Goal: Task Accomplishment & Management: Complete application form

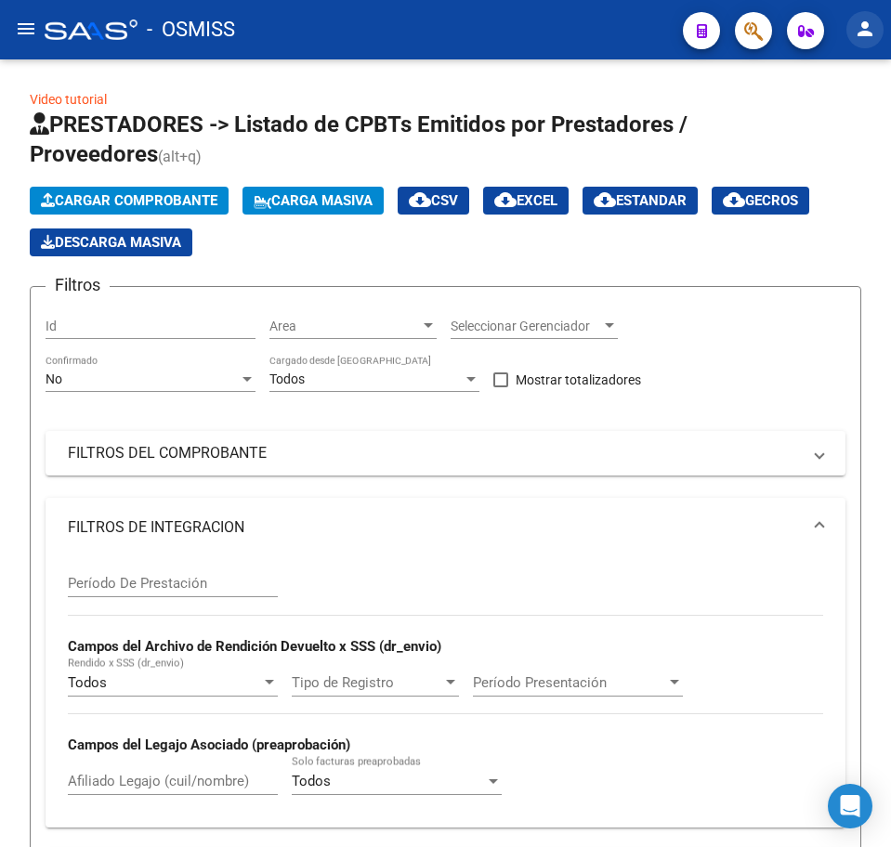
click at [858, 38] on mat-icon "person" at bounding box center [864, 29] width 22 height 22
click at [853, 77] on button "person Mi Perfil" at bounding box center [826, 78] width 113 height 45
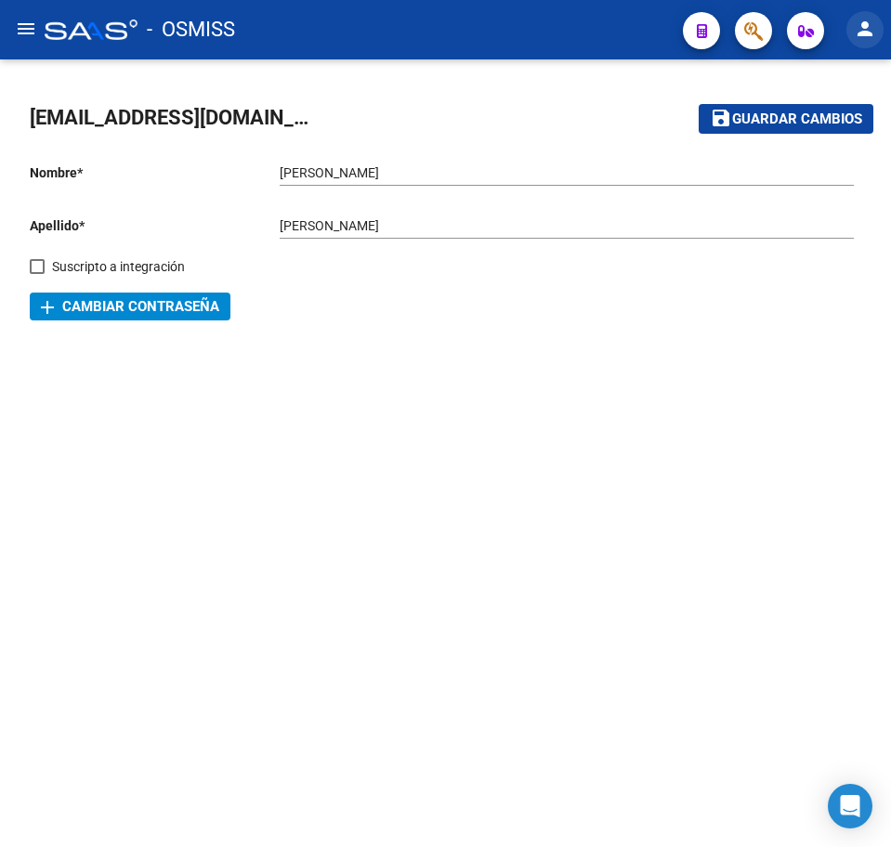
click at [862, 33] on mat-icon "person" at bounding box center [864, 29] width 22 height 22
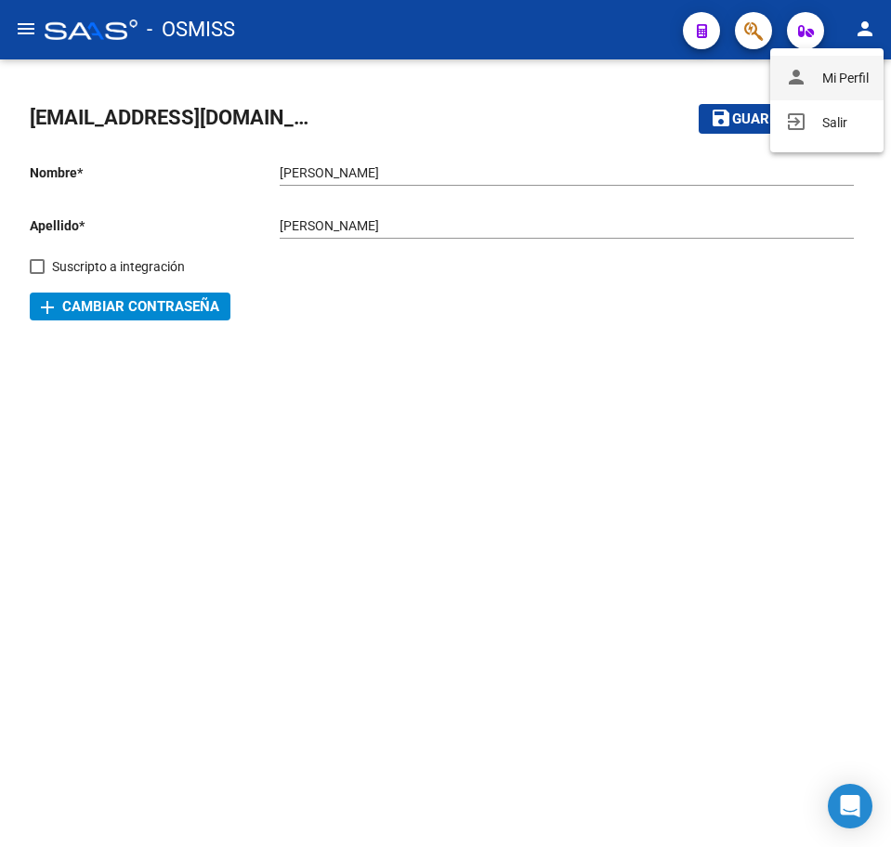
click at [862, 62] on button "person Mi Perfil" at bounding box center [826, 78] width 113 height 45
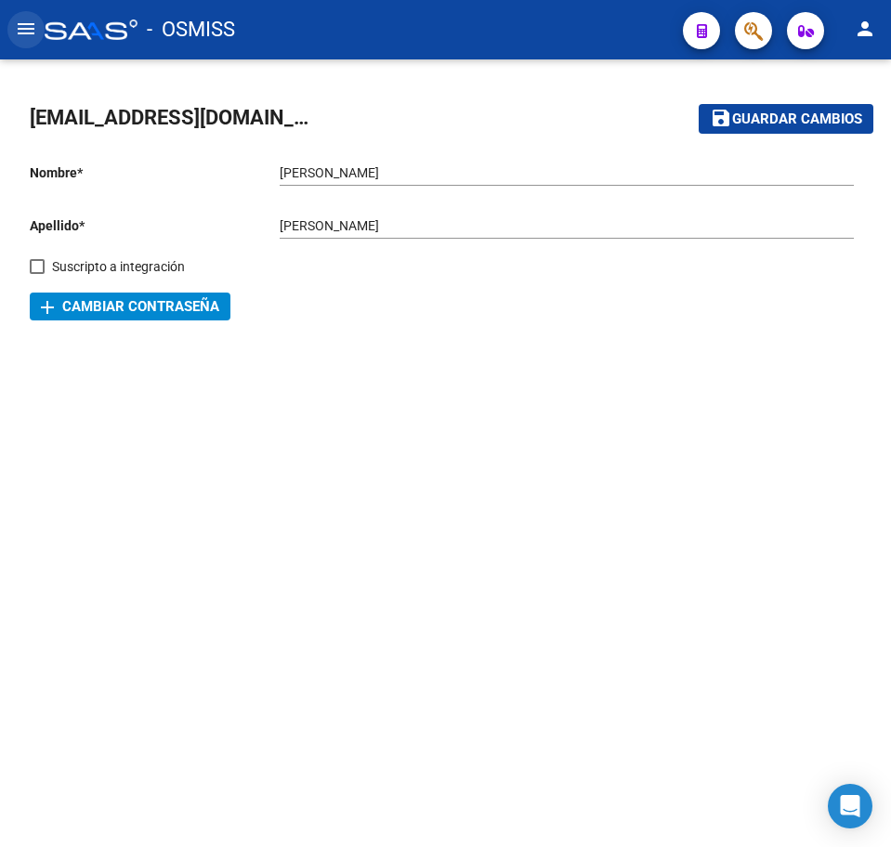
click at [31, 35] on mat-icon "menu" at bounding box center [26, 29] width 22 height 22
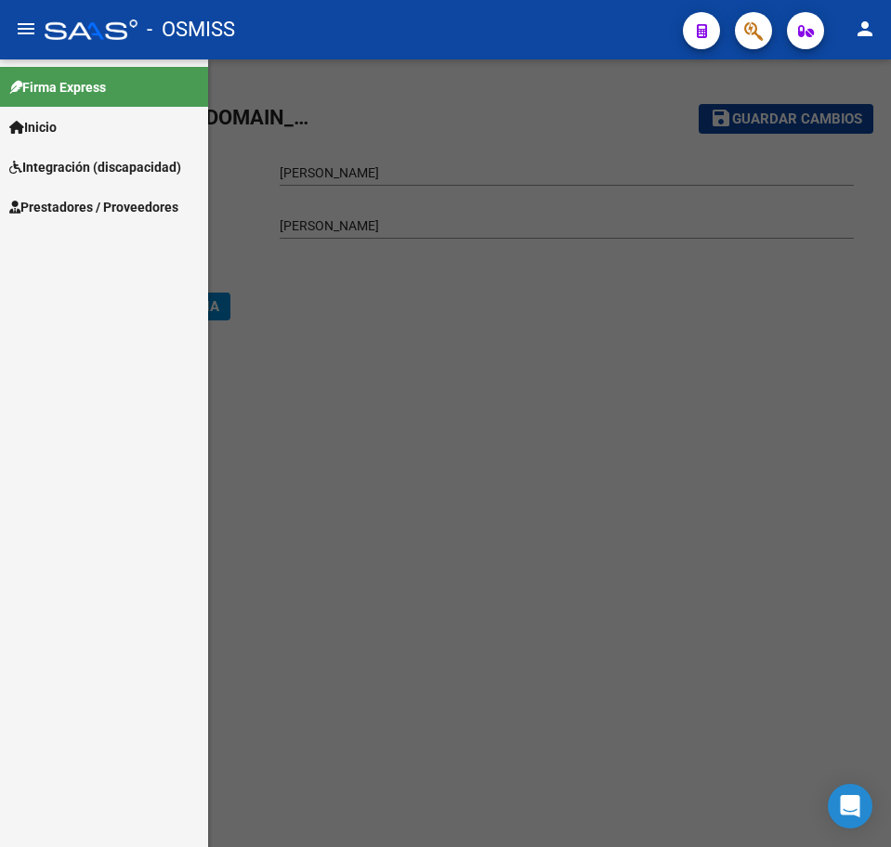
click at [67, 126] on link "Inicio" at bounding box center [104, 127] width 208 height 40
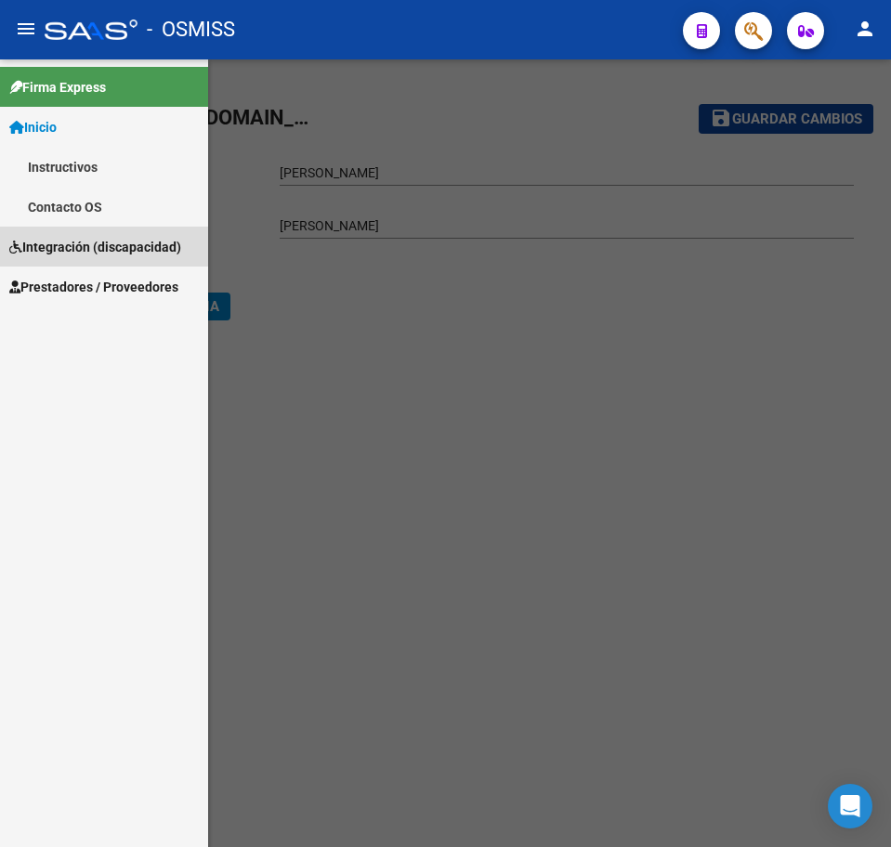
click at [81, 240] on span "Integración (discapacidad)" at bounding box center [95, 247] width 172 height 20
click at [54, 246] on span "Prestadores / Proveedores" at bounding box center [93, 247] width 169 height 20
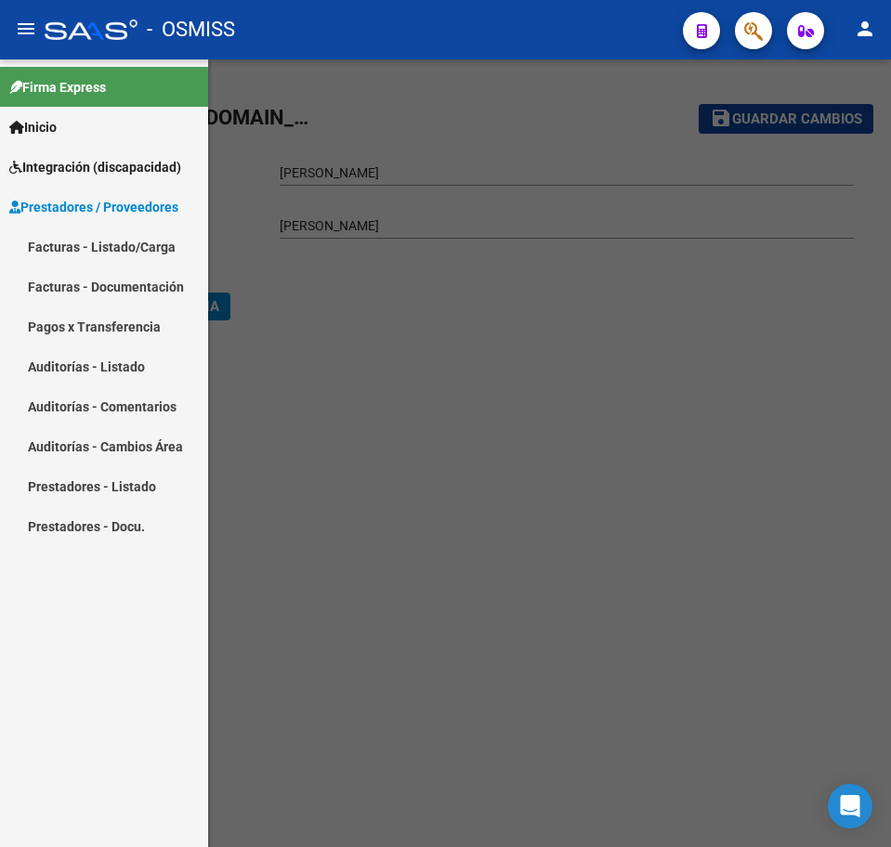
click at [58, 243] on link "Facturas - Listado/Carga" at bounding box center [104, 247] width 208 height 40
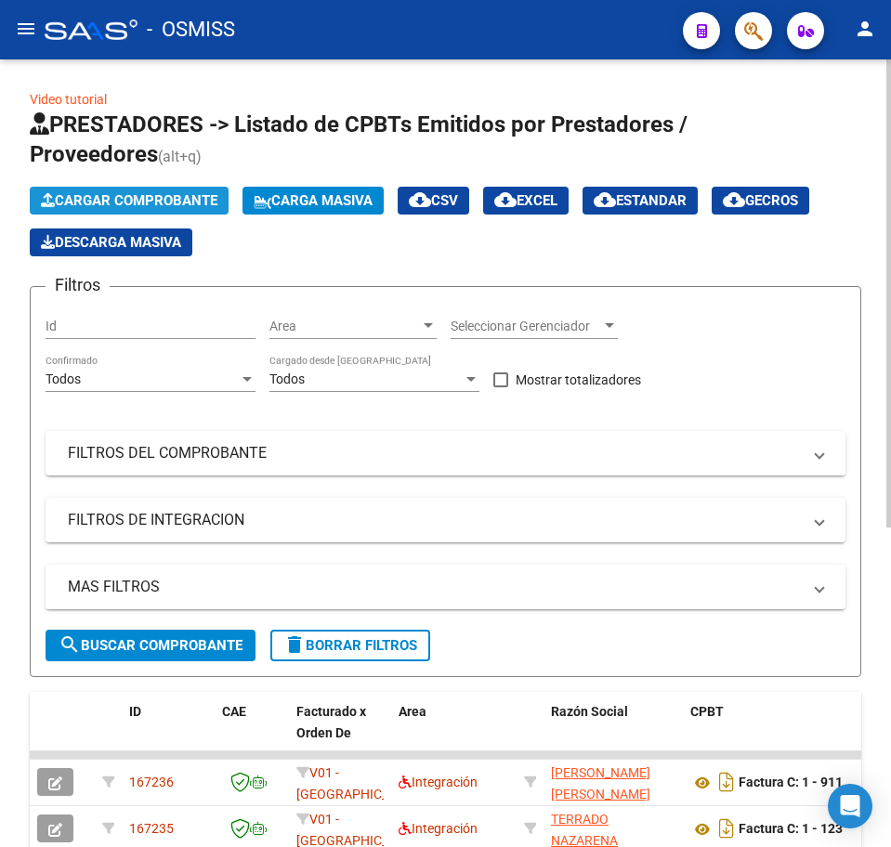
click at [129, 203] on span "Cargar Comprobante" at bounding box center [129, 200] width 176 height 17
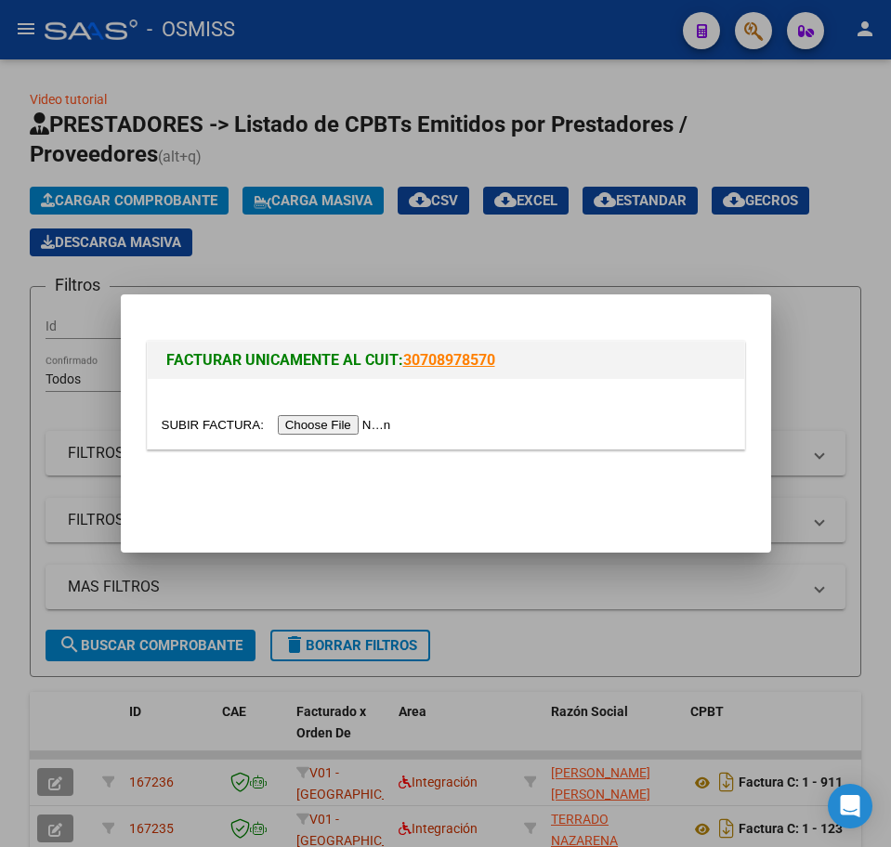
click at [327, 429] on input "file" at bounding box center [279, 425] width 235 height 20
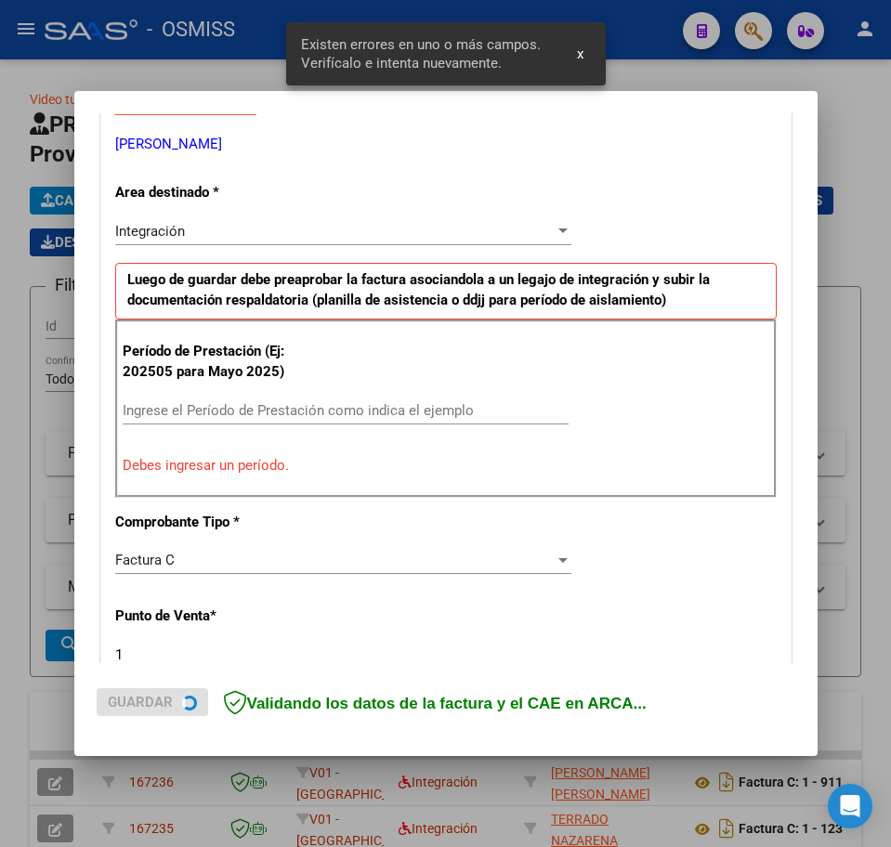
scroll to position [371, 0]
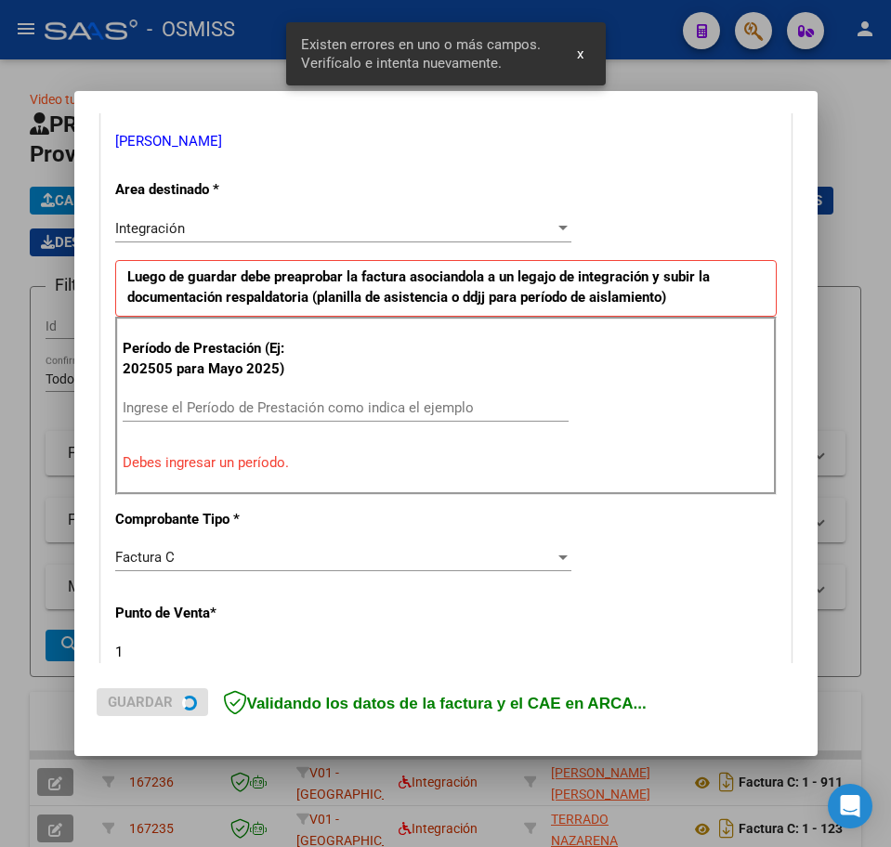
click at [180, 401] on input "Ingrese el Período de Prestación como indica el ejemplo" at bounding box center [346, 407] width 446 height 17
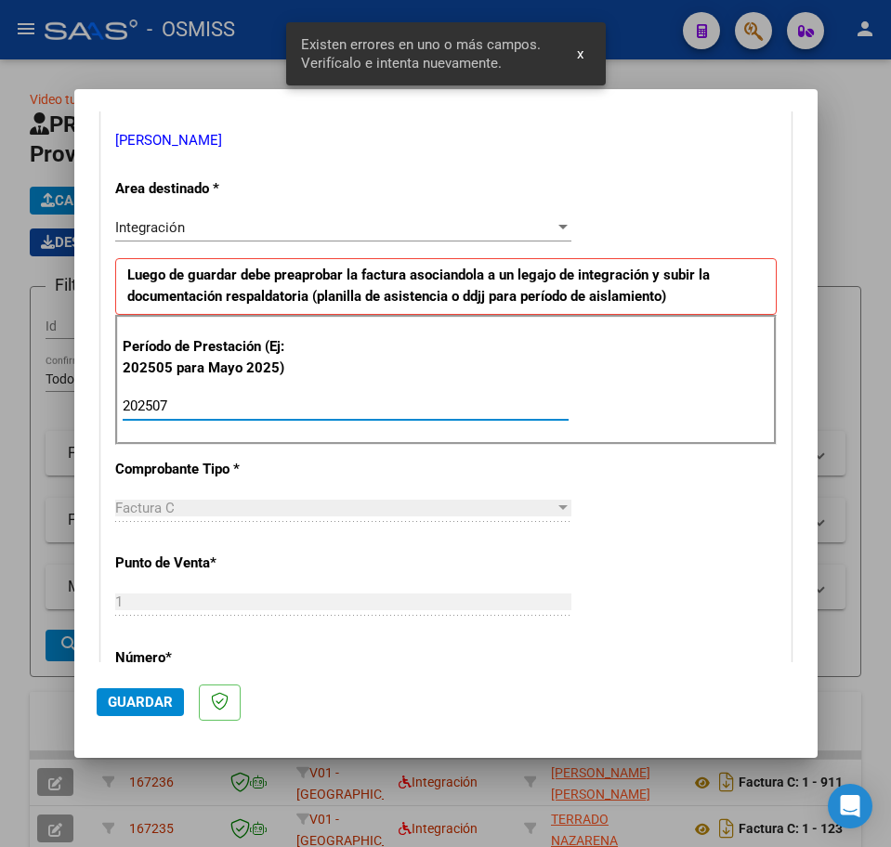
type input "202507"
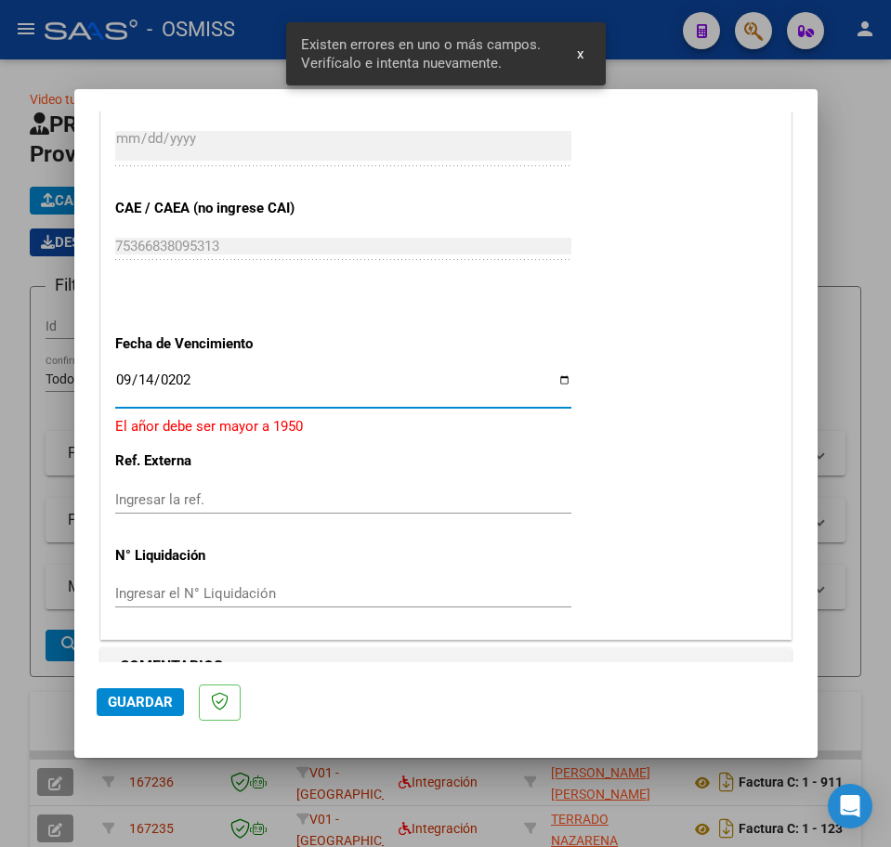
type input "[DATE]"
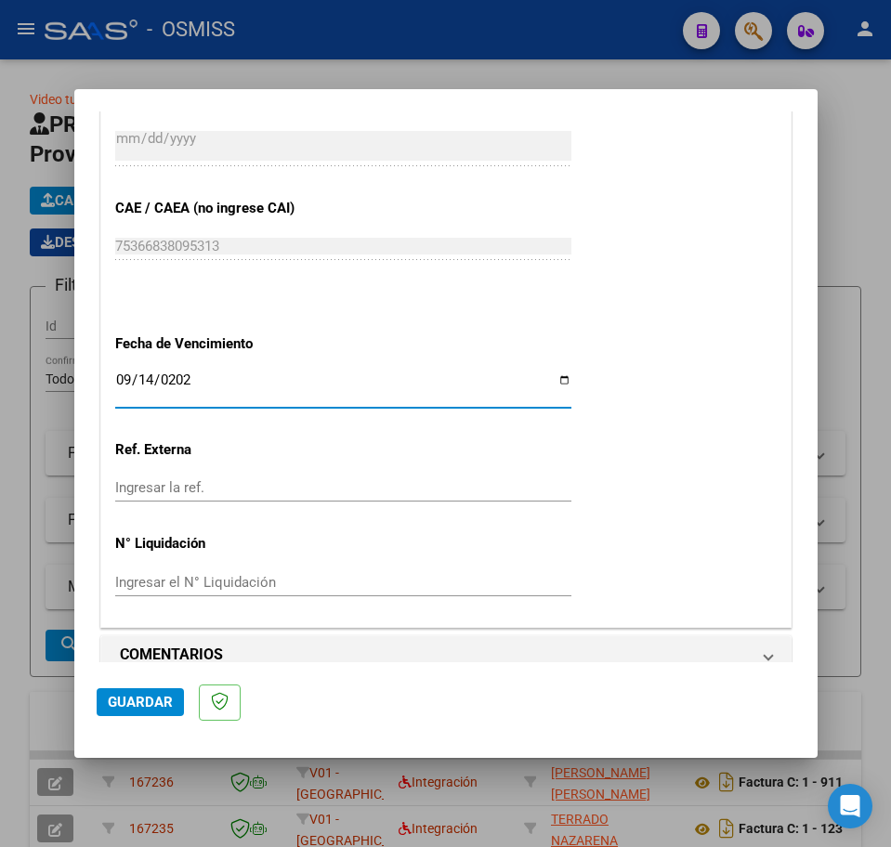
click at [138, 696] on span "Guardar" at bounding box center [140, 702] width 65 height 17
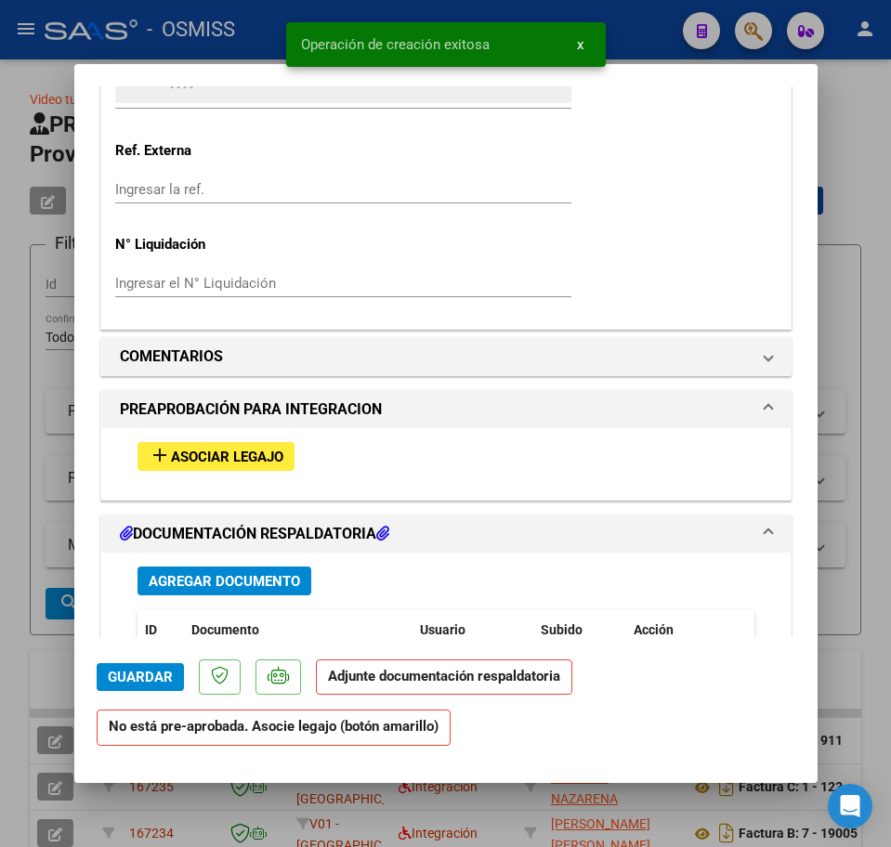
scroll to position [1393, 0]
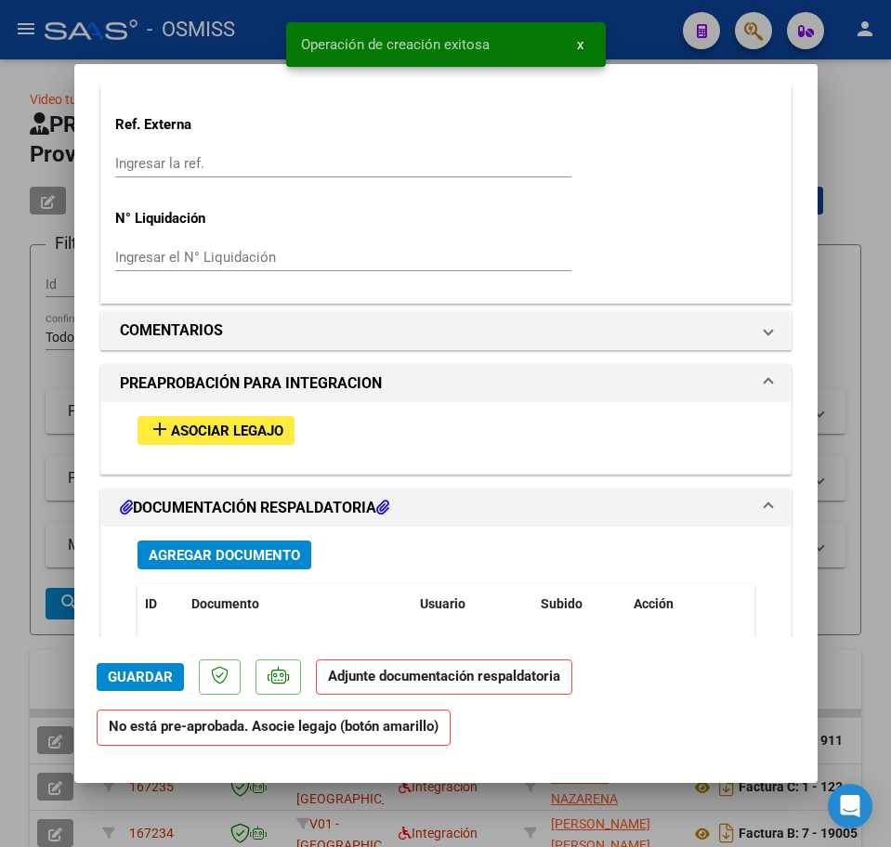
click at [201, 430] on span "Asociar Legajo" at bounding box center [227, 431] width 112 height 17
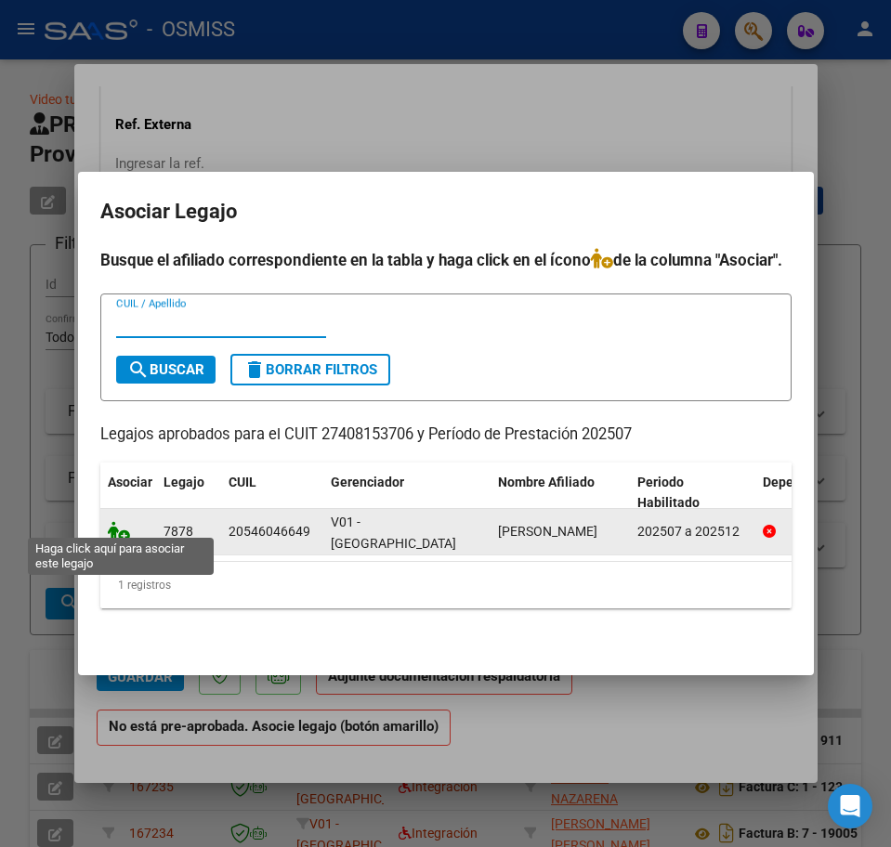
click at [116, 527] on icon at bounding box center [119, 531] width 22 height 20
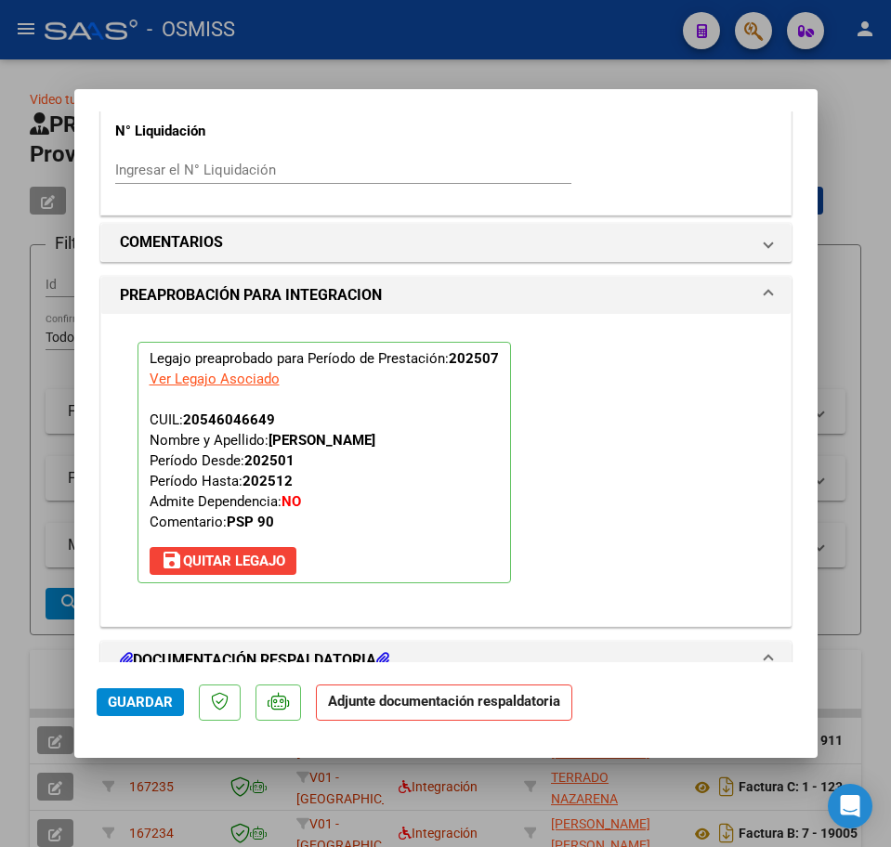
scroll to position [1790, 0]
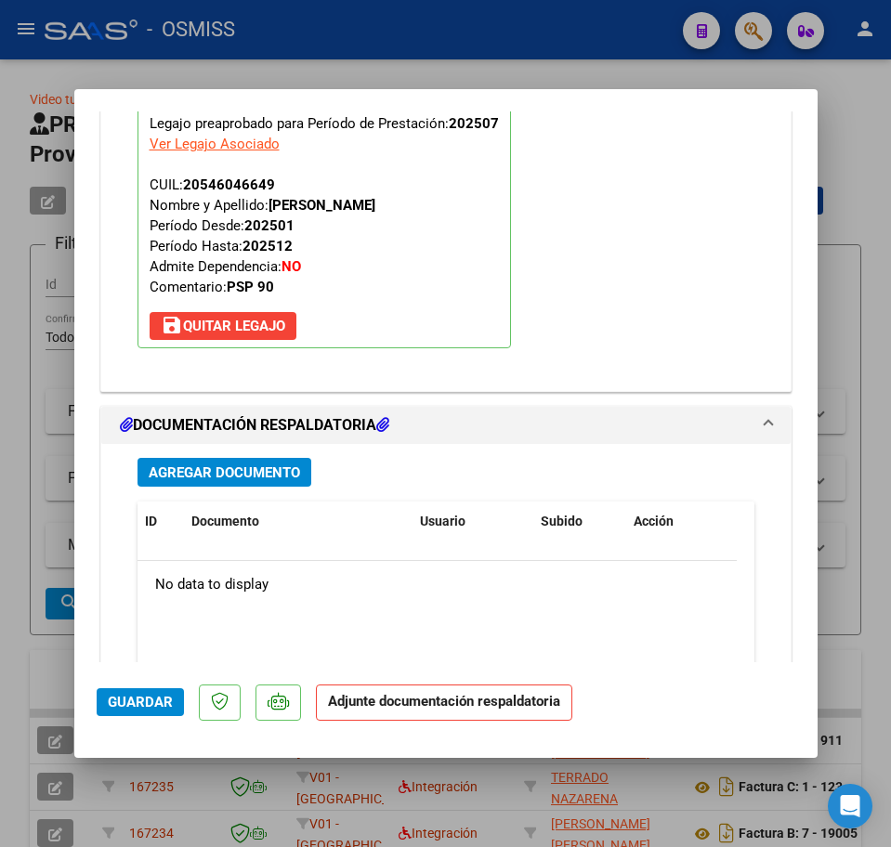
click at [236, 469] on span "Agregar Documento" at bounding box center [224, 472] width 151 height 17
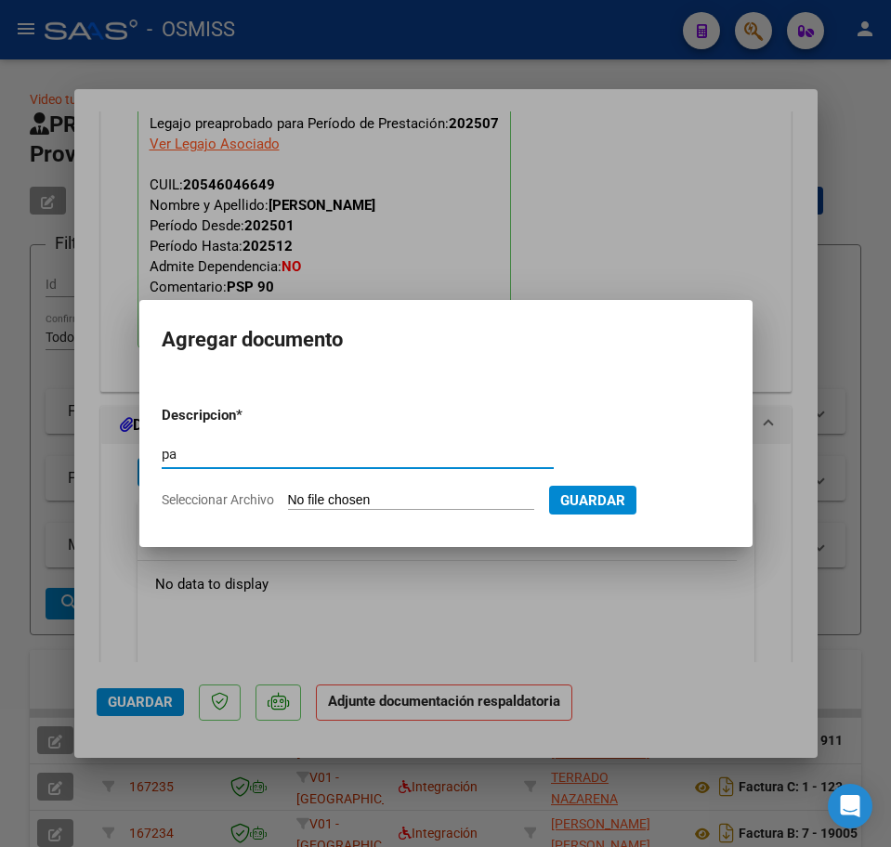
type input "p"
type input "PA"
click at [318, 503] on input "Seleccionar Archivo" at bounding box center [411, 501] width 246 height 18
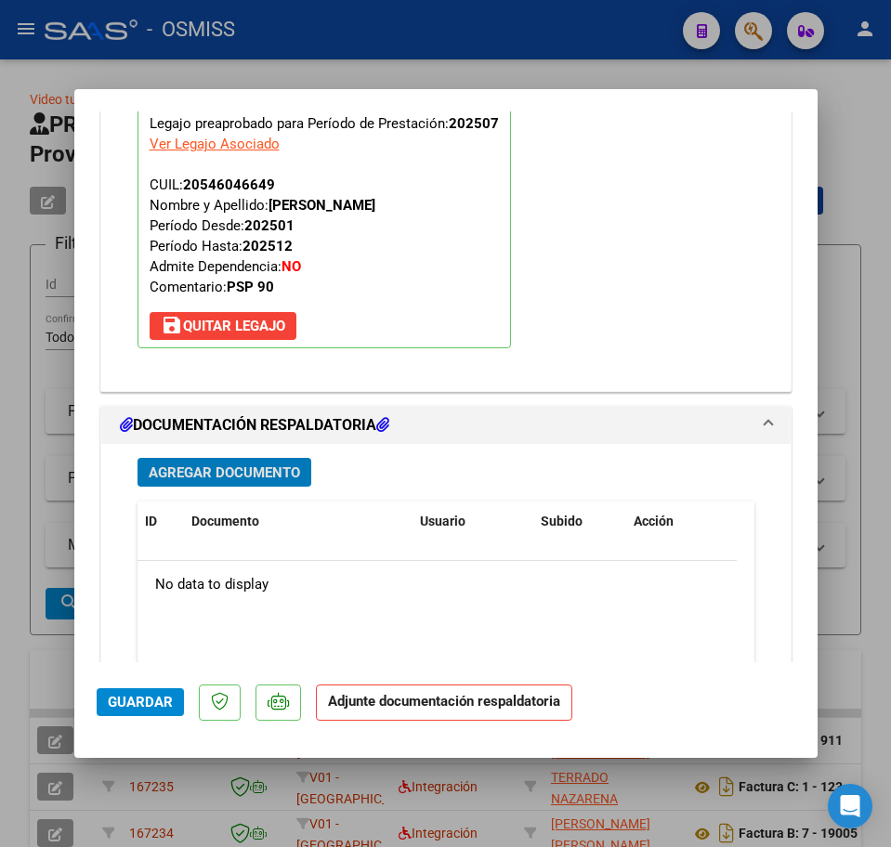
click at [214, 336] on button "save [PERSON_NAME]" at bounding box center [223, 326] width 147 height 28
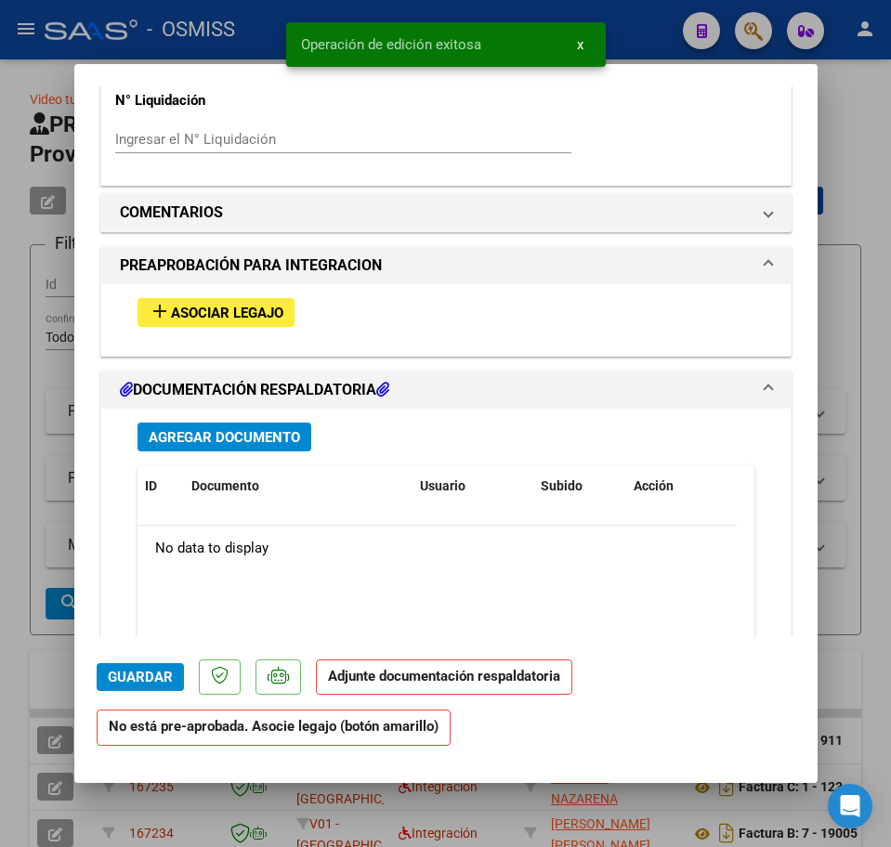
scroll to position [1625, 0]
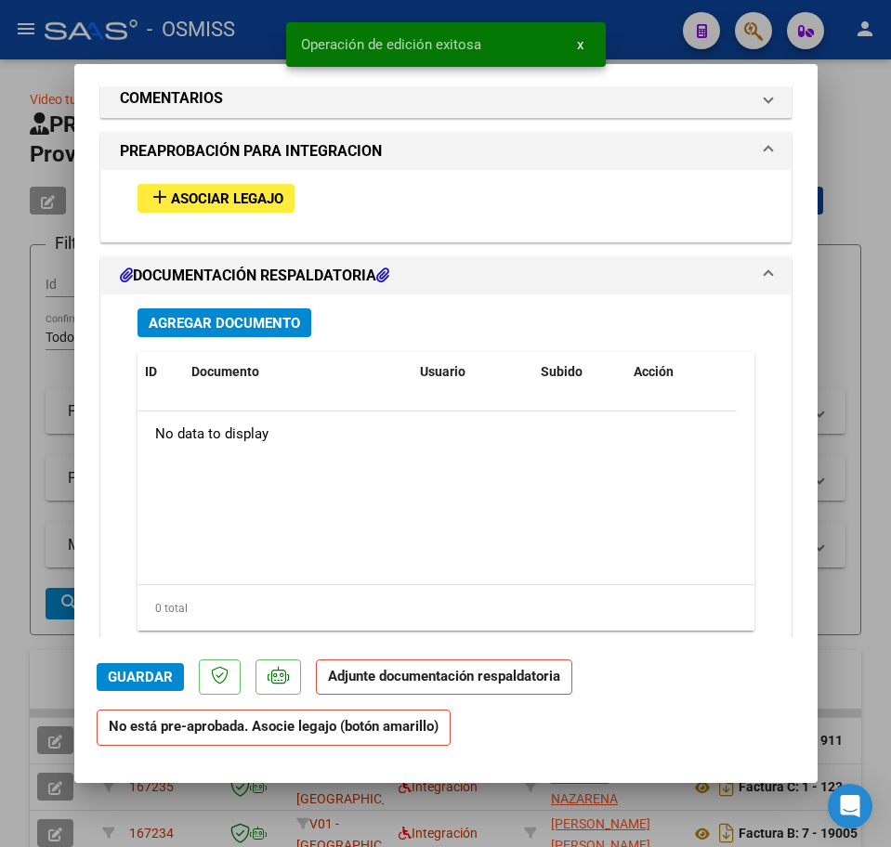
click at [209, 205] on span "Asociar Legajo" at bounding box center [227, 198] width 112 height 17
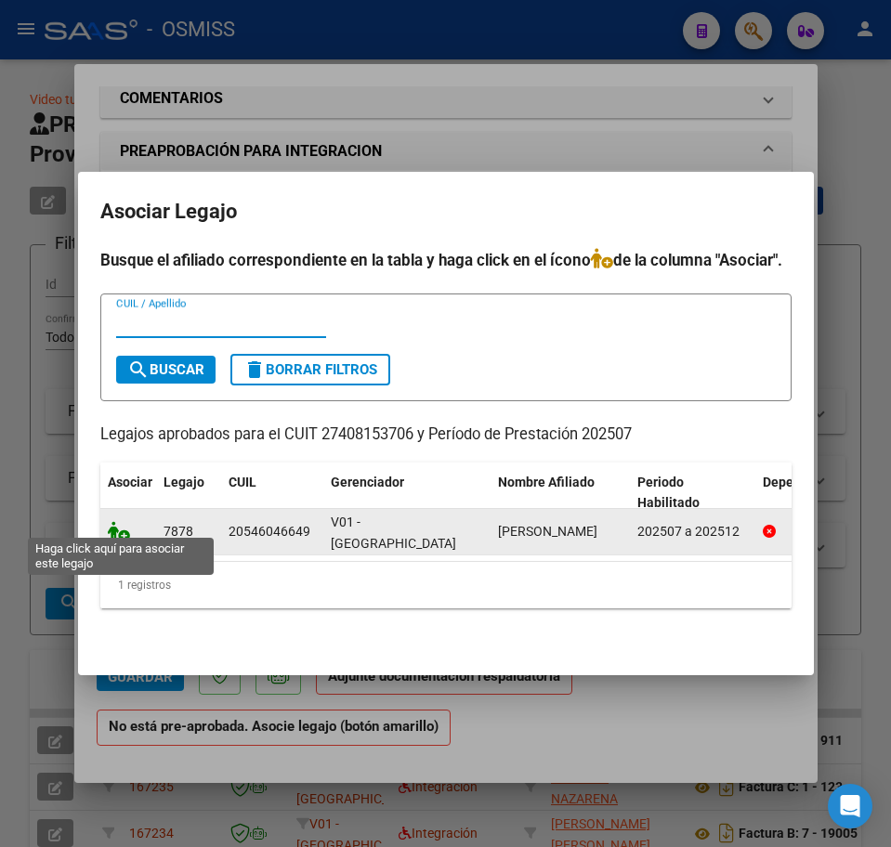
click at [124, 527] on icon at bounding box center [119, 531] width 22 height 20
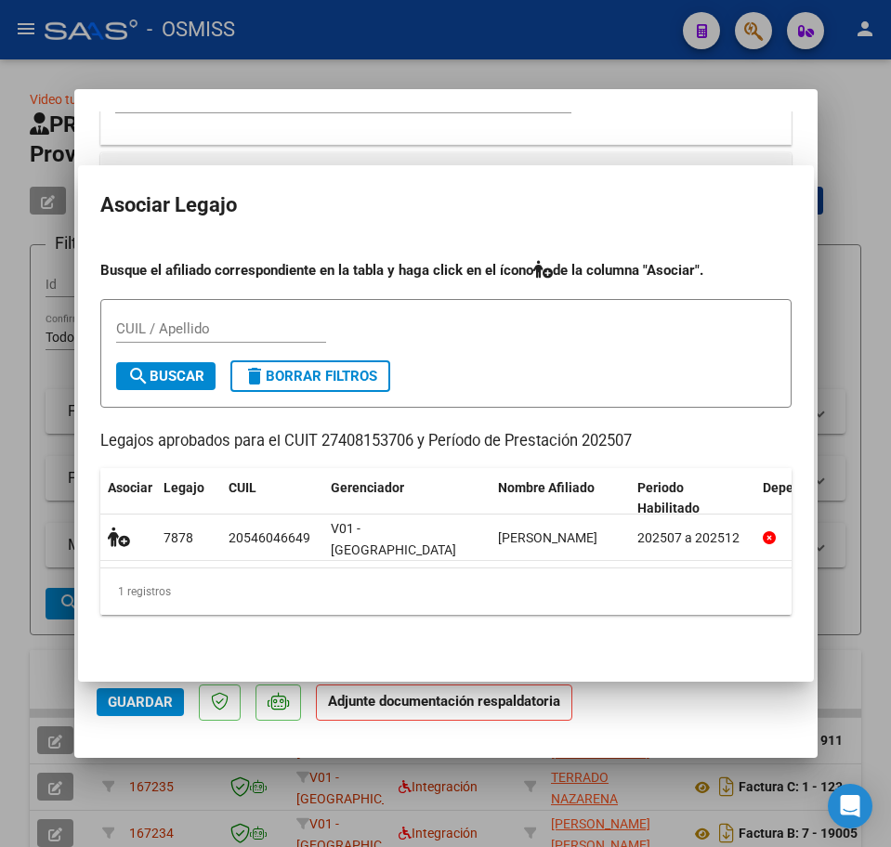
scroll to position [1673, 0]
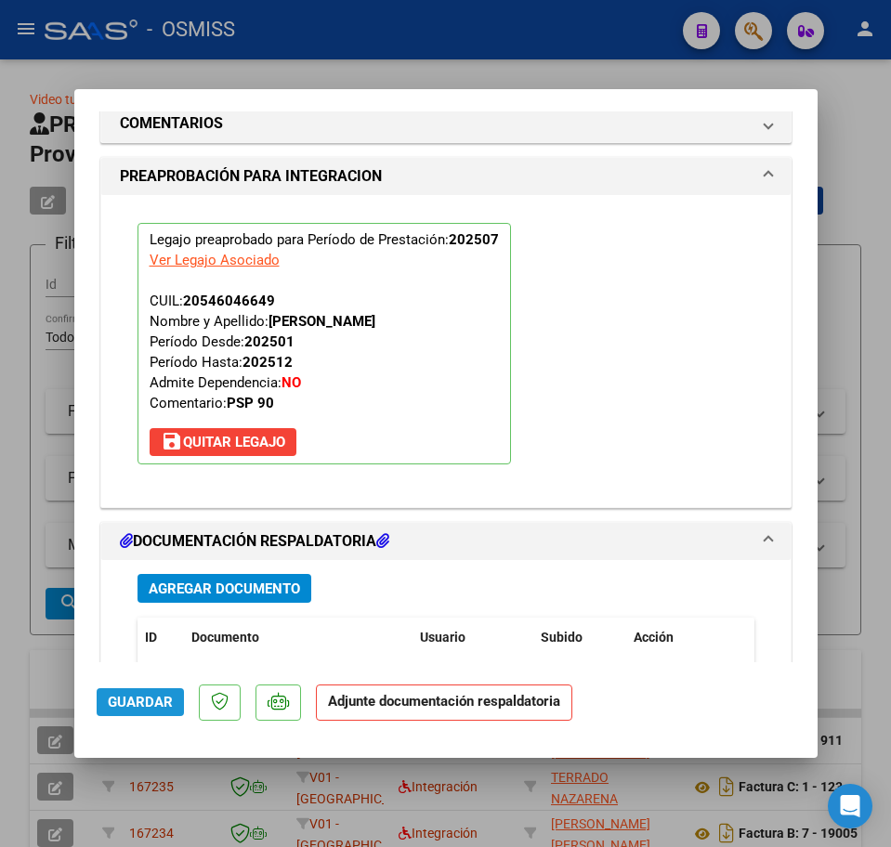
click at [154, 710] on span "Guardar" at bounding box center [140, 702] width 65 height 17
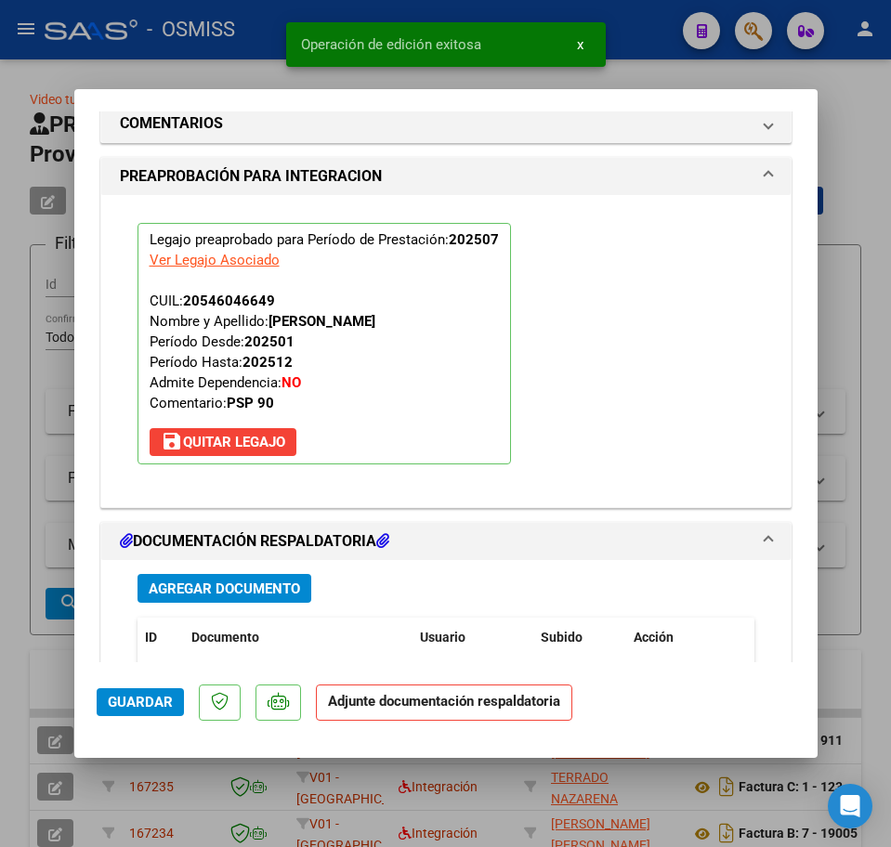
type input "$ 0,00"
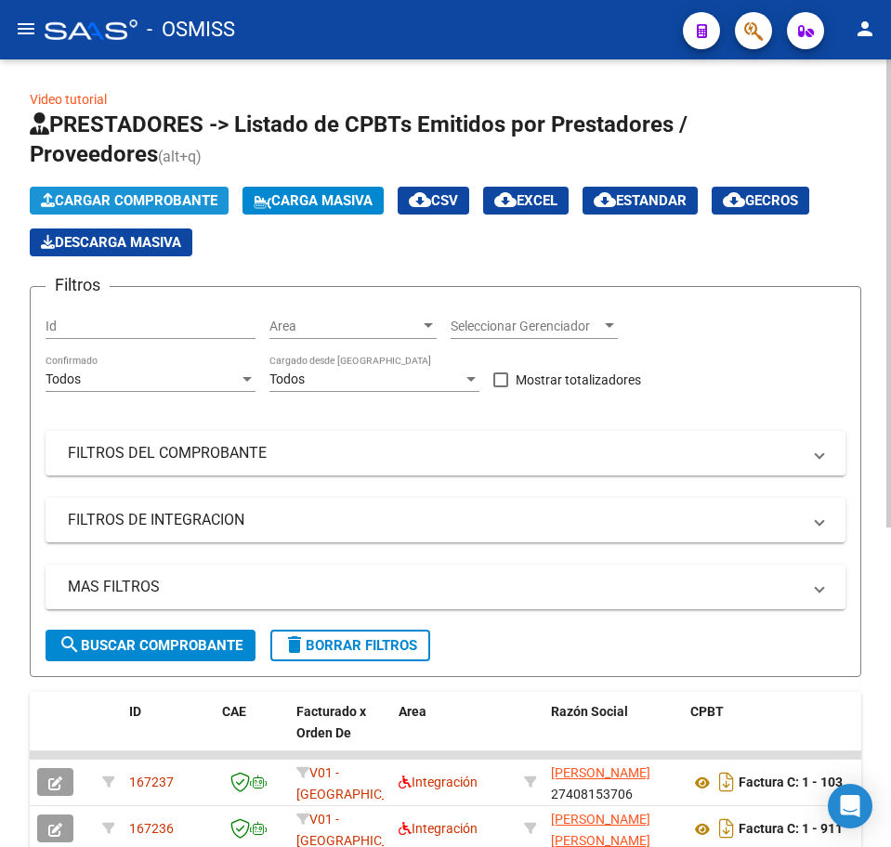
click at [208, 202] on span "Cargar Comprobante" at bounding box center [129, 200] width 176 height 17
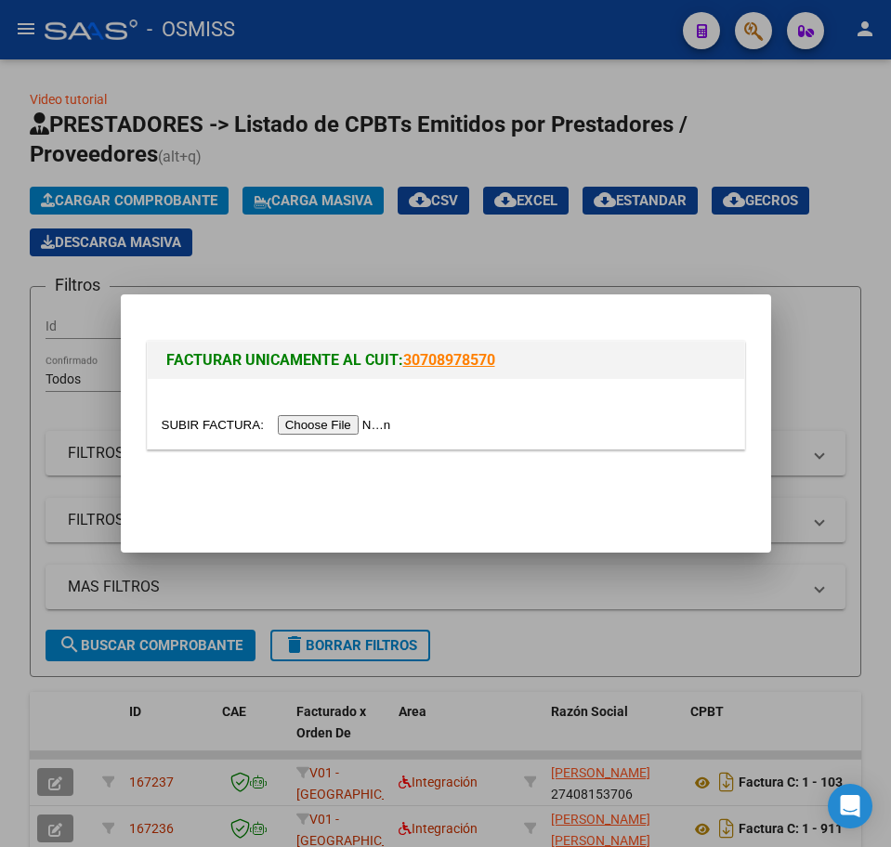
click at [311, 416] on input "file" at bounding box center [279, 425] width 235 height 20
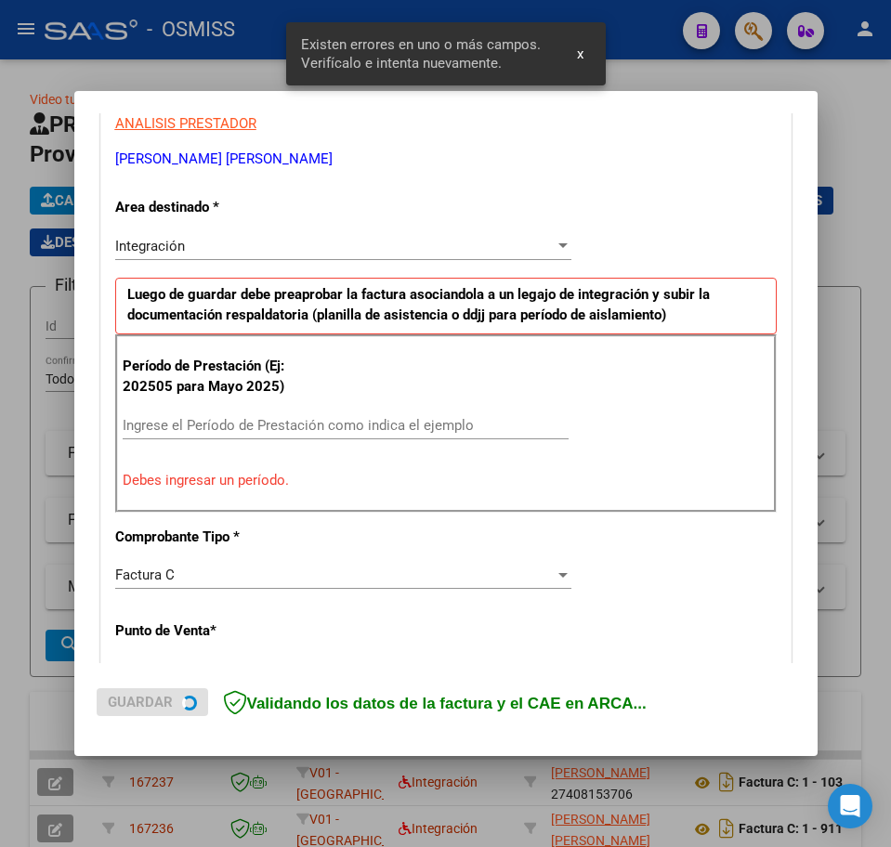
scroll to position [371, 0]
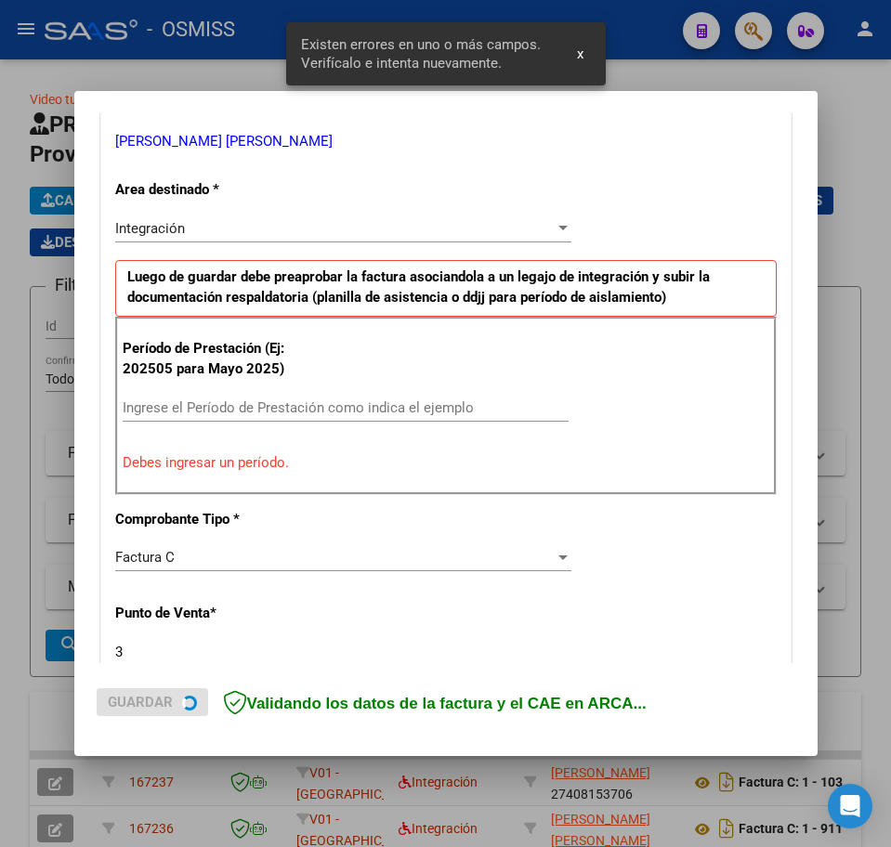
click at [202, 408] on input "Ingrese el Período de Prestación como indica el ejemplo" at bounding box center [346, 407] width 446 height 17
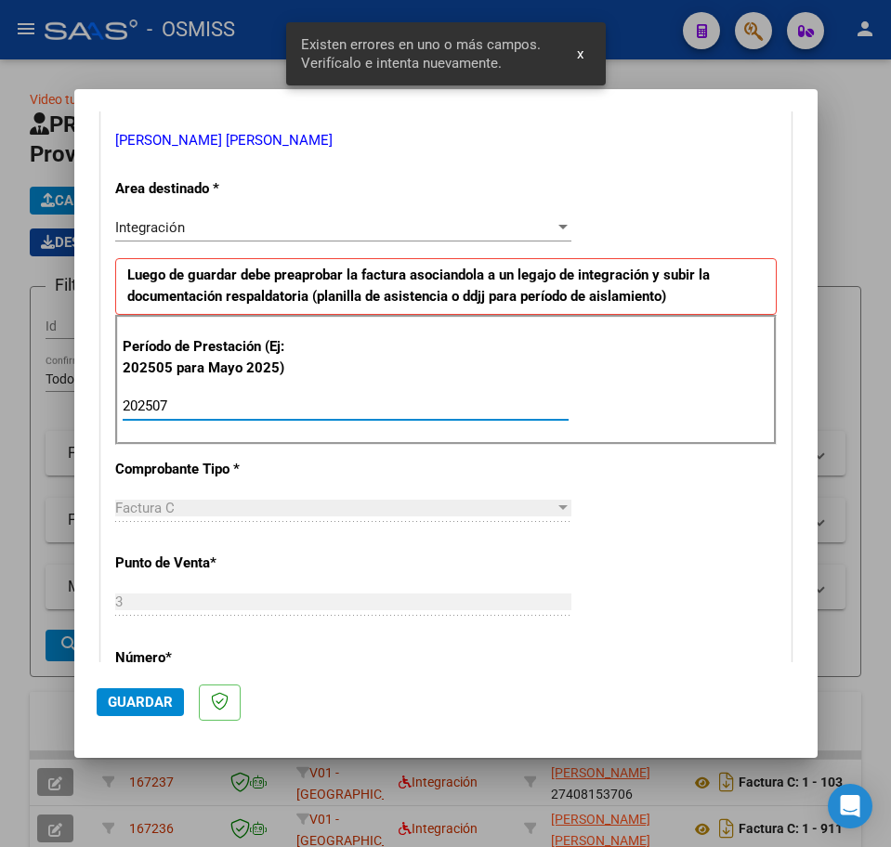
type input "202507"
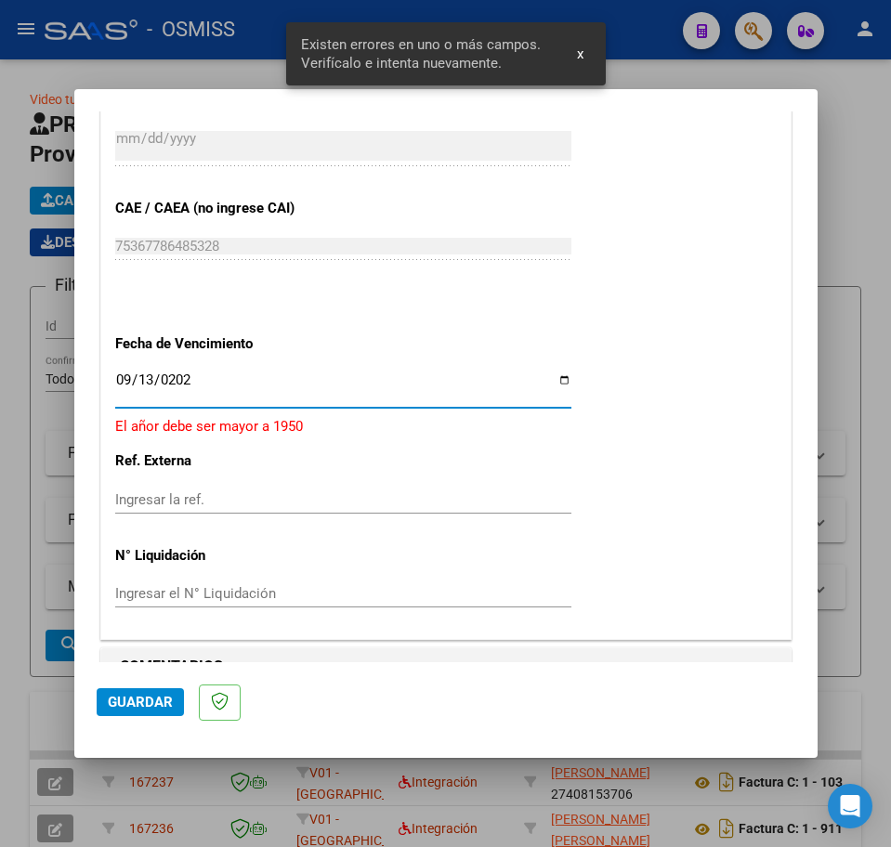
type input "[DATE]"
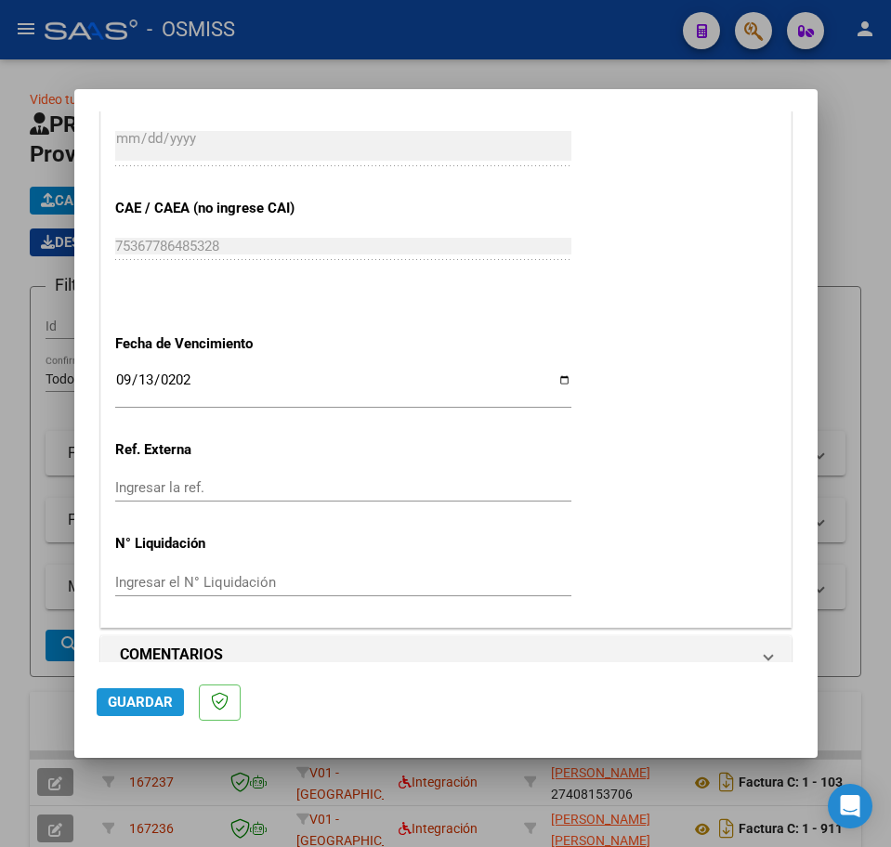
click at [137, 710] on span "Guardar" at bounding box center [140, 702] width 65 height 17
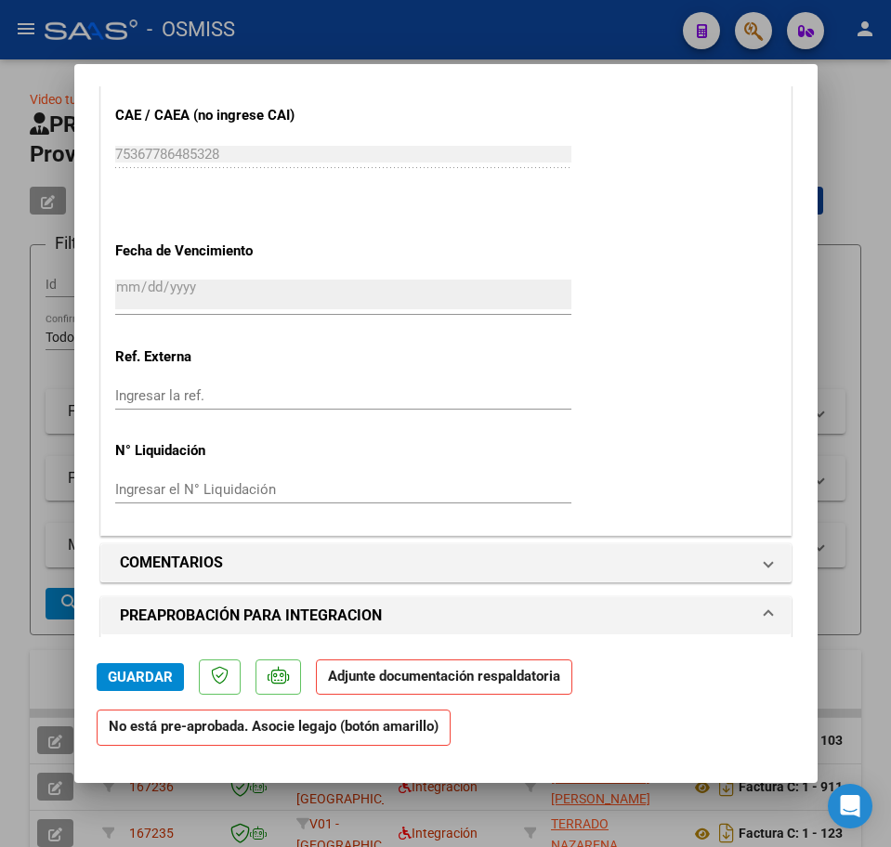
scroll to position [1393, 0]
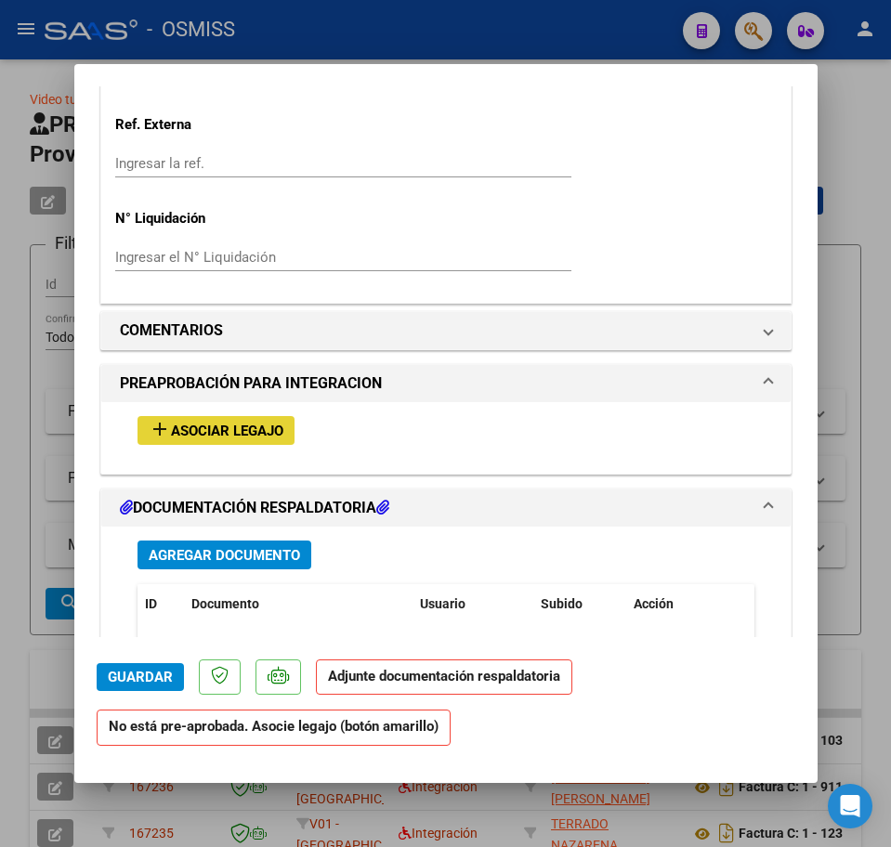
click at [191, 439] on button "add Asociar Legajo" at bounding box center [215, 430] width 157 height 29
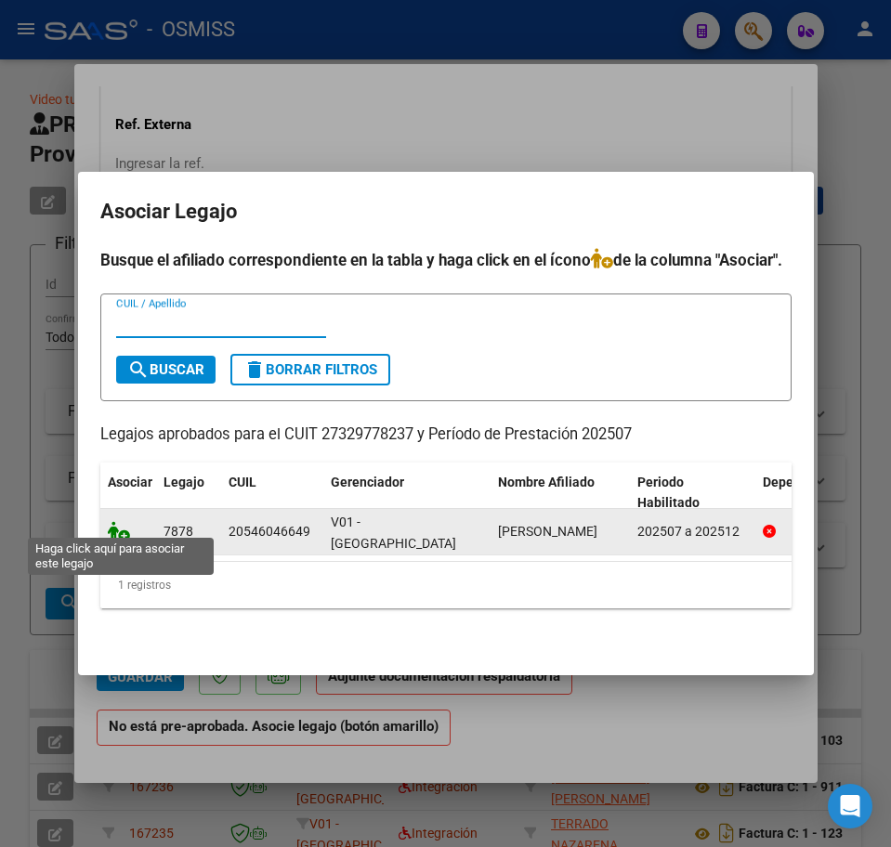
click at [123, 521] on icon at bounding box center [119, 531] width 22 height 20
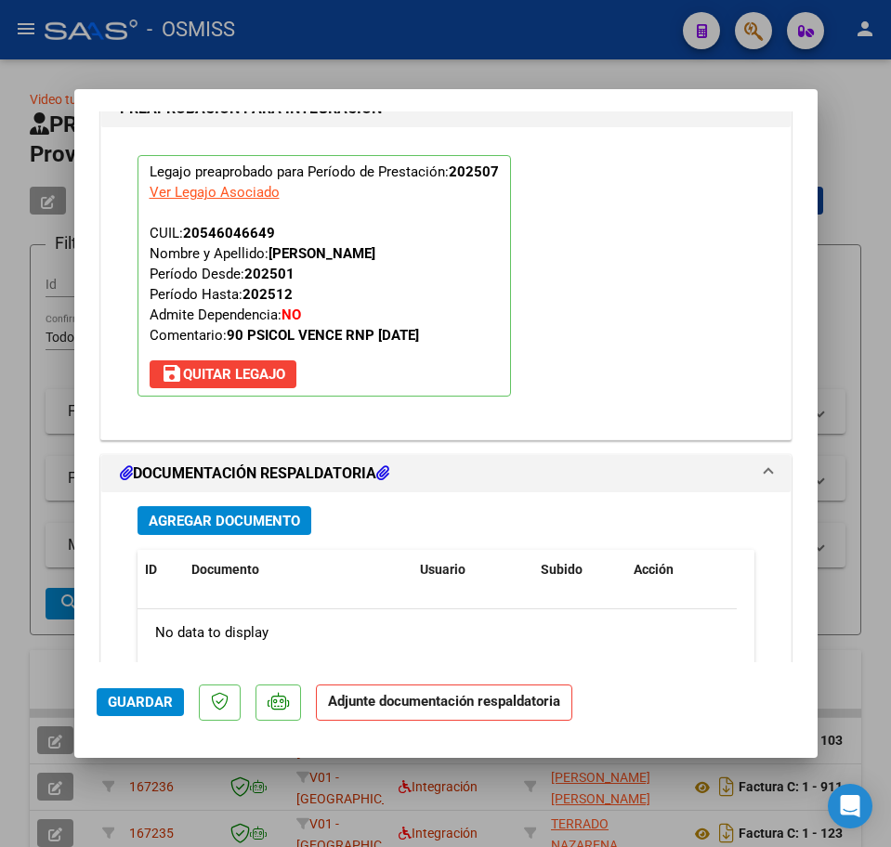
scroll to position [1790, 0]
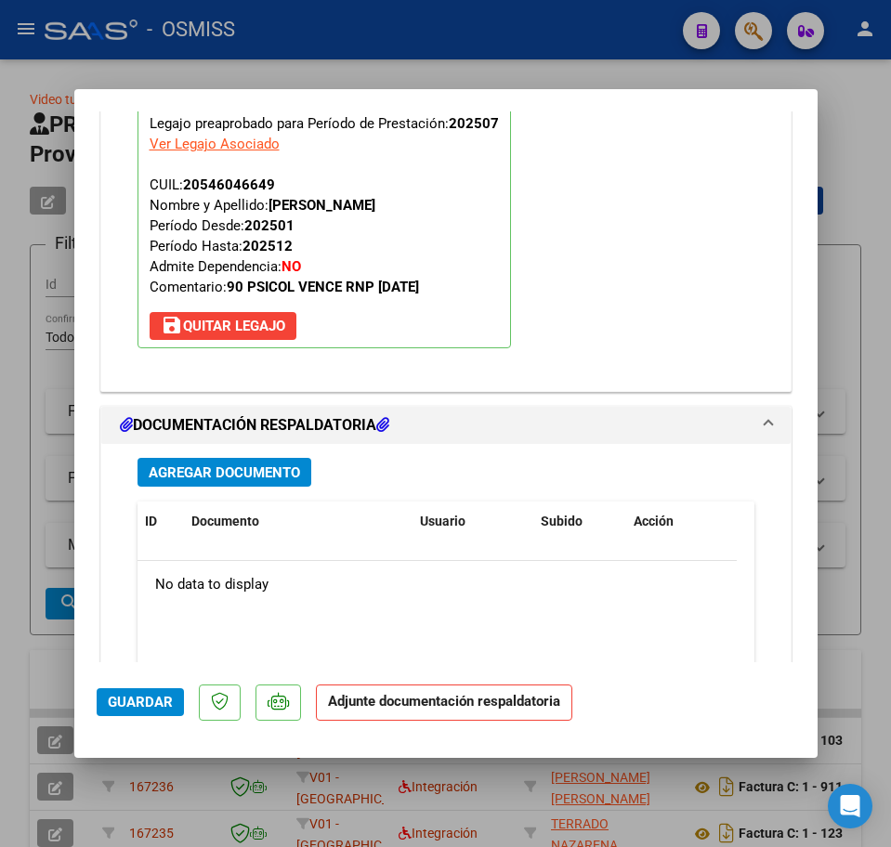
click at [155, 475] on span "Agregar Documento" at bounding box center [224, 472] width 151 height 17
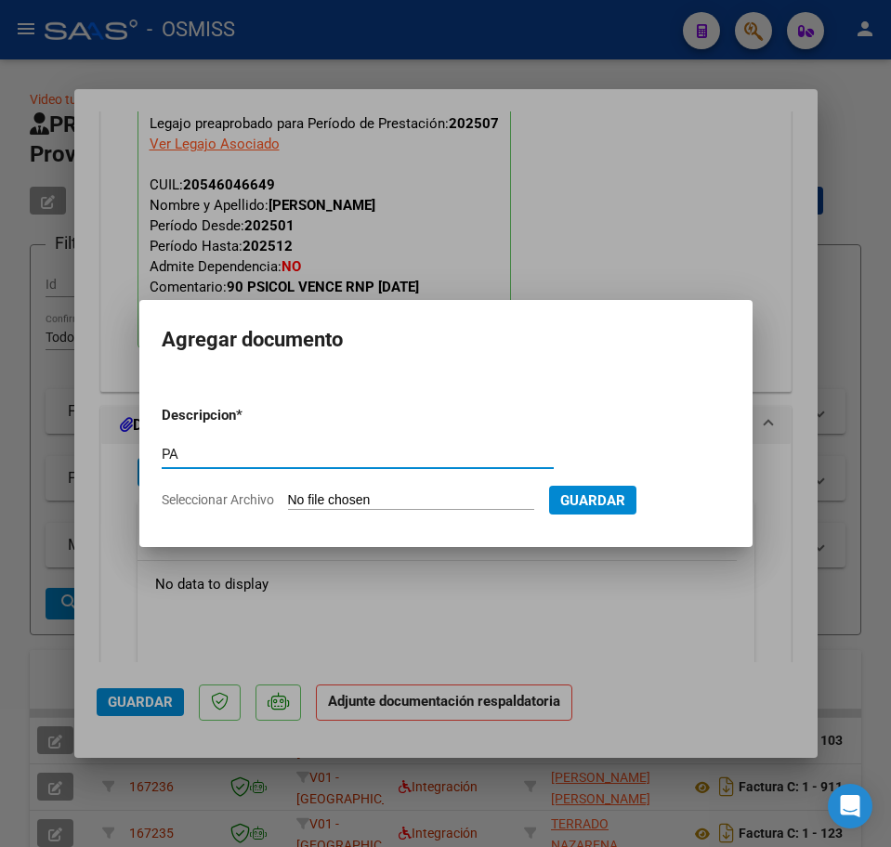
type input "PA"
click at [397, 497] on input "Seleccionar Archivo" at bounding box center [411, 501] width 246 height 18
type input "C:\fakepath\PL.pdf"
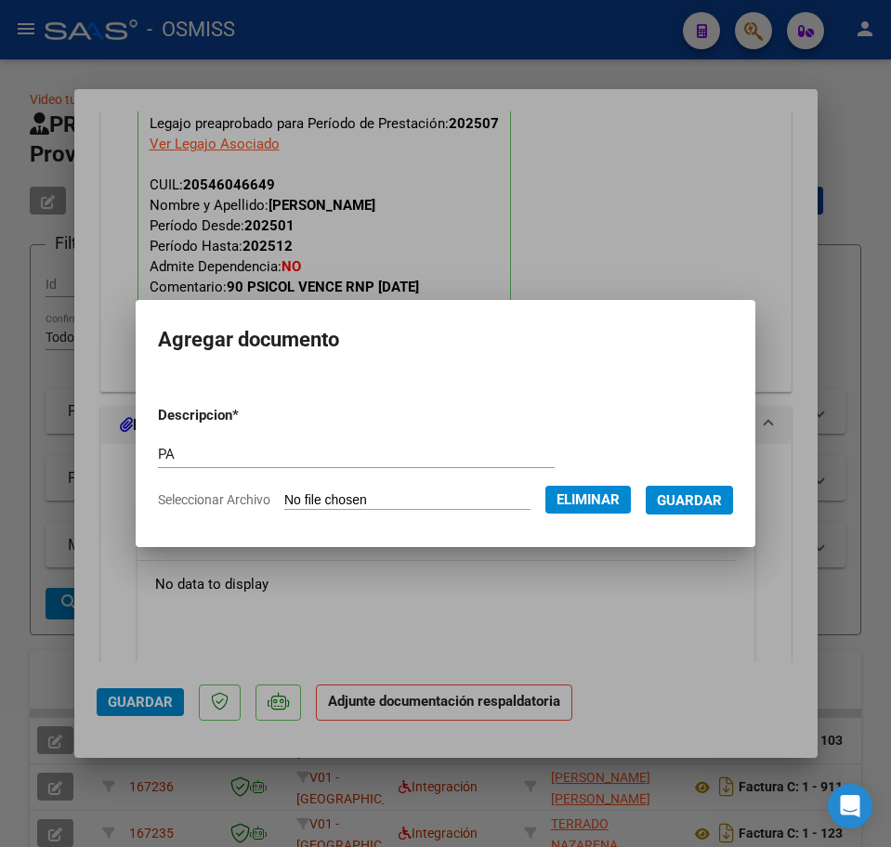
click at [696, 502] on span "Guardar" at bounding box center [689, 500] width 65 height 17
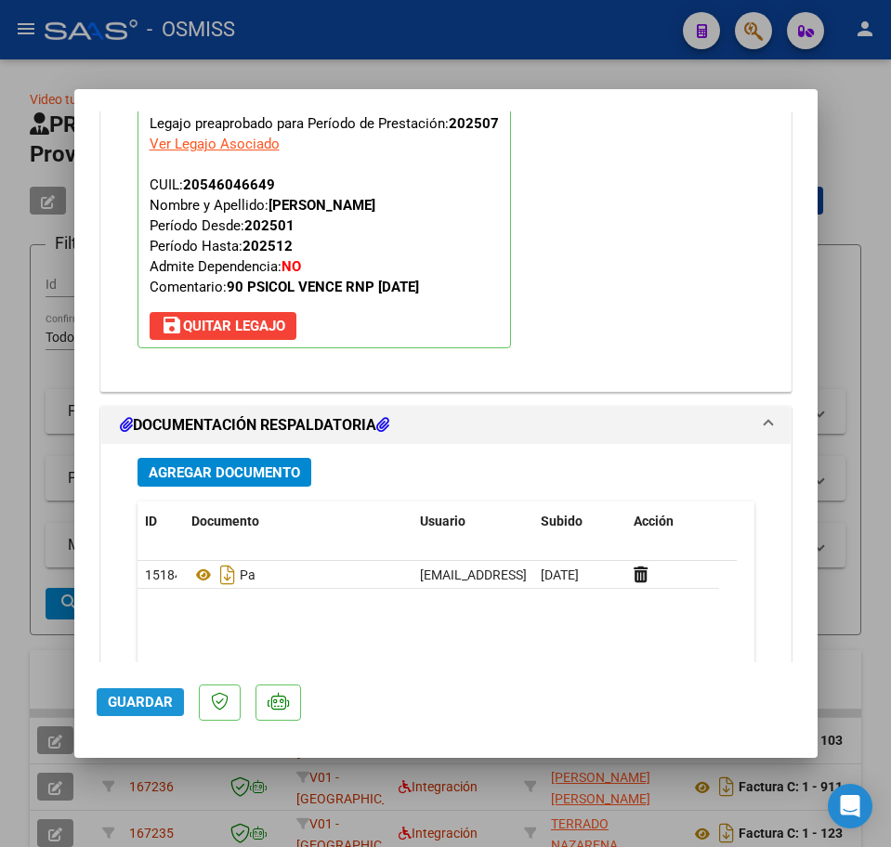
click at [149, 691] on button "Guardar" at bounding box center [140, 702] width 87 height 28
click at [664, 189] on div "Legajo preaprobado para Período de Prestación: 202507 Ver Legajo Asociado CUIL:…" at bounding box center [446, 227] width 644 height 297
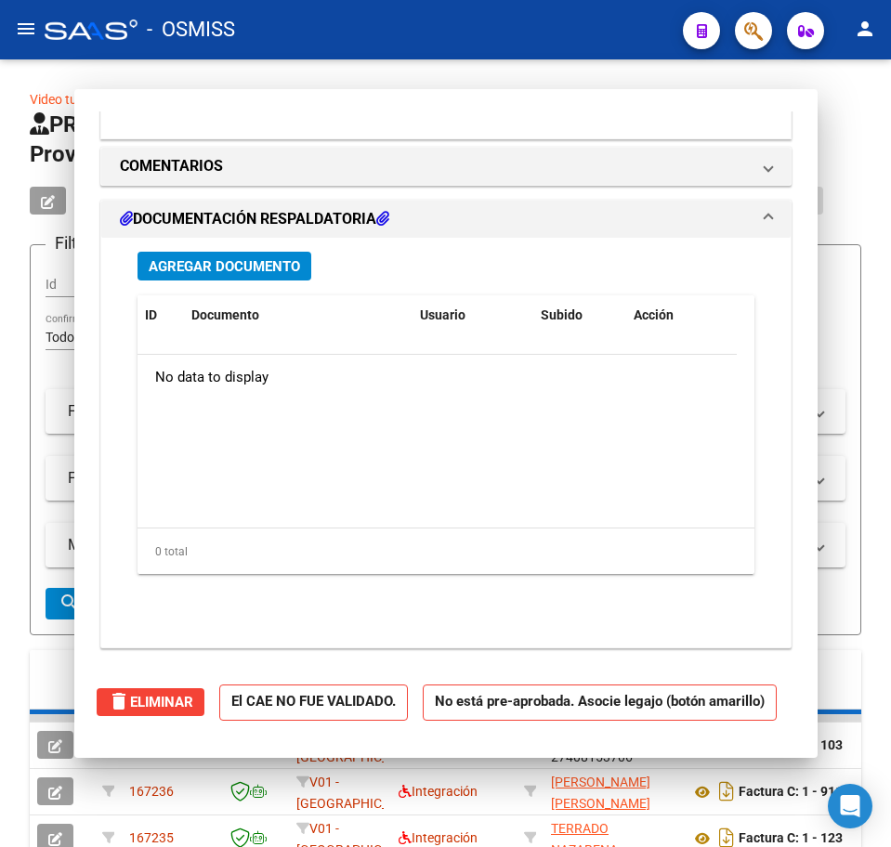
type input "$ 0,00"
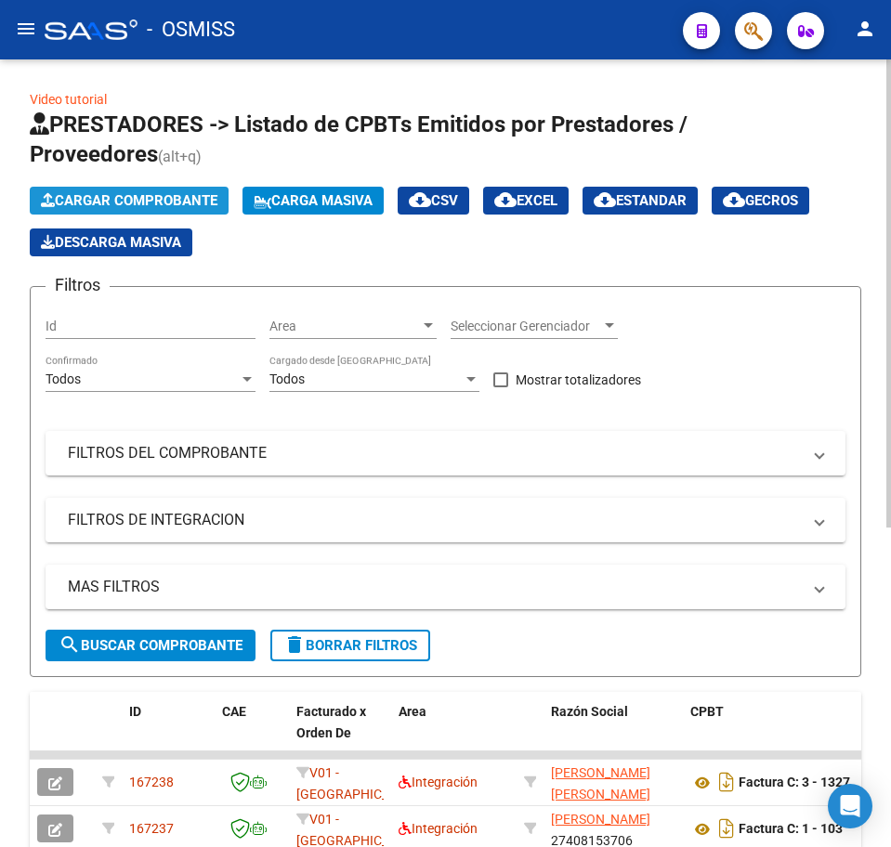
click at [109, 208] on button "Cargar Comprobante" at bounding box center [129, 201] width 199 height 28
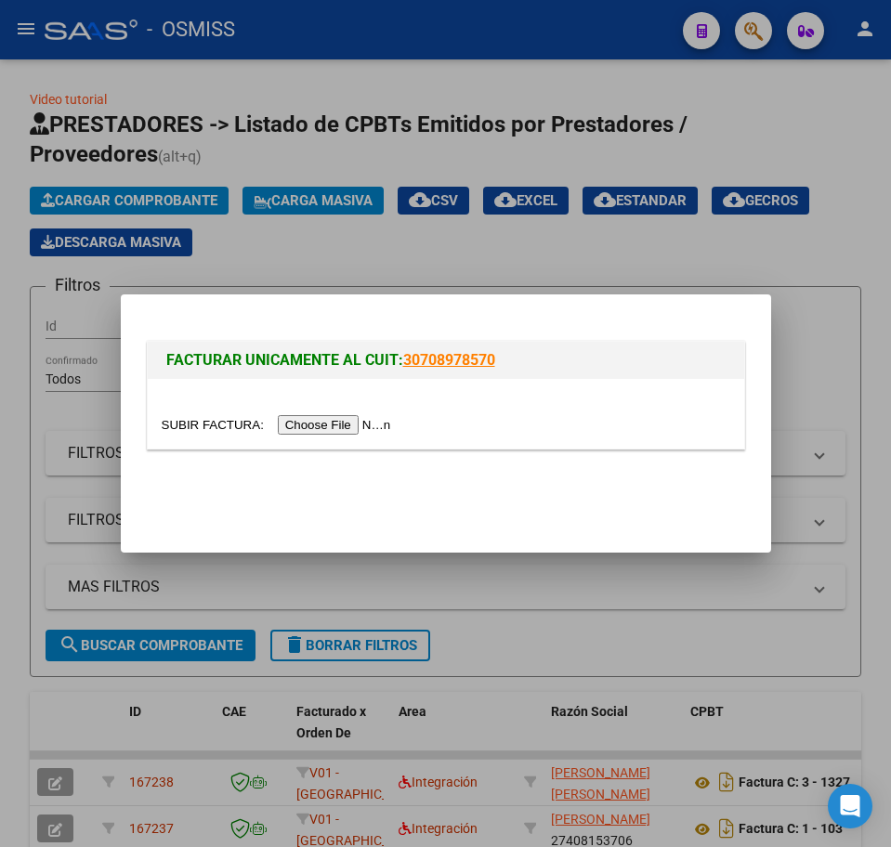
click at [315, 423] on input "file" at bounding box center [279, 425] width 235 height 20
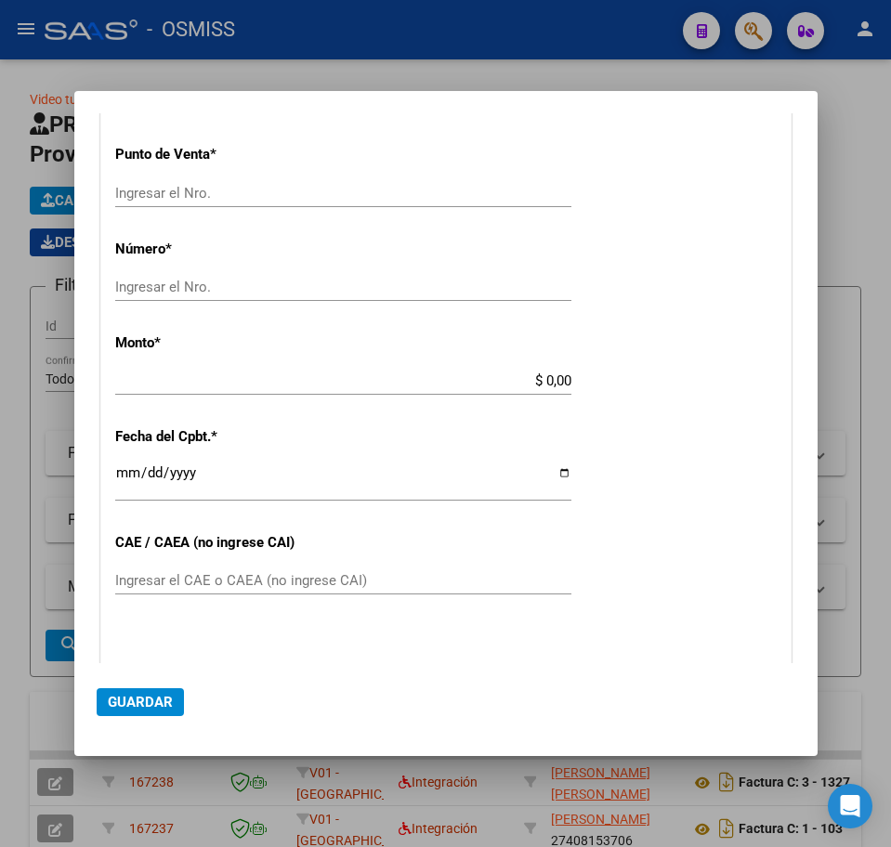
scroll to position [0, 0]
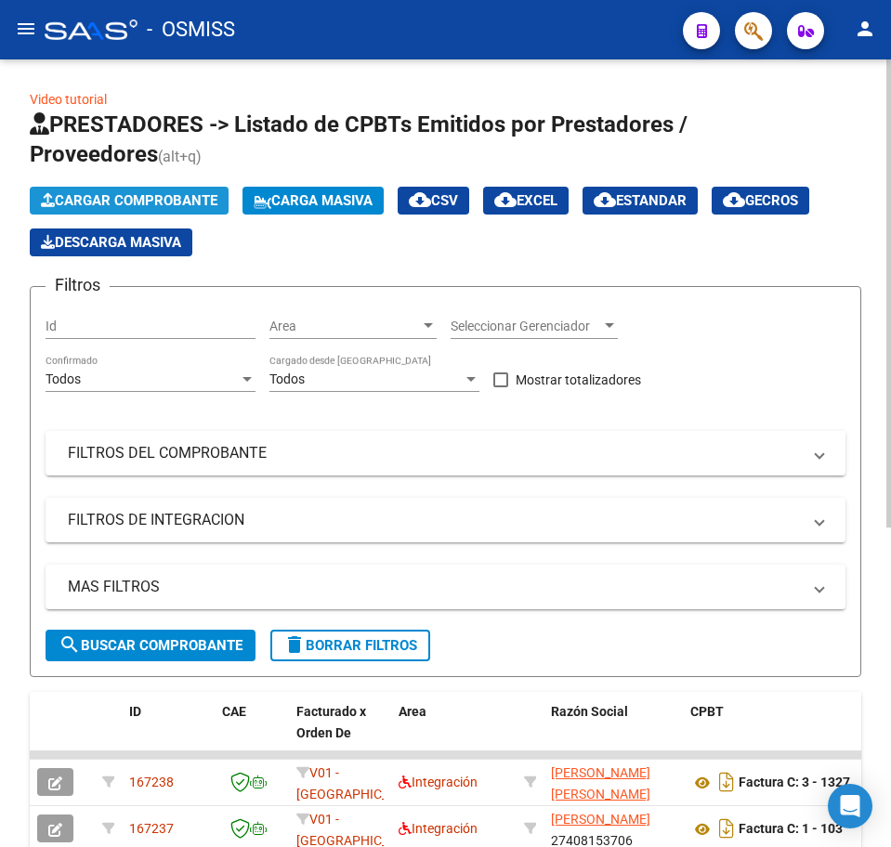
click at [146, 204] on span "Cargar Comprobante" at bounding box center [129, 200] width 176 height 17
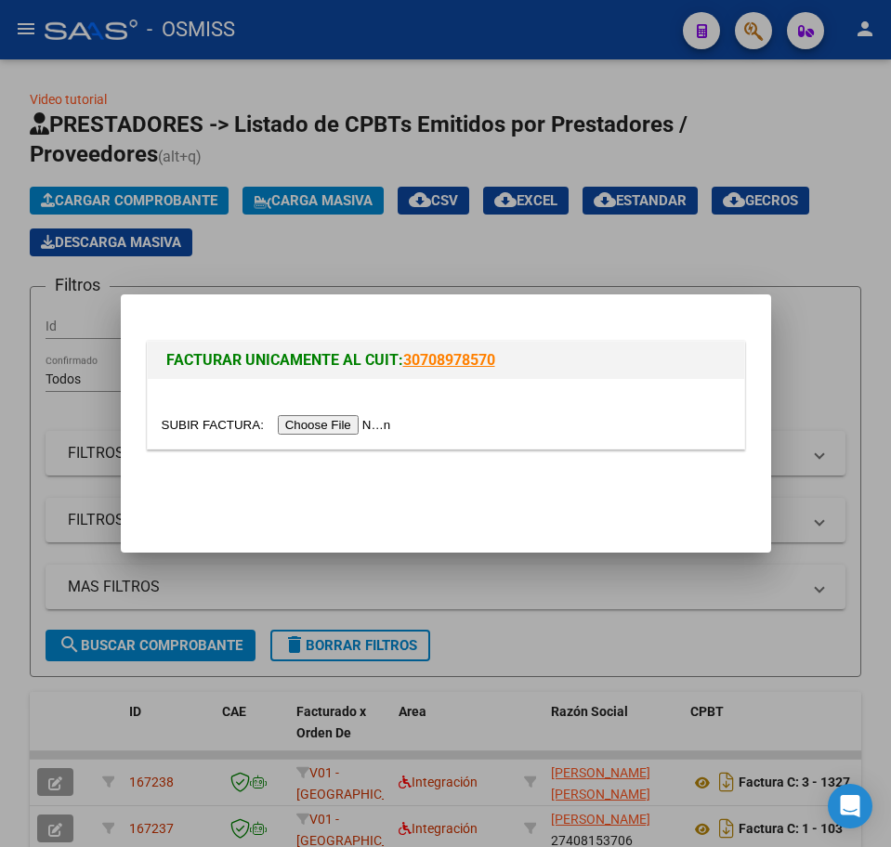
click at [332, 436] on div at bounding box center [446, 414] width 596 height 70
click at [332, 431] on input "file" at bounding box center [279, 425] width 235 height 20
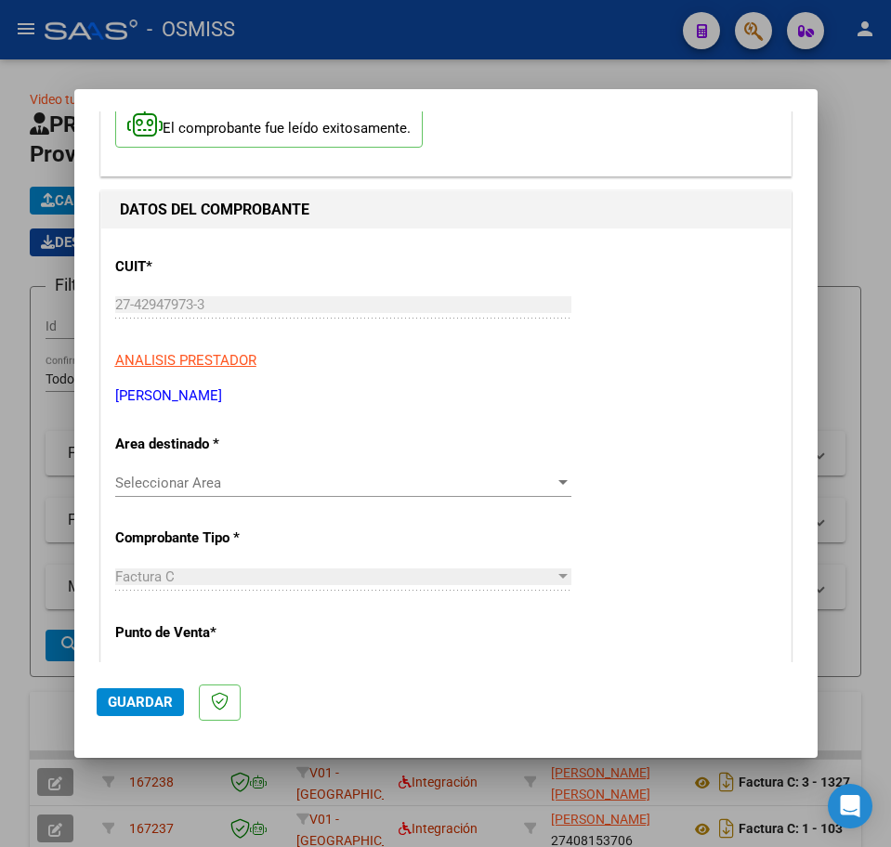
scroll to position [232, 0]
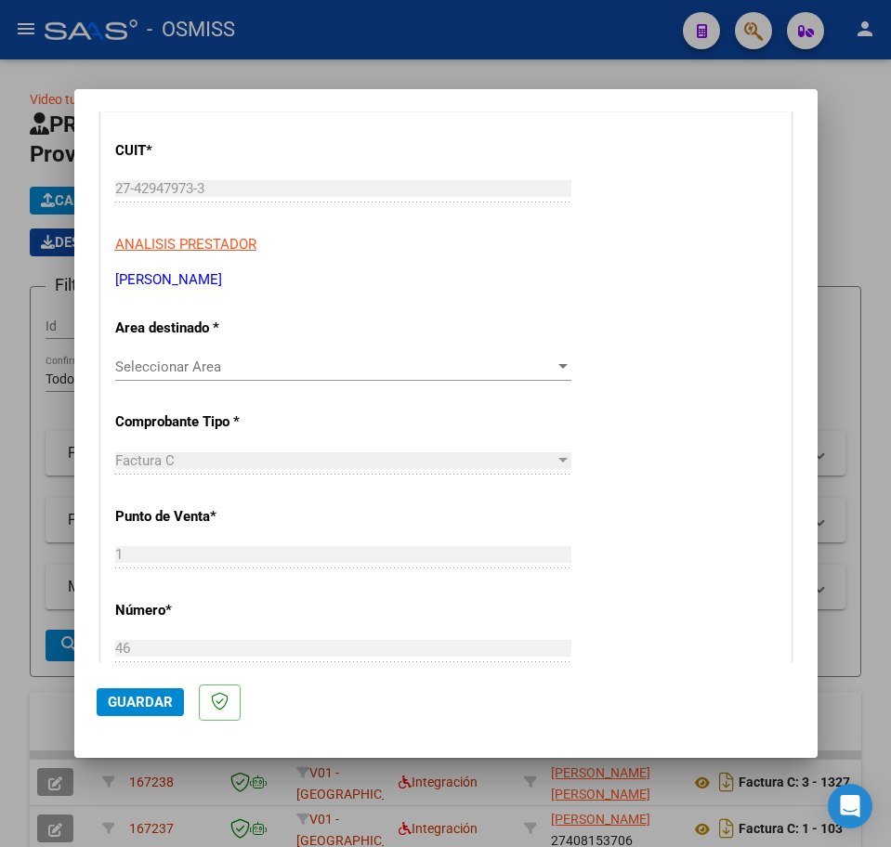
click at [169, 364] on span "Seleccionar Area" at bounding box center [334, 366] width 439 height 17
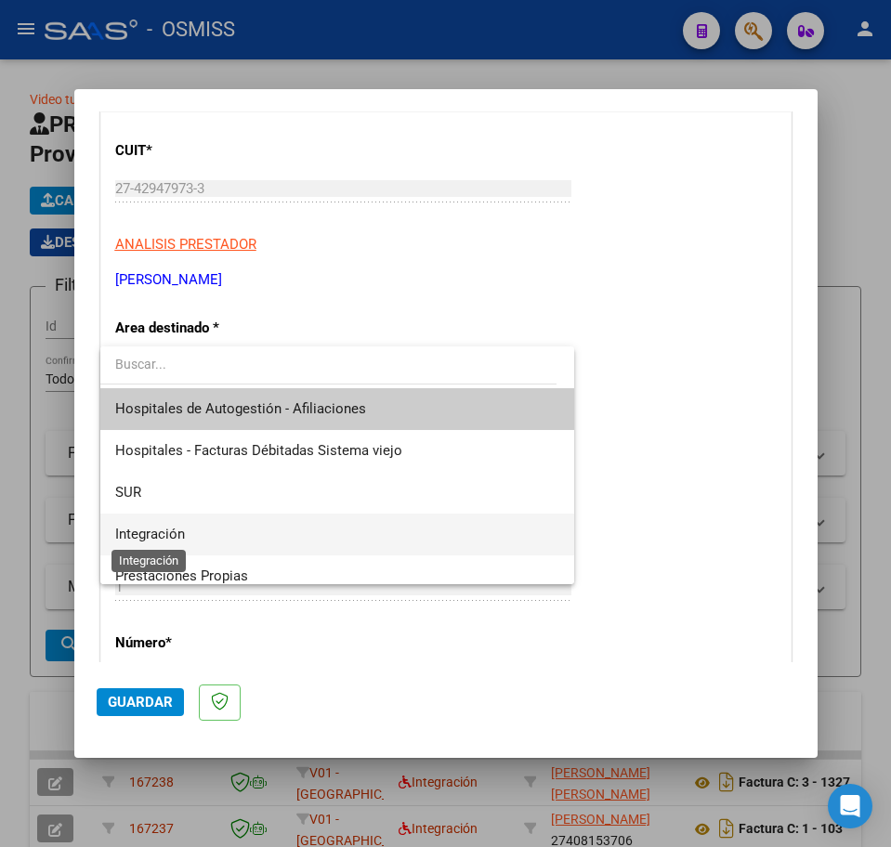
click at [142, 527] on span "Integración" at bounding box center [150, 534] width 70 height 17
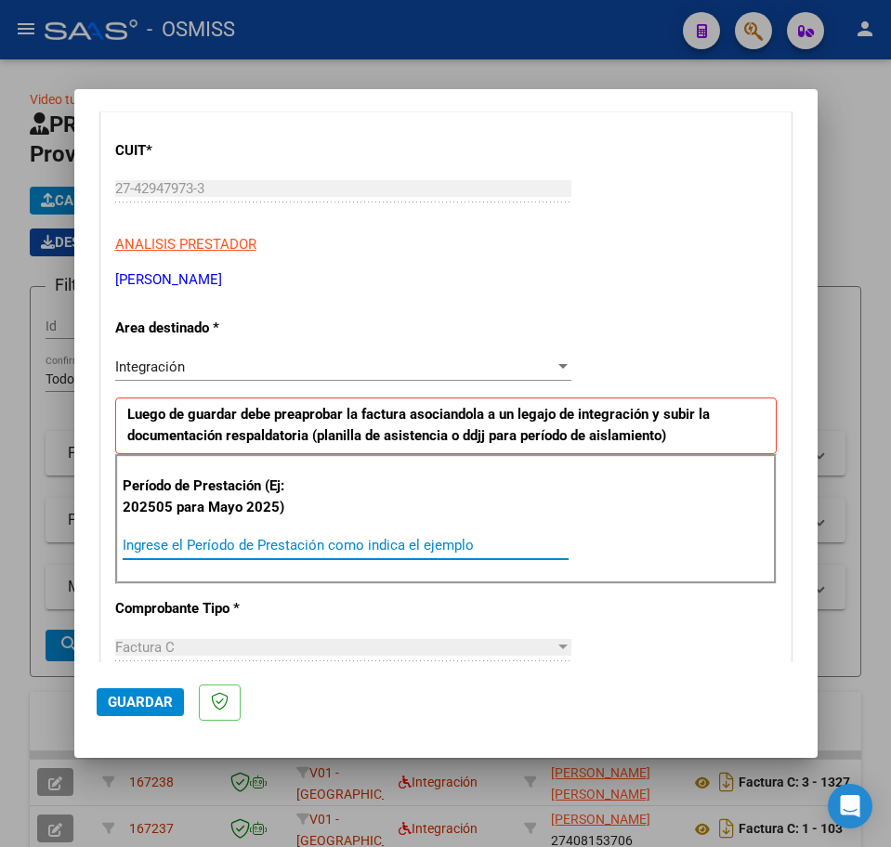
click at [185, 546] on input "Ingrese el Período de Prestación como indica el ejemplo" at bounding box center [346, 545] width 446 height 17
type input "202507"
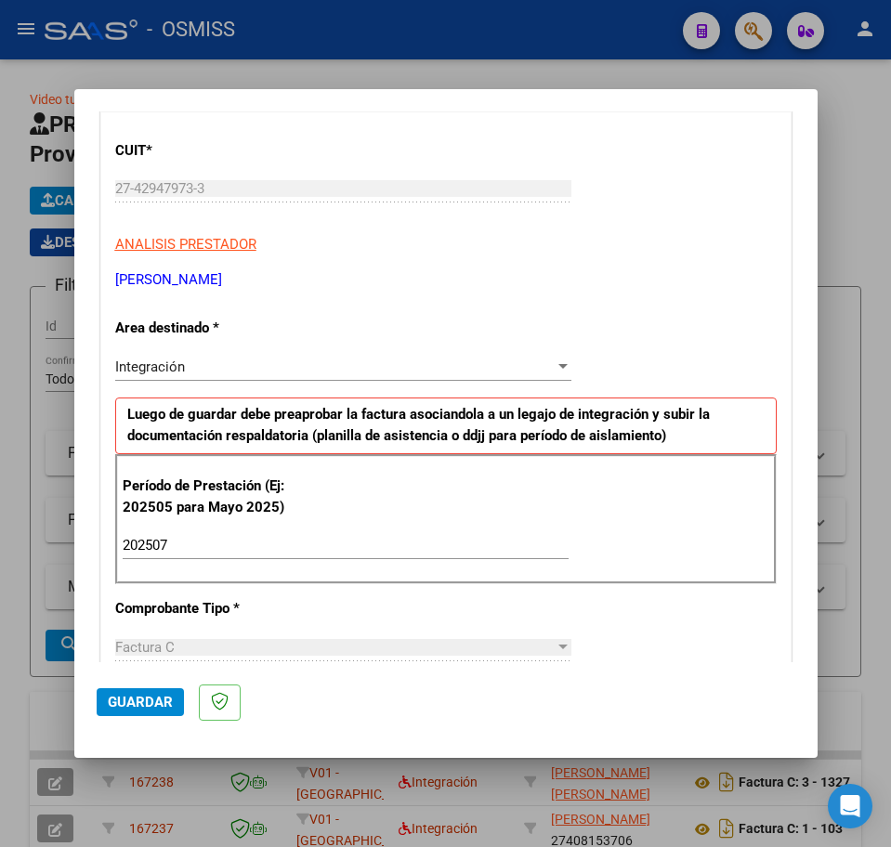
scroll to position [1114, 0]
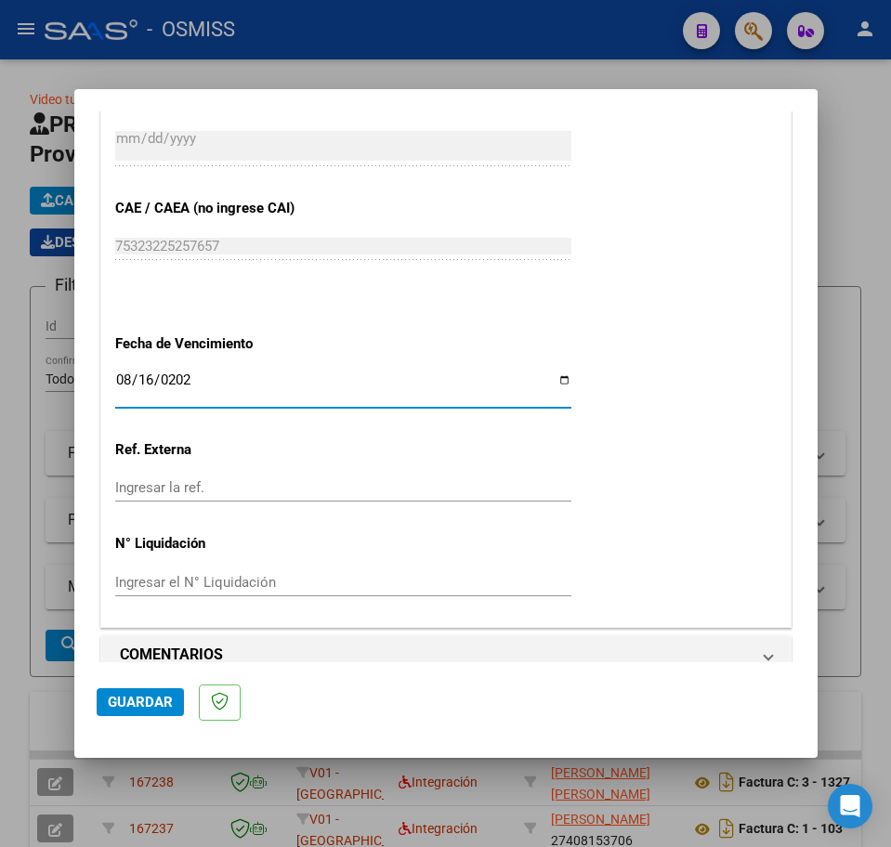
type input "[DATE]"
click at [128, 701] on span "Guardar" at bounding box center [140, 702] width 65 height 17
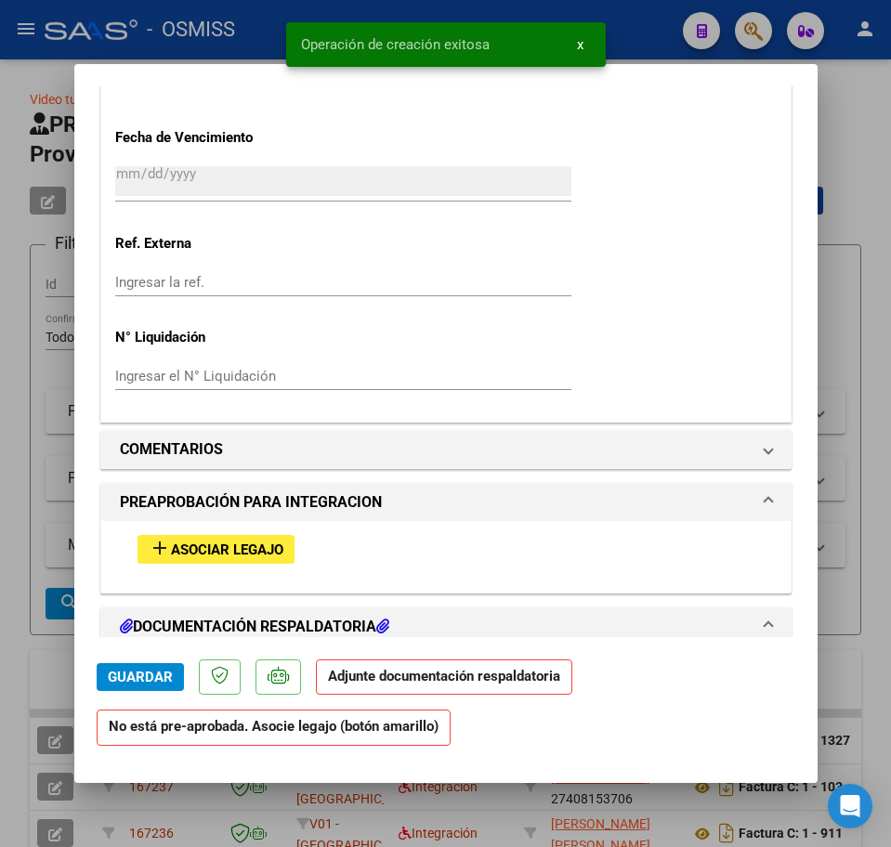
scroll to position [1277, 0]
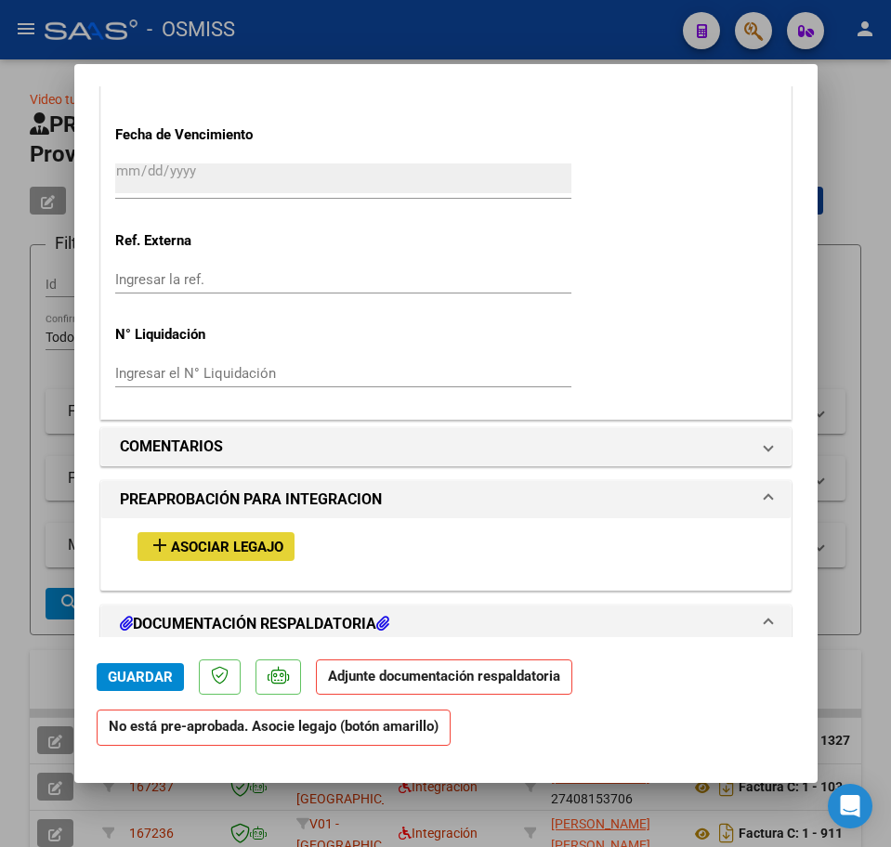
click at [254, 551] on span "Asociar Legajo" at bounding box center [227, 547] width 112 height 17
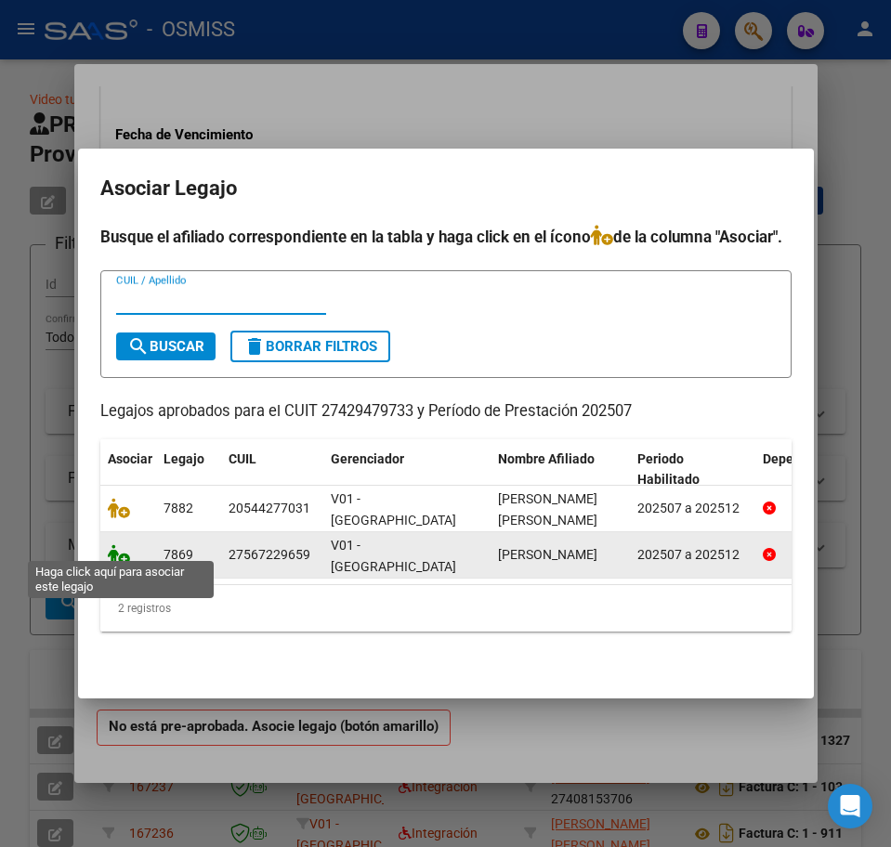
click at [119, 549] on icon at bounding box center [119, 554] width 22 height 20
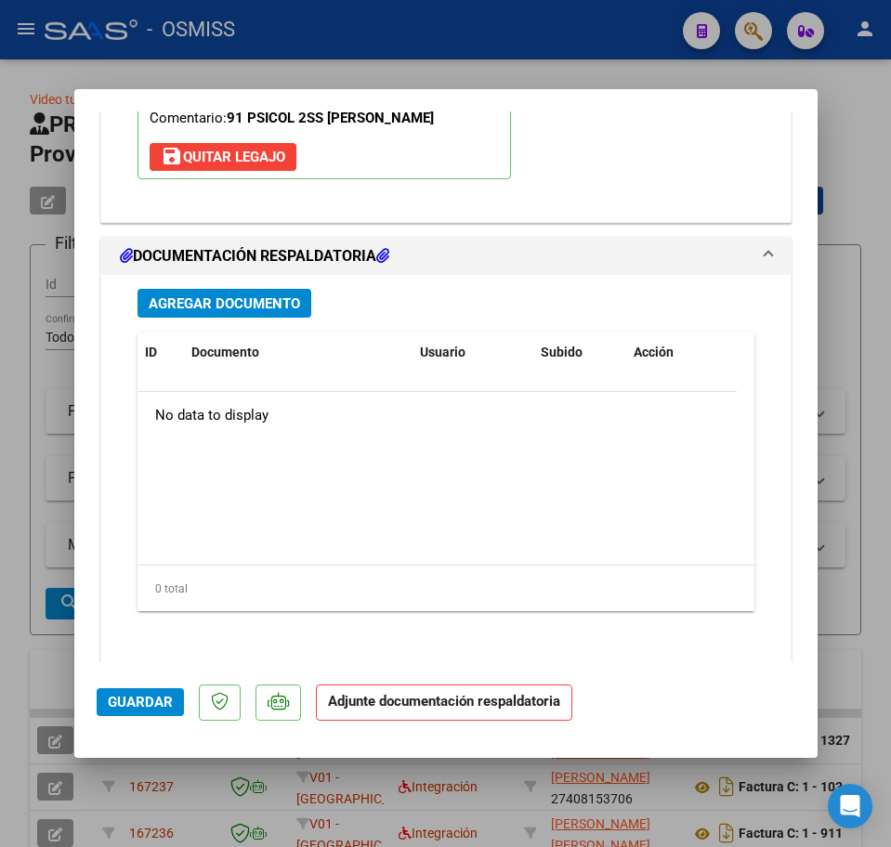
scroll to position [1996, 0]
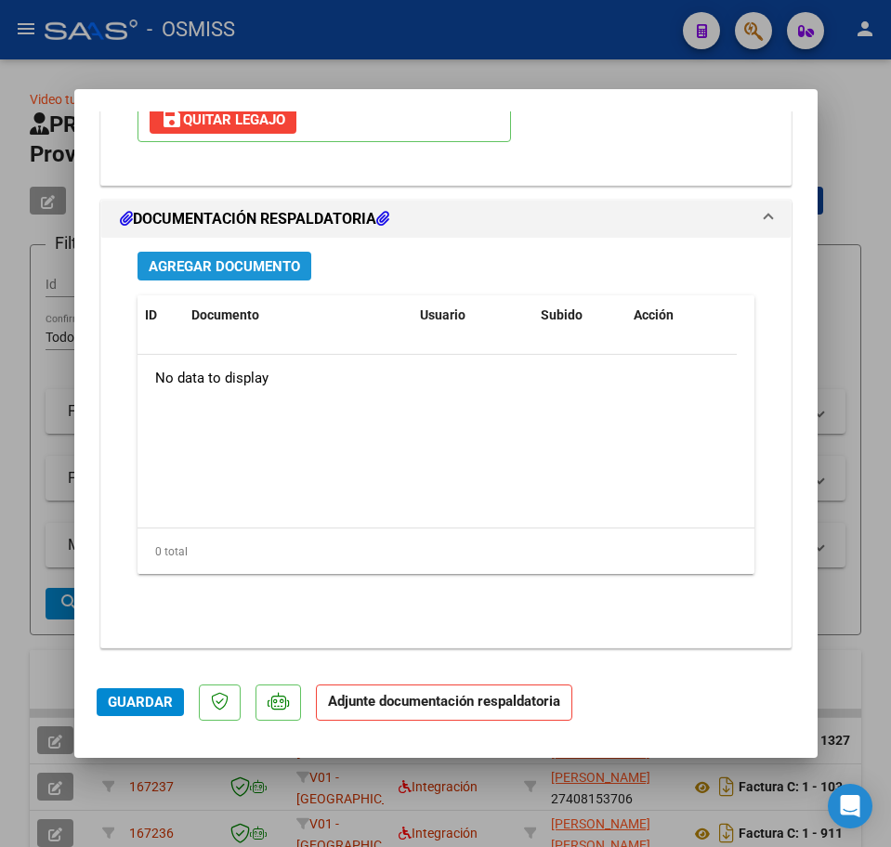
click at [209, 275] on span "Agregar Documento" at bounding box center [224, 266] width 151 height 17
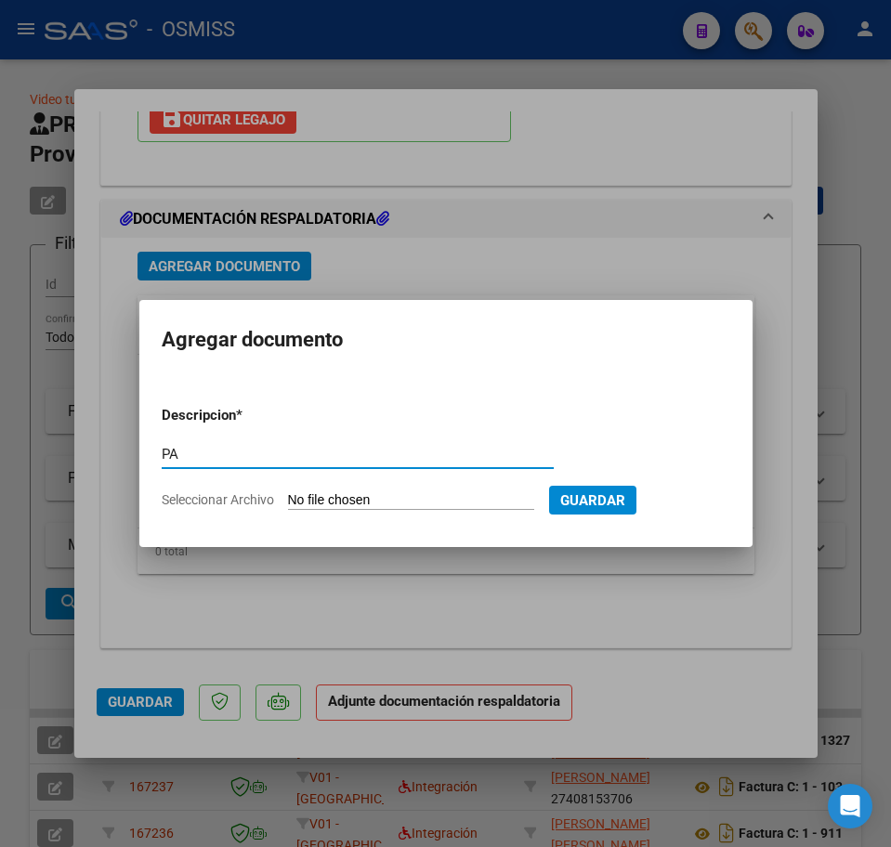
type input "PA"
click at [353, 501] on input "Seleccionar Archivo" at bounding box center [411, 501] width 246 height 18
type input "C:\fakepath\PL.pdf"
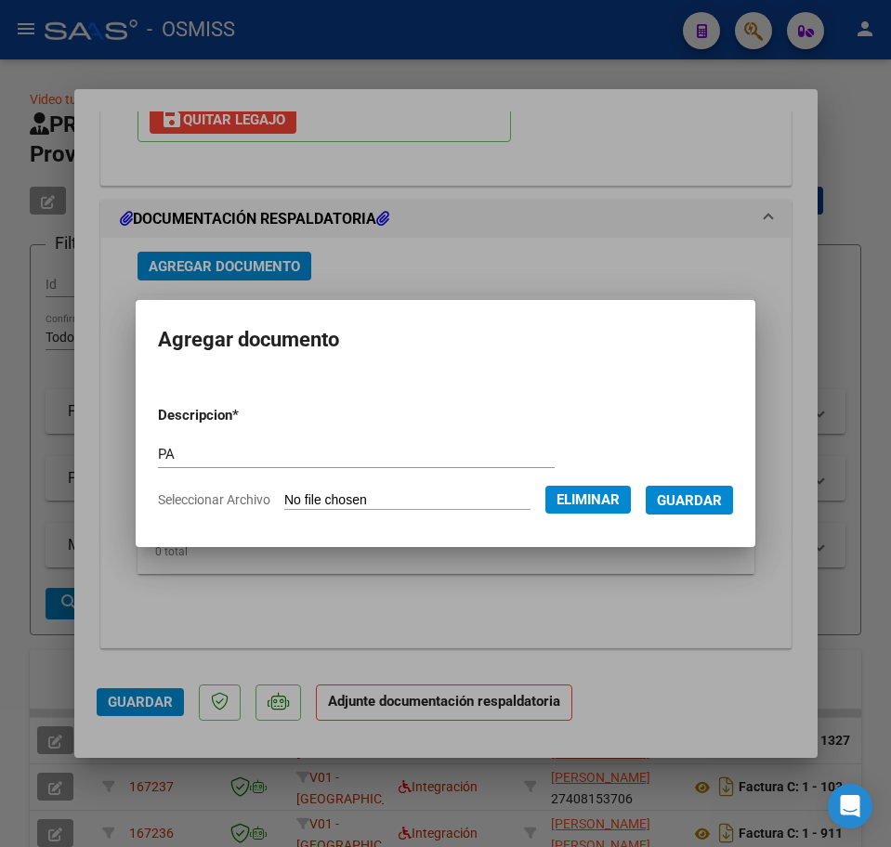
click at [708, 511] on button "Guardar" at bounding box center [688, 500] width 87 height 29
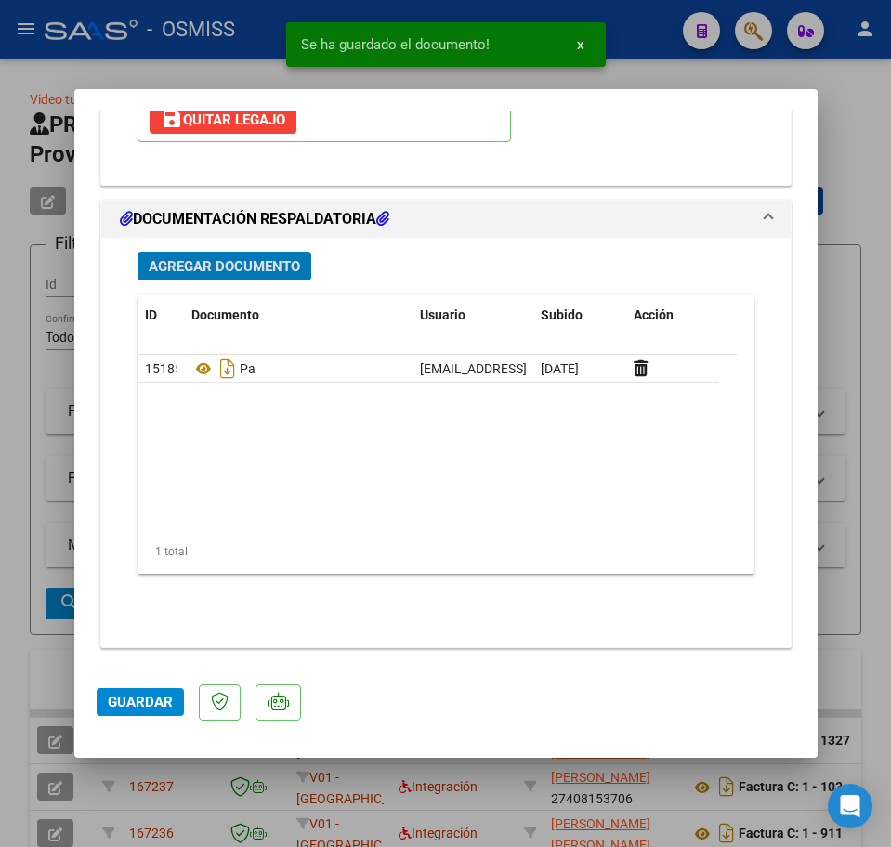
click at [158, 712] on button "Guardar" at bounding box center [140, 702] width 87 height 28
type input "$ 0,00"
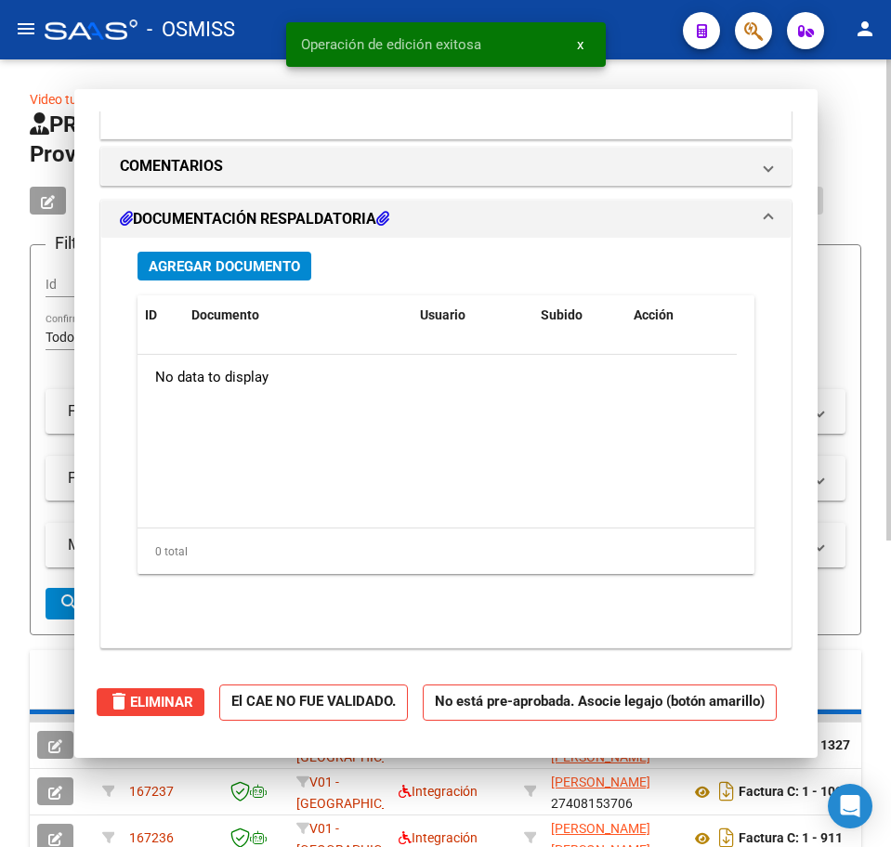
scroll to position [1772, 0]
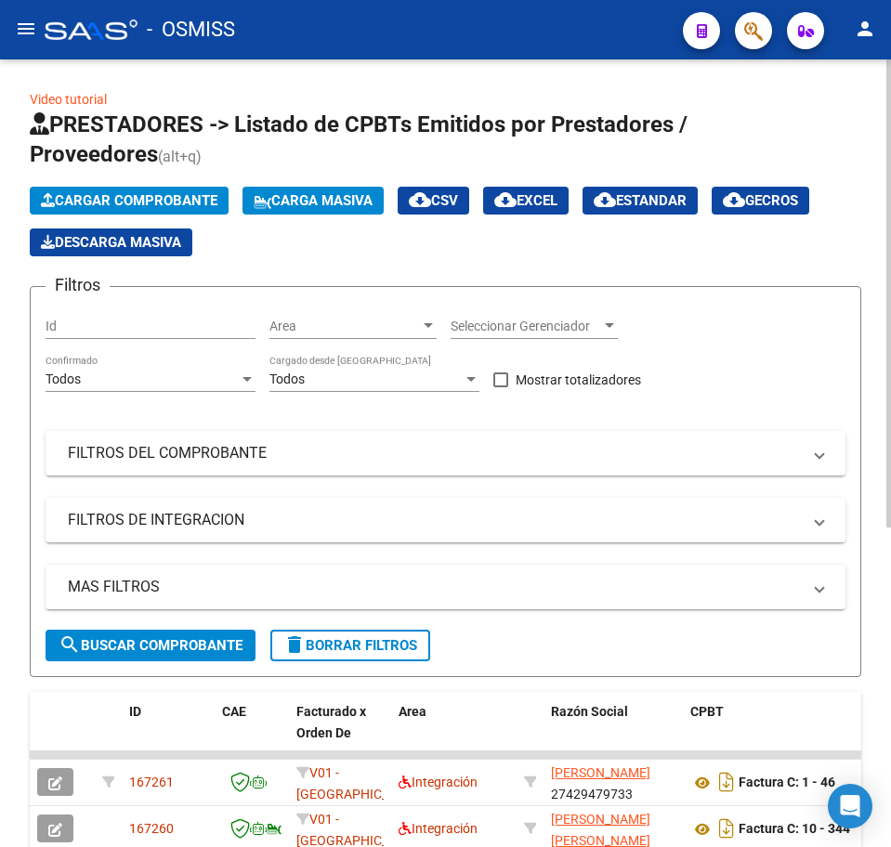
click at [132, 198] on span "Cargar Comprobante" at bounding box center [129, 200] width 176 height 17
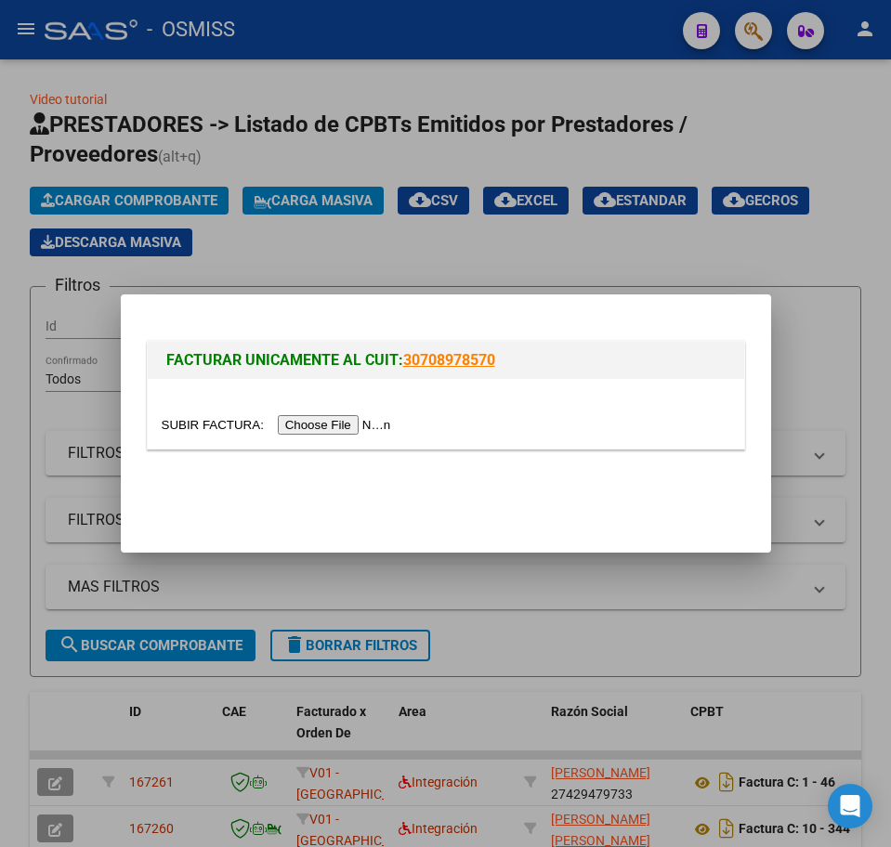
click at [314, 436] on div at bounding box center [446, 414] width 596 height 70
click at [314, 423] on input "file" at bounding box center [279, 425] width 235 height 20
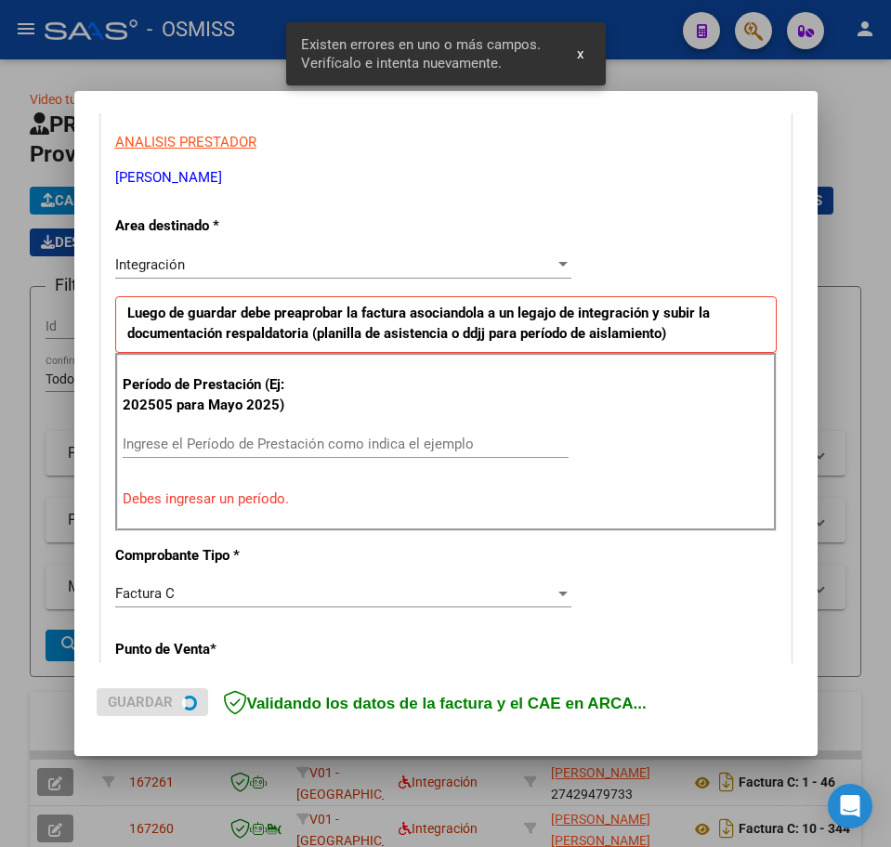
scroll to position [336, 0]
click at [188, 444] on input "Ingrese el Período de Prestación como indica el ejemplo" at bounding box center [346, 443] width 446 height 17
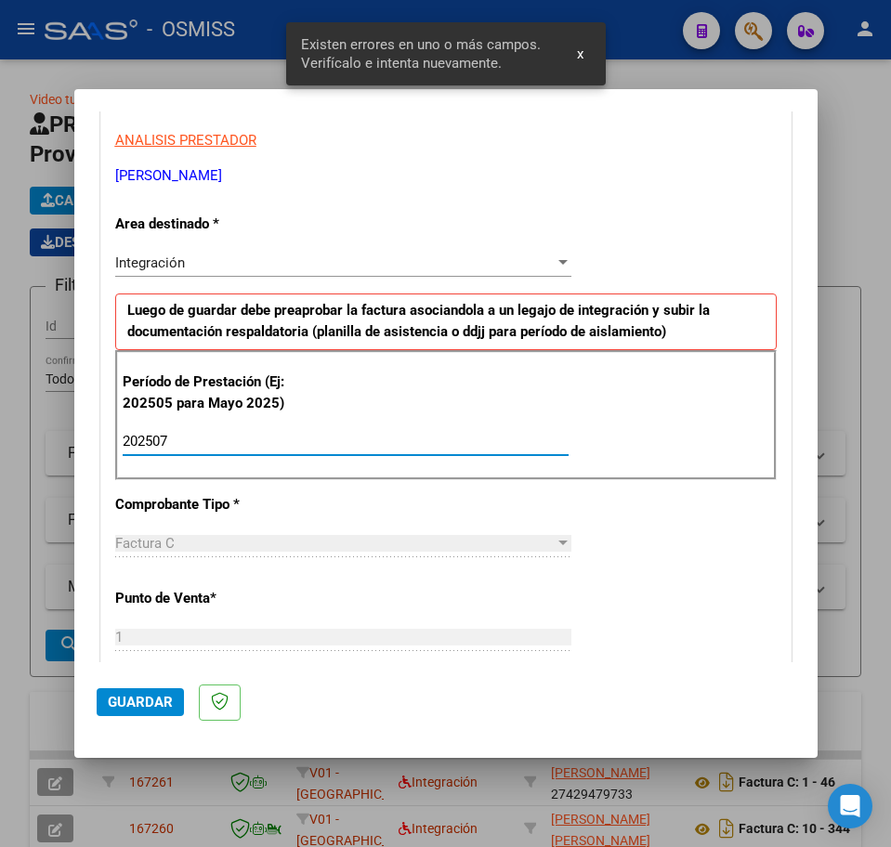
type input "202507"
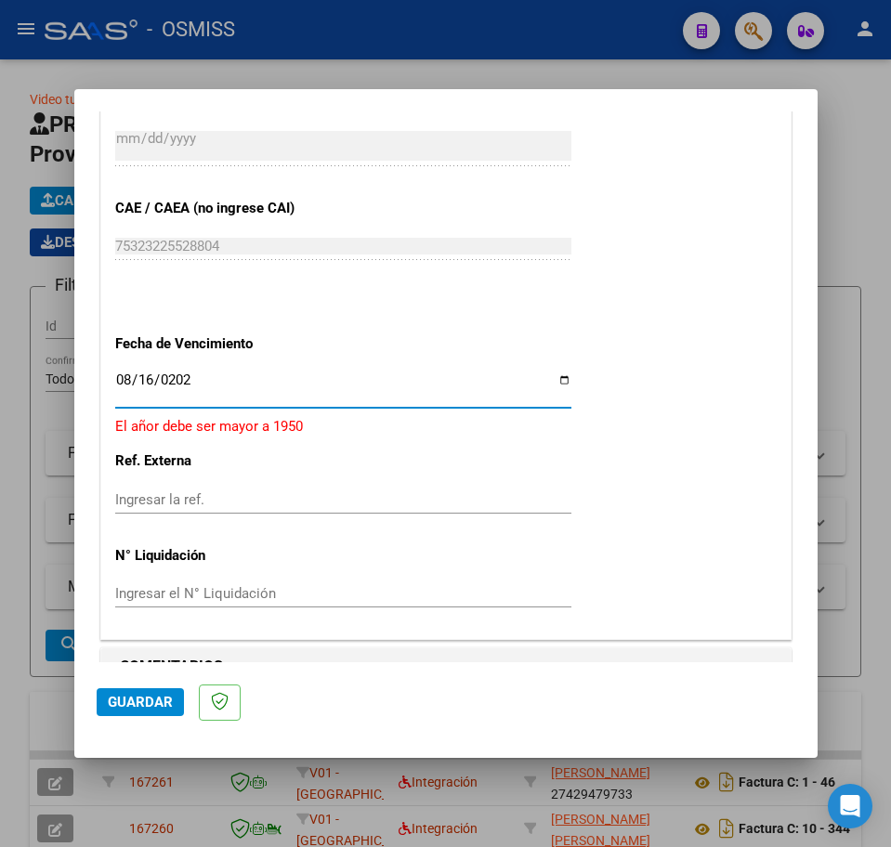
type input "[DATE]"
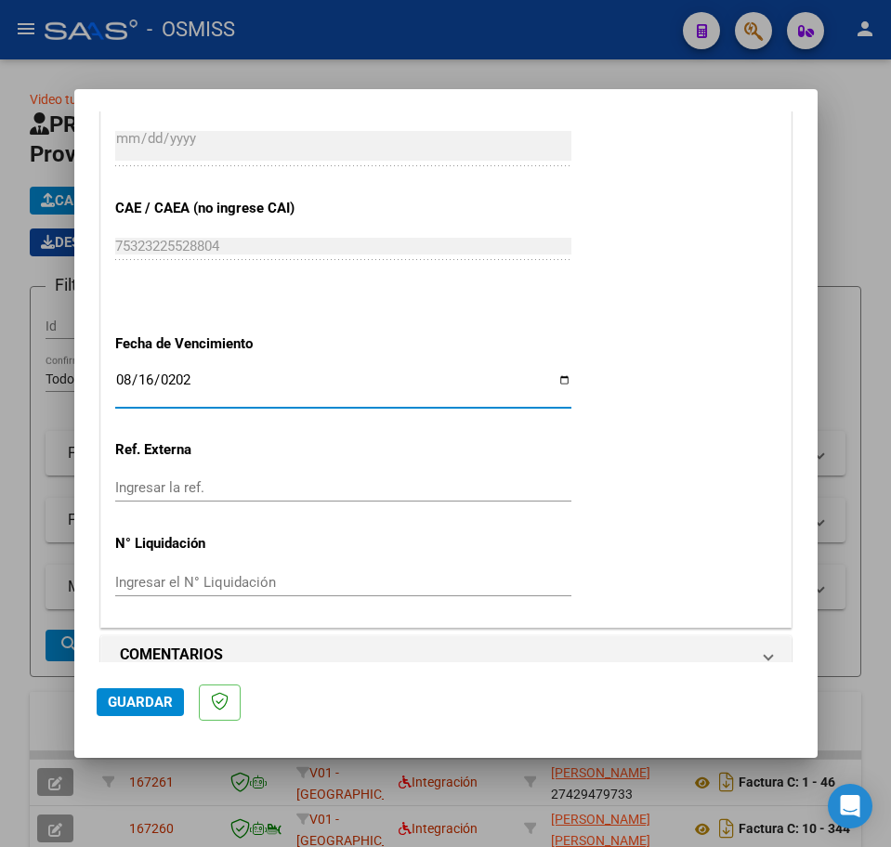
click at [161, 695] on span "Guardar" at bounding box center [140, 702] width 65 height 17
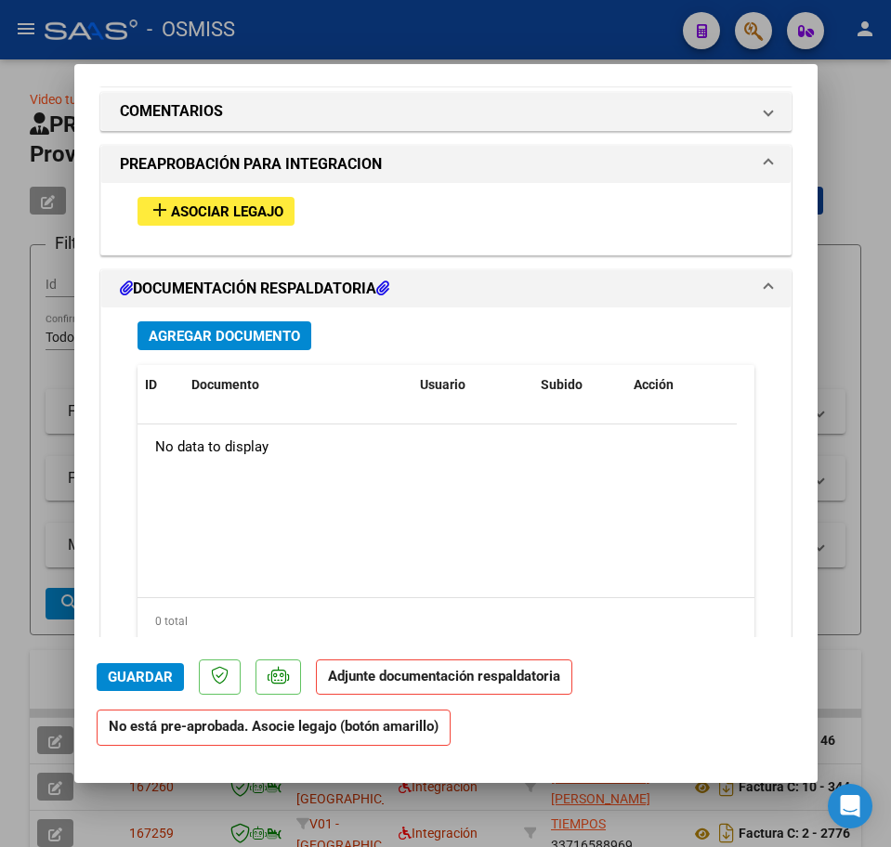
scroll to position [1625, 0]
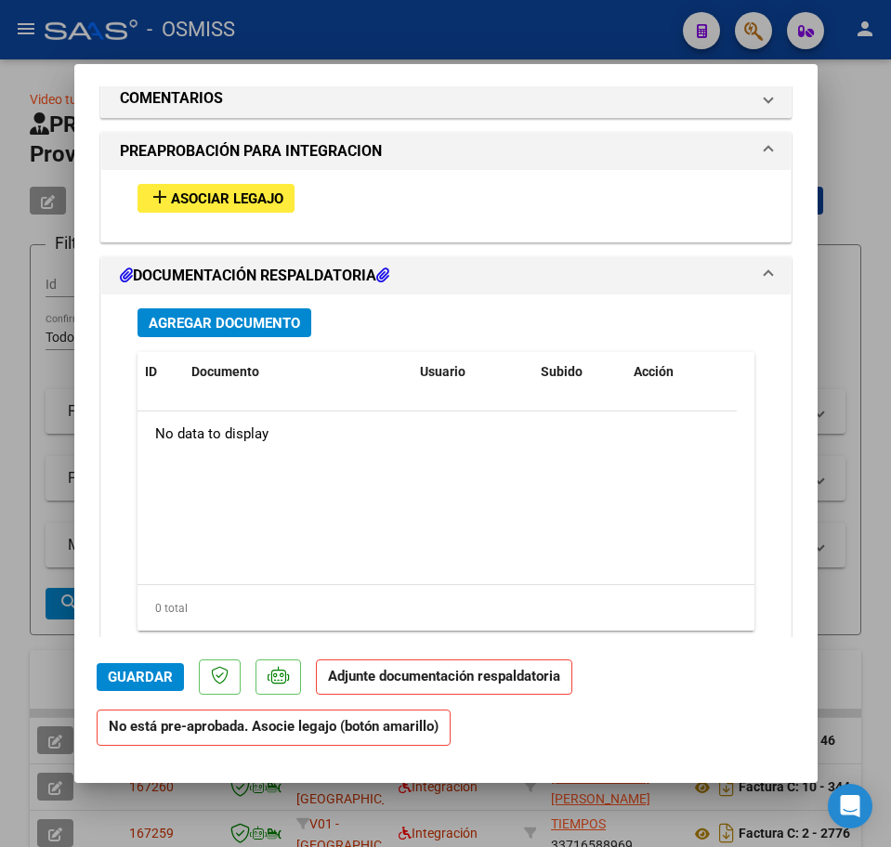
click at [155, 200] on mat-icon "add" at bounding box center [160, 197] width 22 height 22
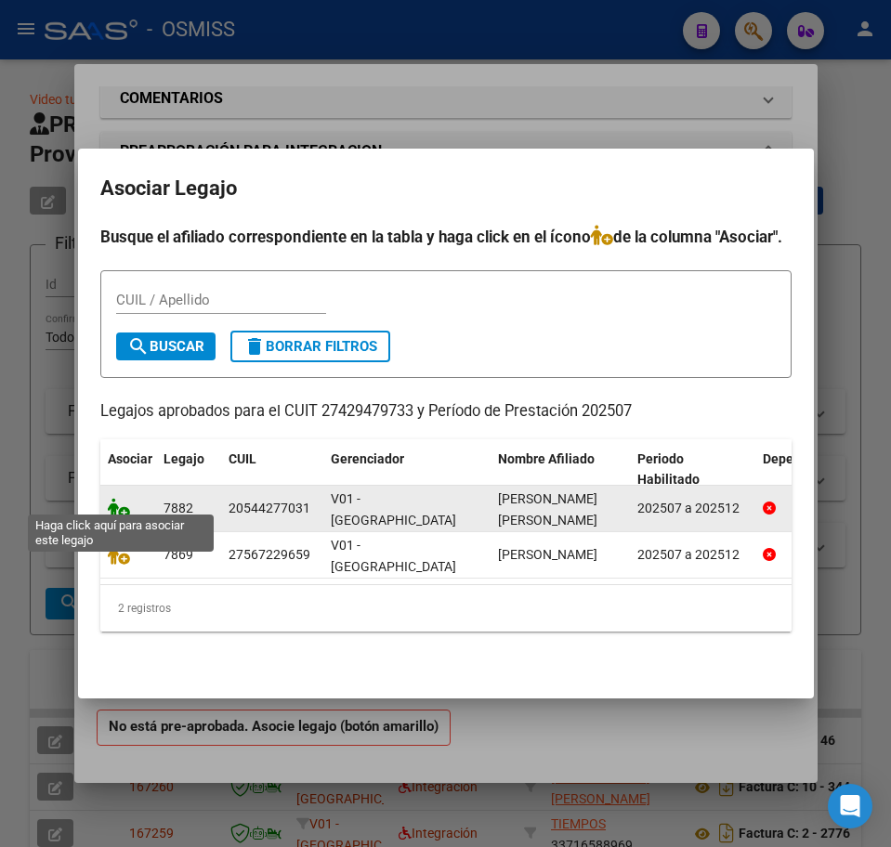
click at [127, 498] on icon at bounding box center [119, 508] width 22 height 20
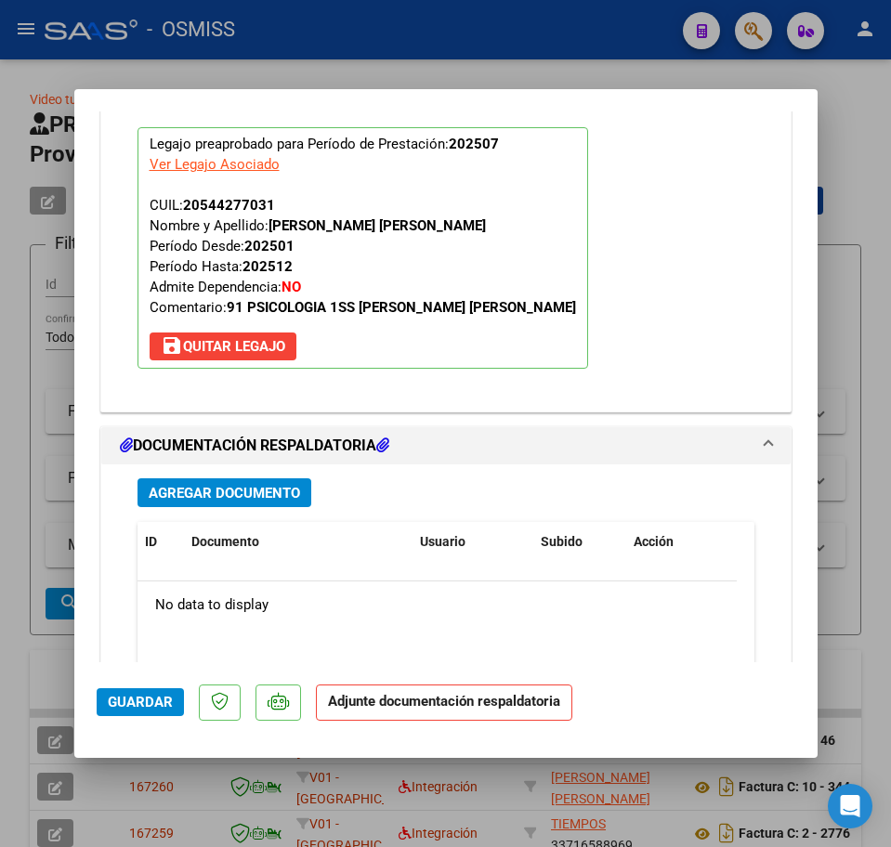
scroll to position [1906, 0]
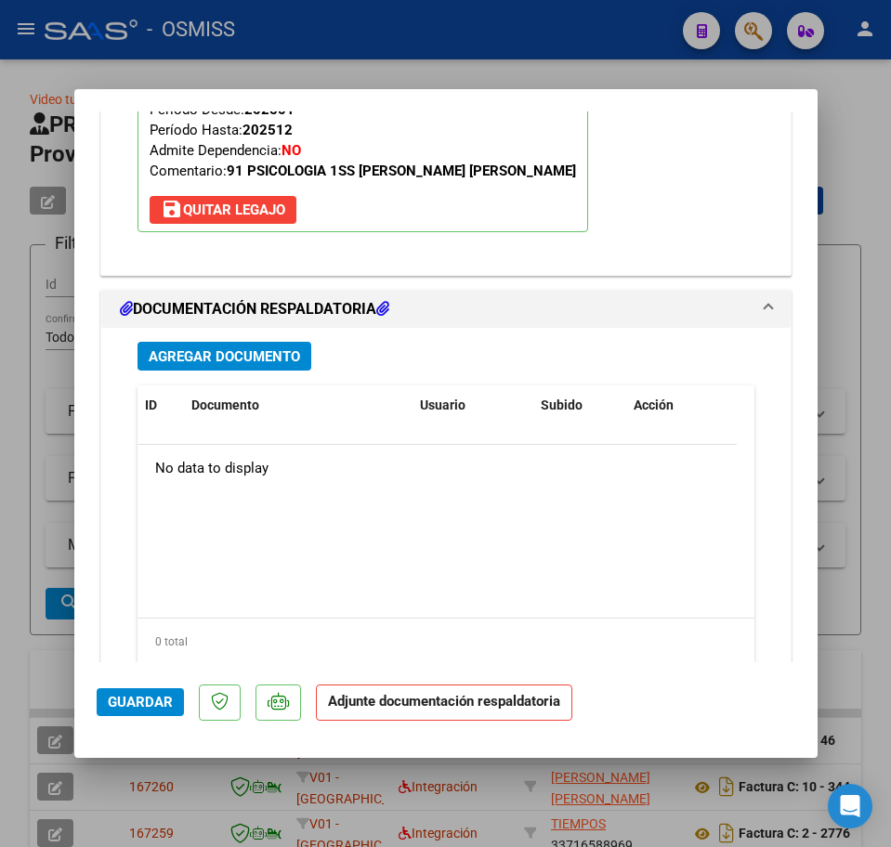
click at [176, 363] on span "Agregar Documento" at bounding box center [224, 356] width 151 height 17
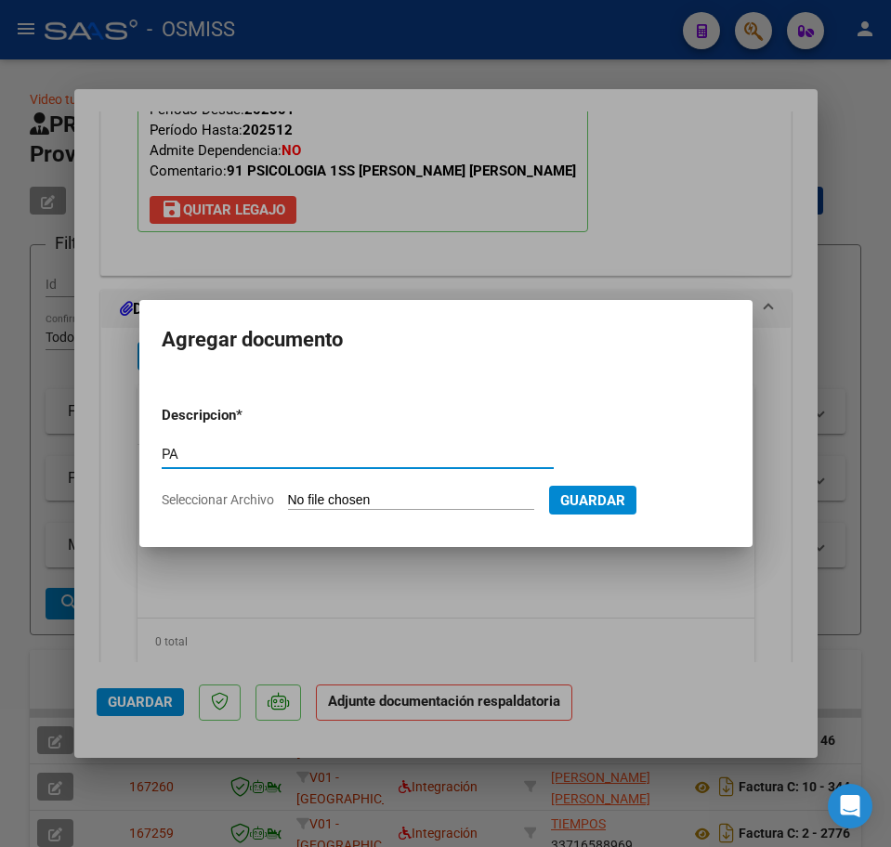
type input "PA"
click at [380, 504] on input "Seleccionar Archivo" at bounding box center [411, 501] width 246 height 18
type input "C:\fakepath\PL.jpeg"
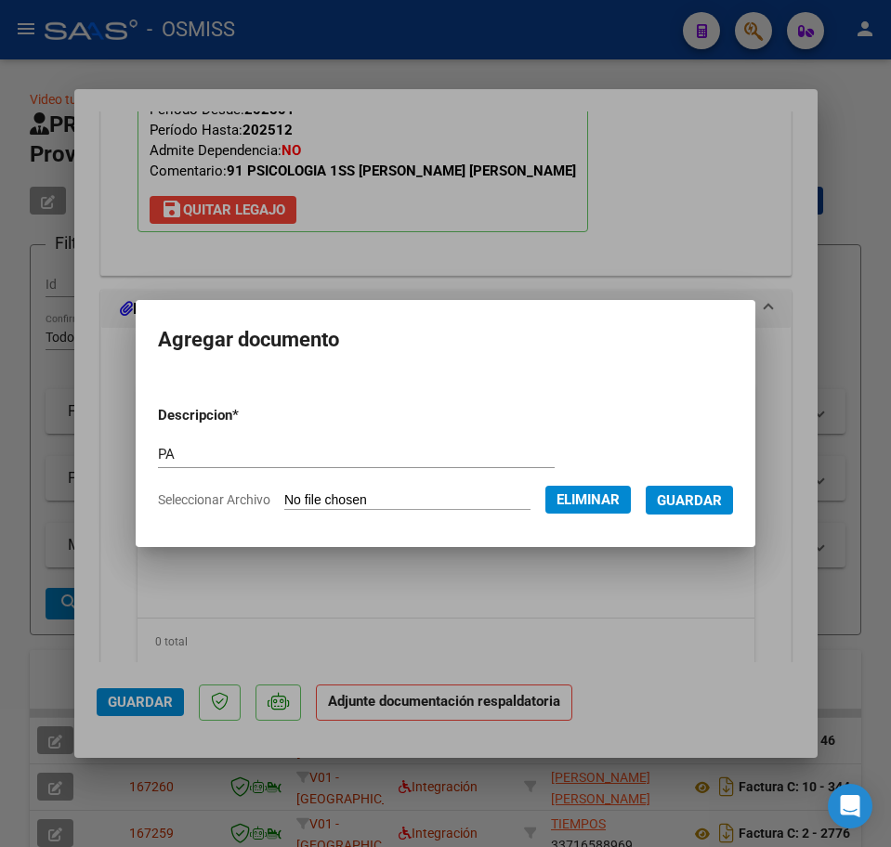
click at [690, 499] on span "Guardar" at bounding box center [689, 500] width 65 height 17
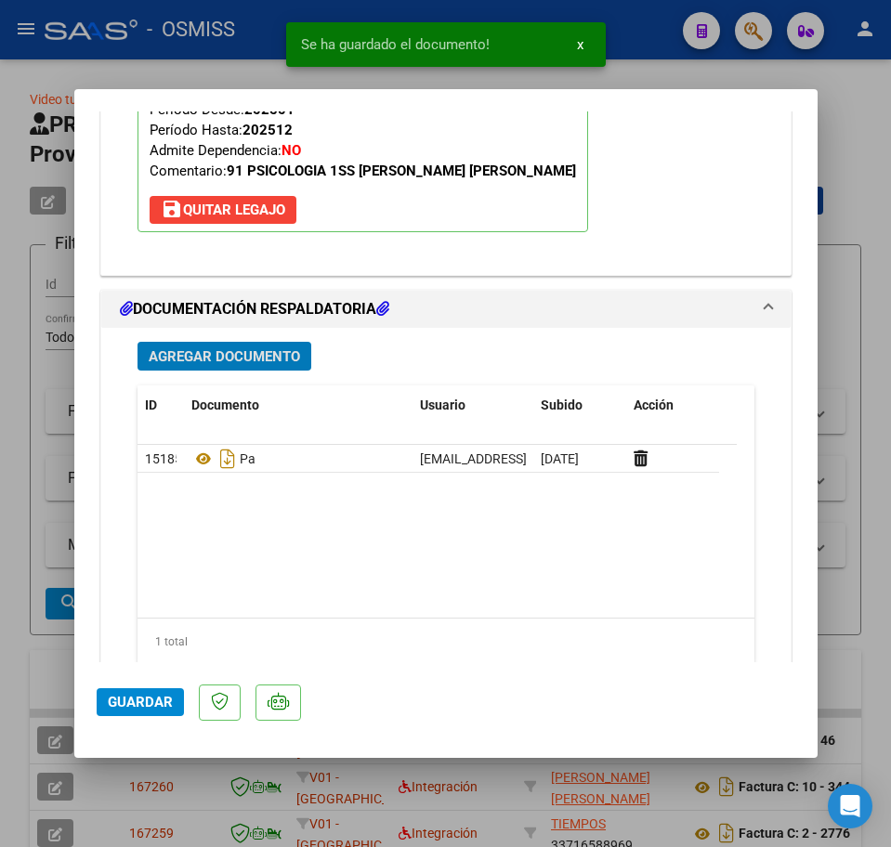
click at [135, 697] on span "Guardar" at bounding box center [140, 702] width 65 height 17
type input "$ 0,00"
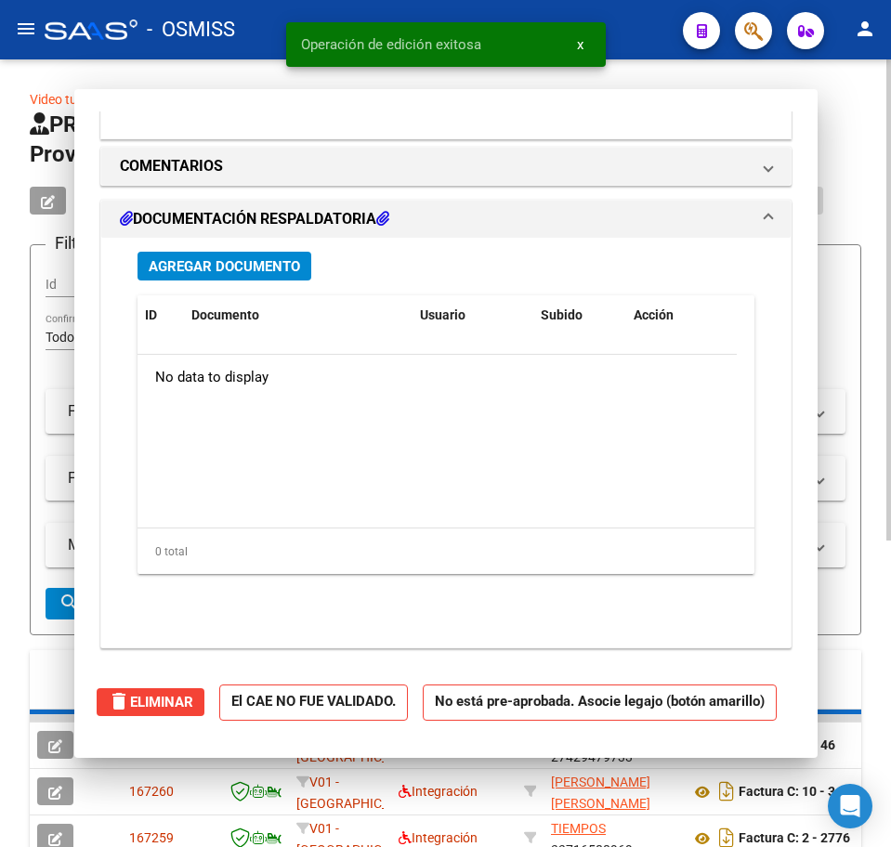
scroll to position [1682, 0]
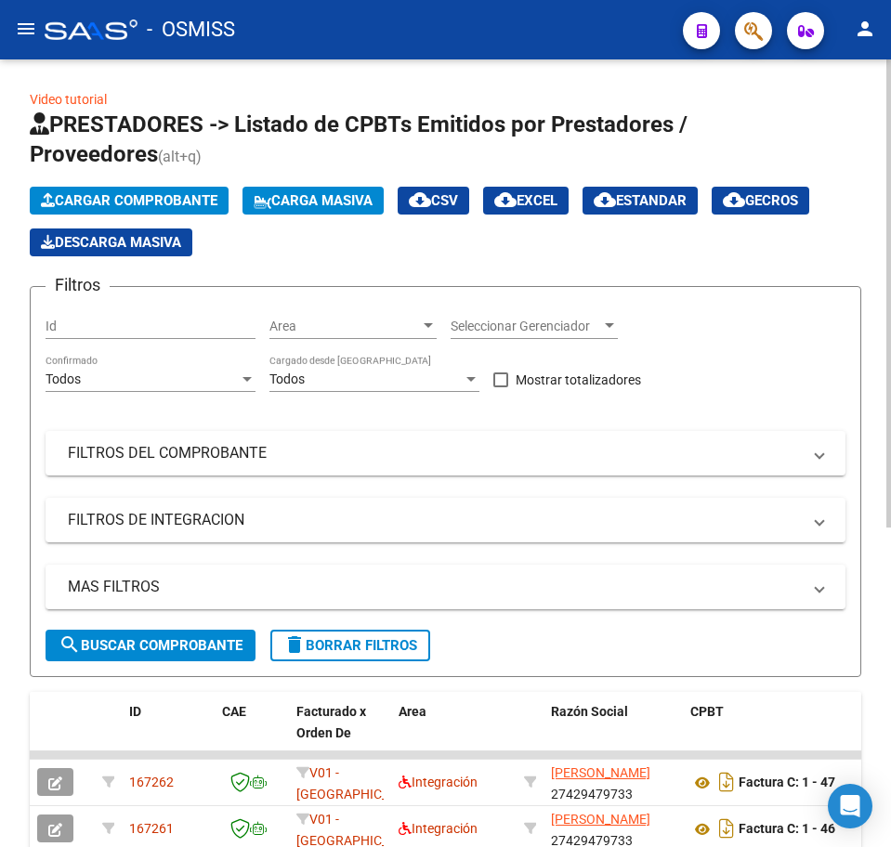
click at [78, 185] on app-list-header "PRESTADORES -> Listado de CPBTs Emitidos por Prestadores / Proveedores (alt+q) …" at bounding box center [445, 393] width 831 height 567
click at [72, 199] on span "Cargar Comprobante" at bounding box center [129, 200] width 176 height 17
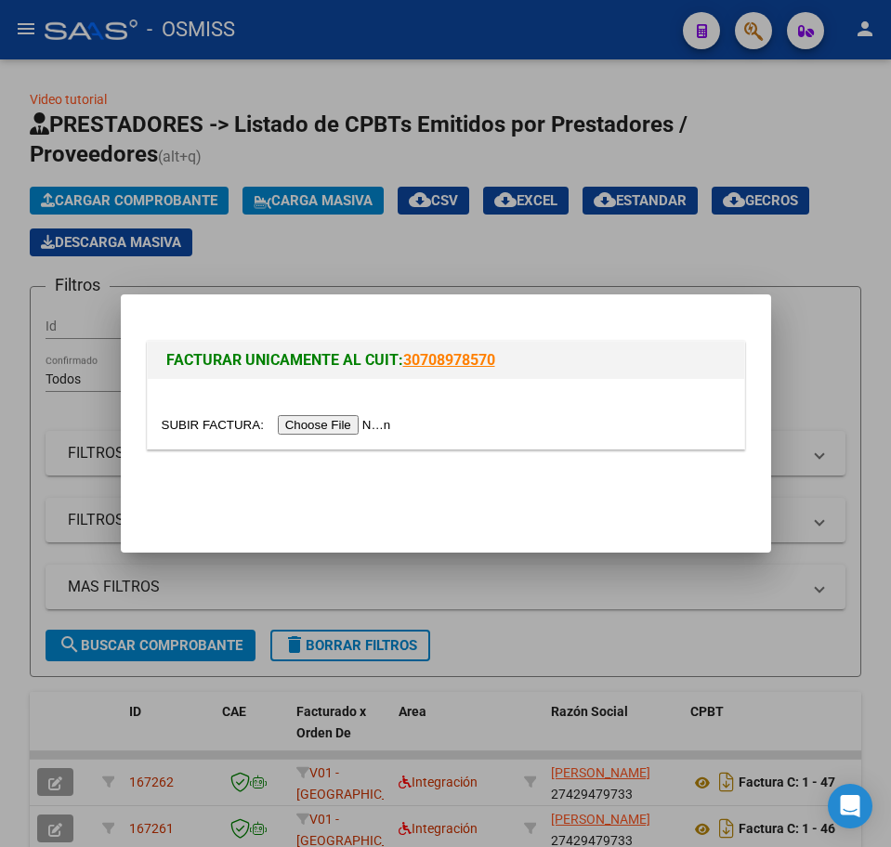
click at [320, 432] on input "file" at bounding box center [279, 425] width 235 height 20
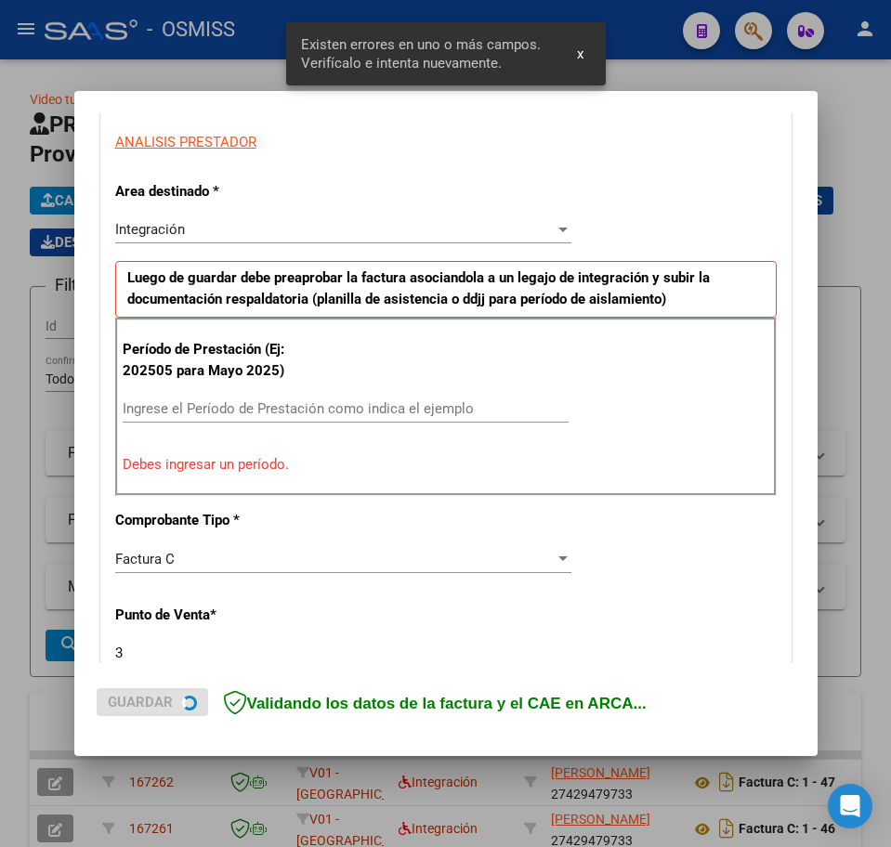
scroll to position [336, 0]
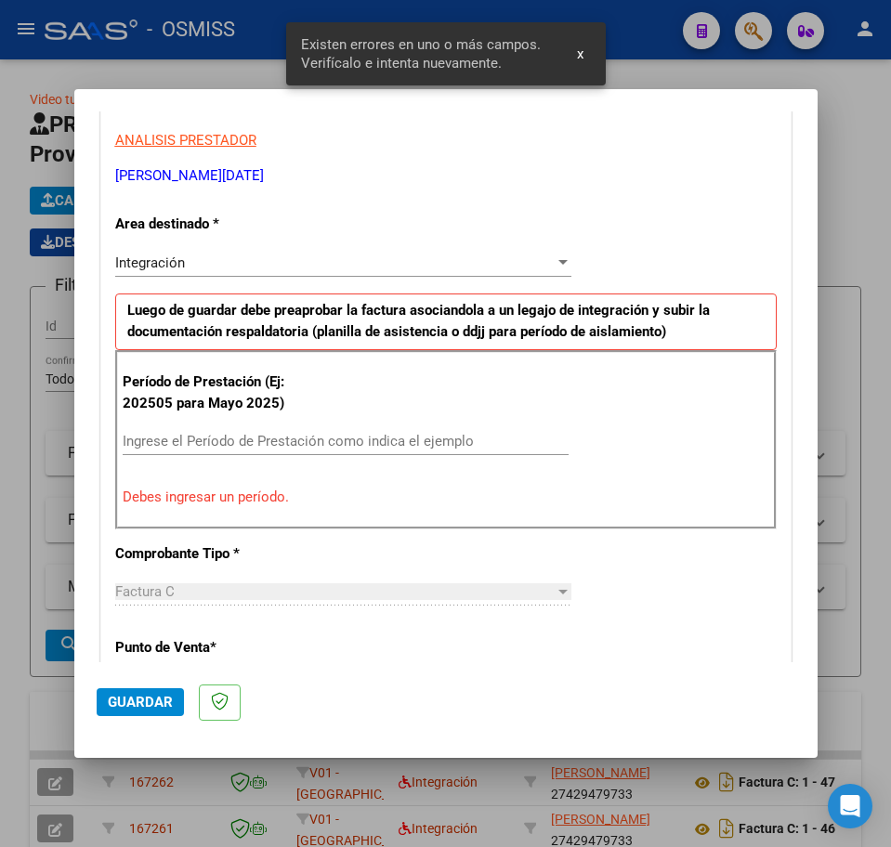
click at [230, 441] on input "Ingrese el Período de Prestación como indica el ejemplo" at bounding box center [346, 441] width 446 height 17
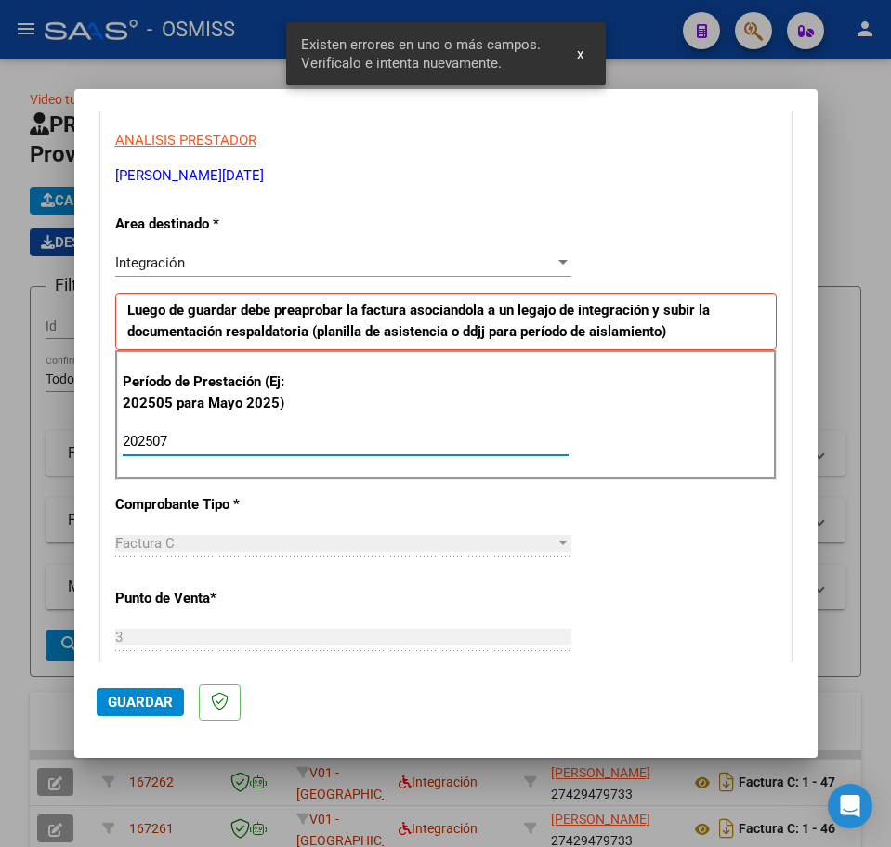
type input "202507"
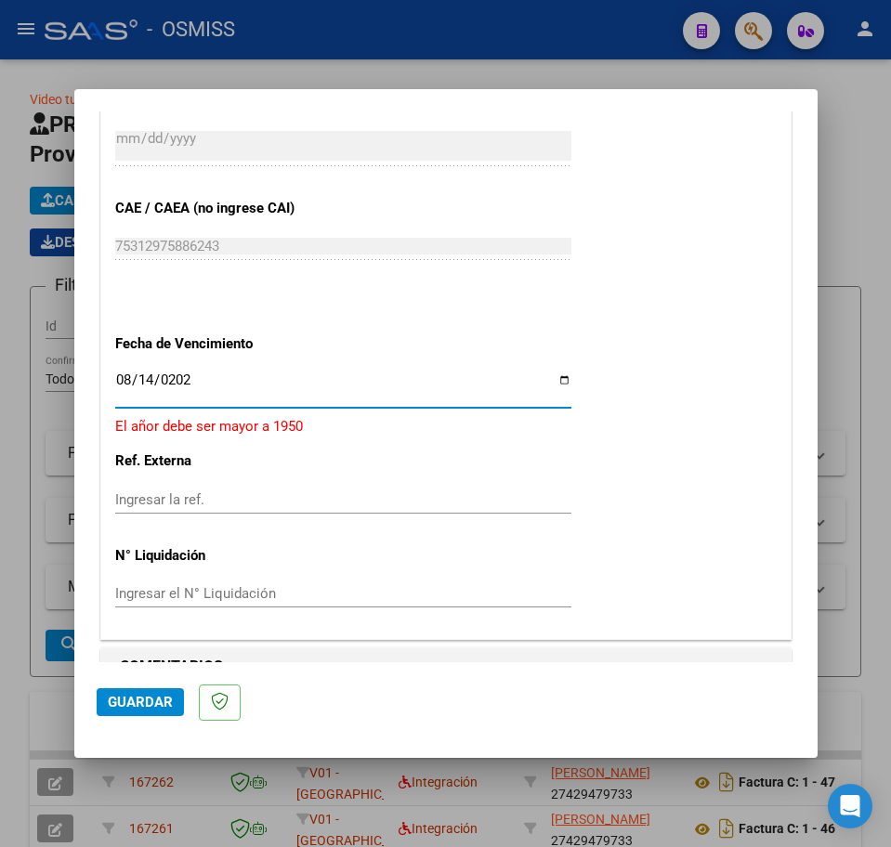
type input "[DATE]"
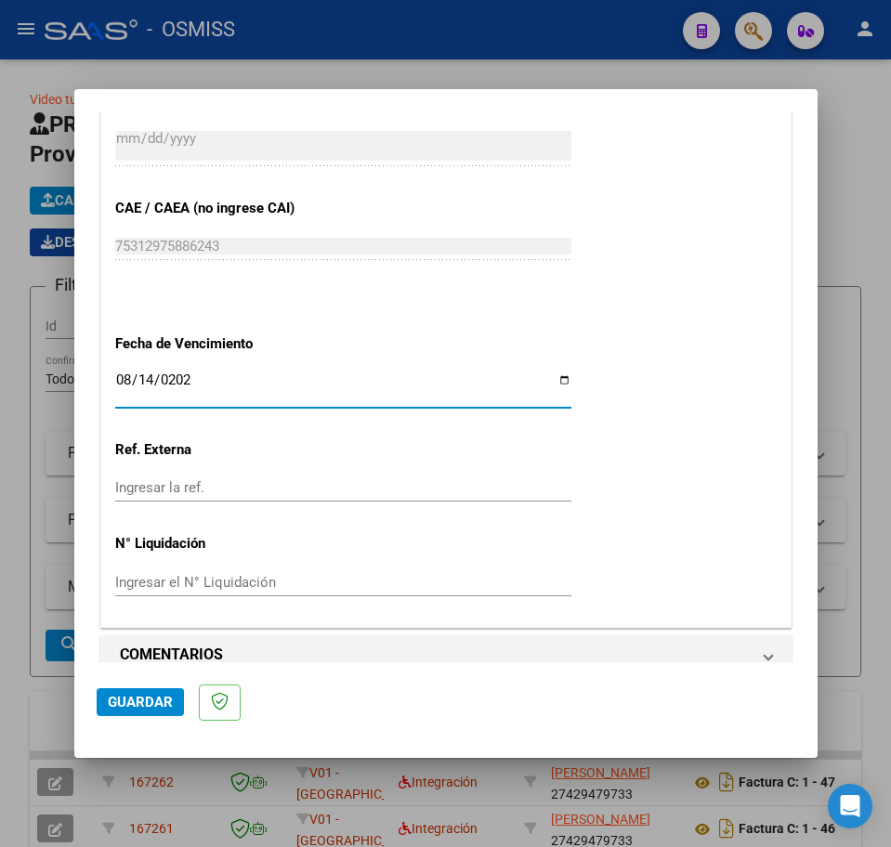
click at [150, 710] on span "Guardar" at bounding box center [140, 702] width 65 height 17
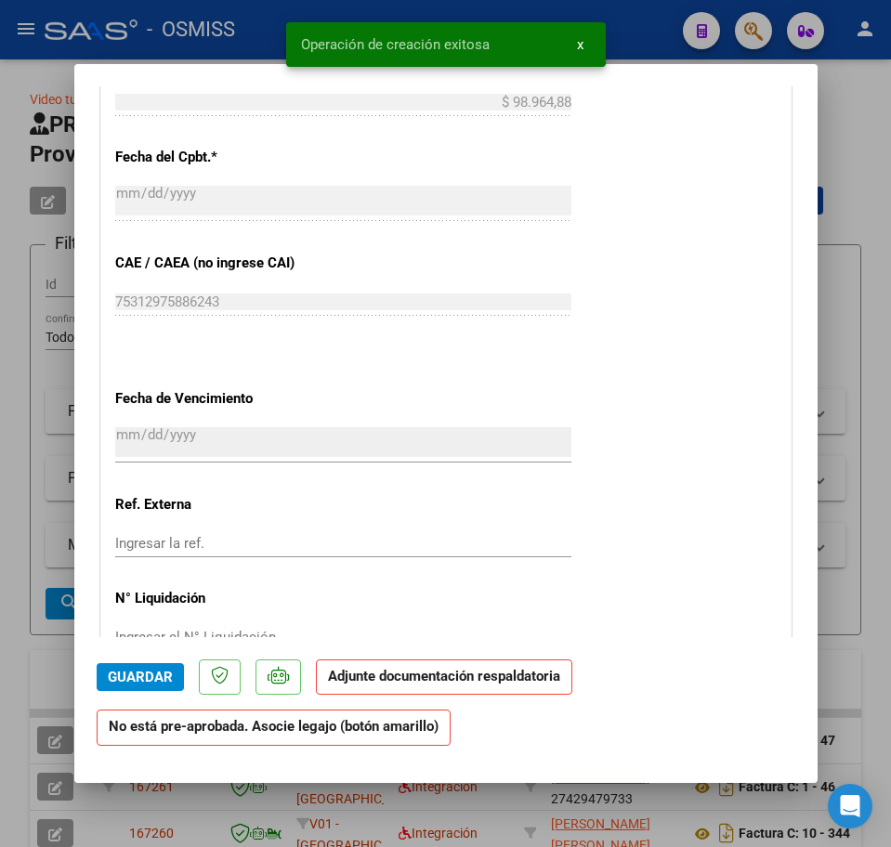
scroll to position [1393, 0]
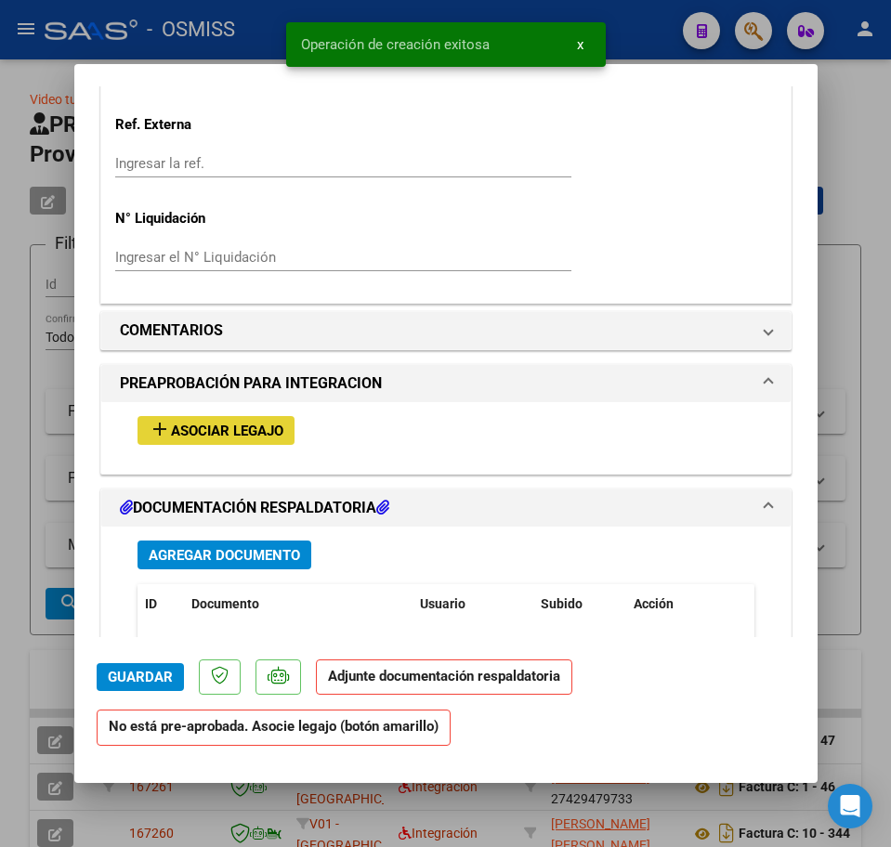
click at [173, 432] on span "Asociar Legajo" at bounding box center [227, 431] width 112 height 17
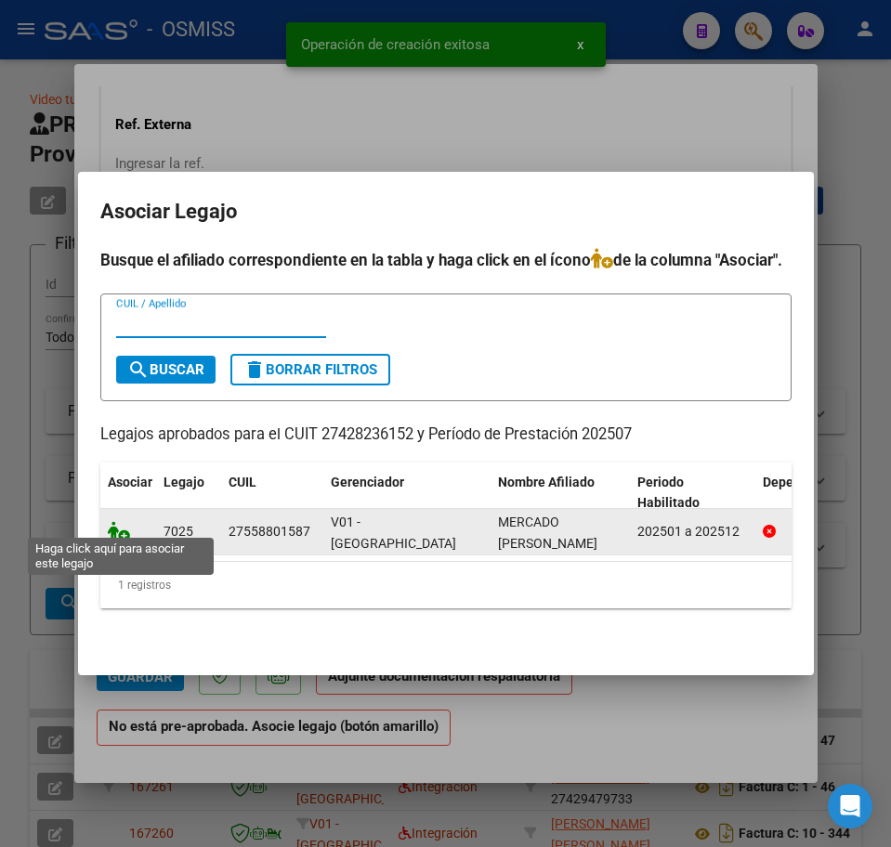
click at [112, 527] on icon at bounding box center [119, 531] width 22 height 20
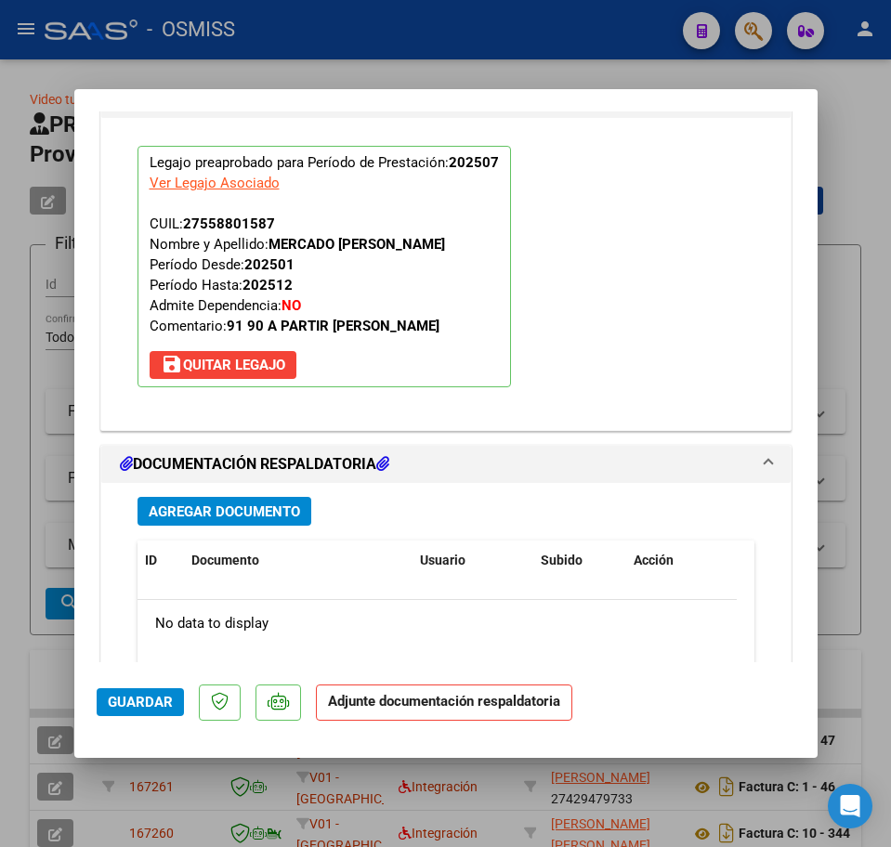
scroll to position [1790, 0]
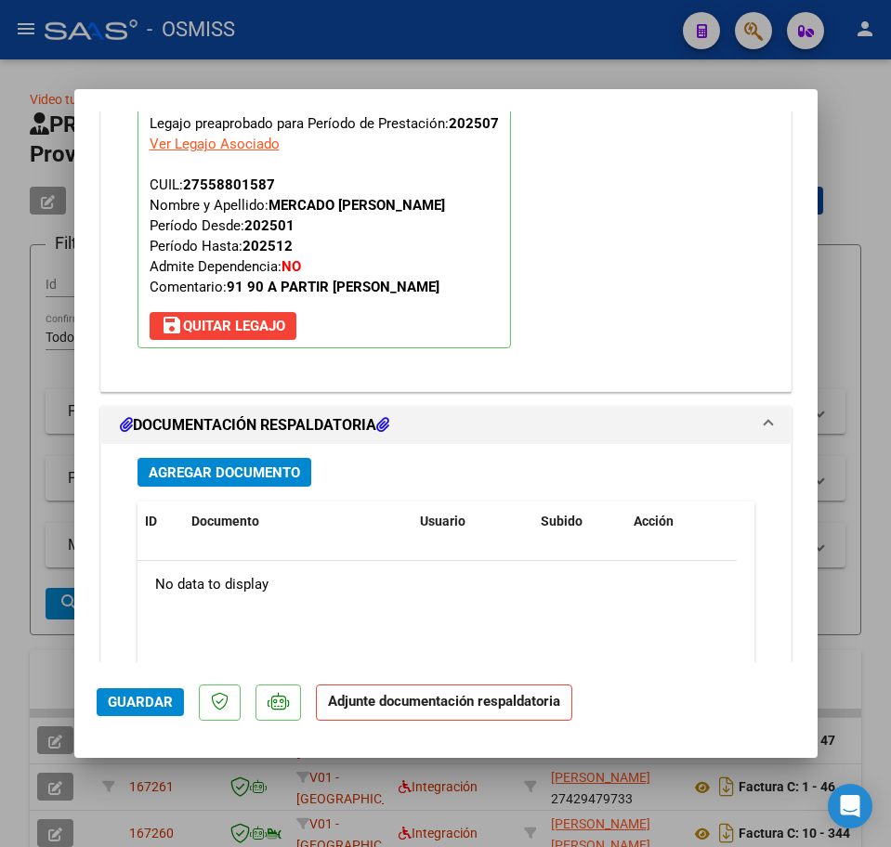
click at [185, 477] on span "Agregar Documento" at bounding box center [224, 472] width 151 height 17
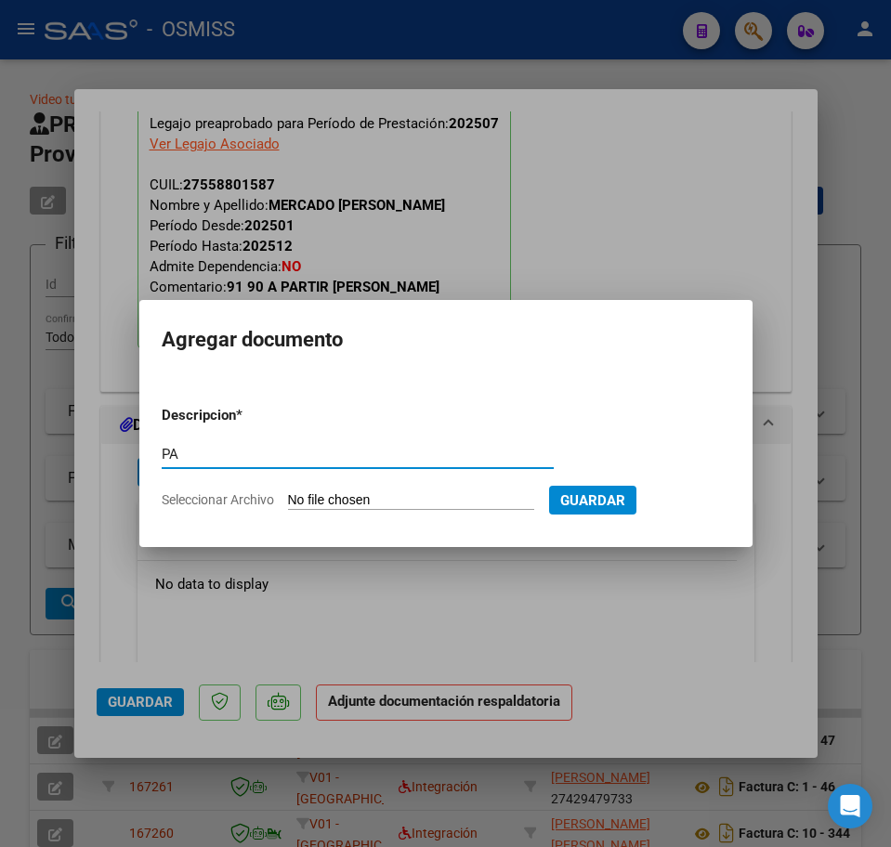
type input "PA"
click at [314, 502] on input "Seleccionar Archivo" at bounding box center [411, 501] width 246 height 18
type input "C:\fakepath\PL.pdf"
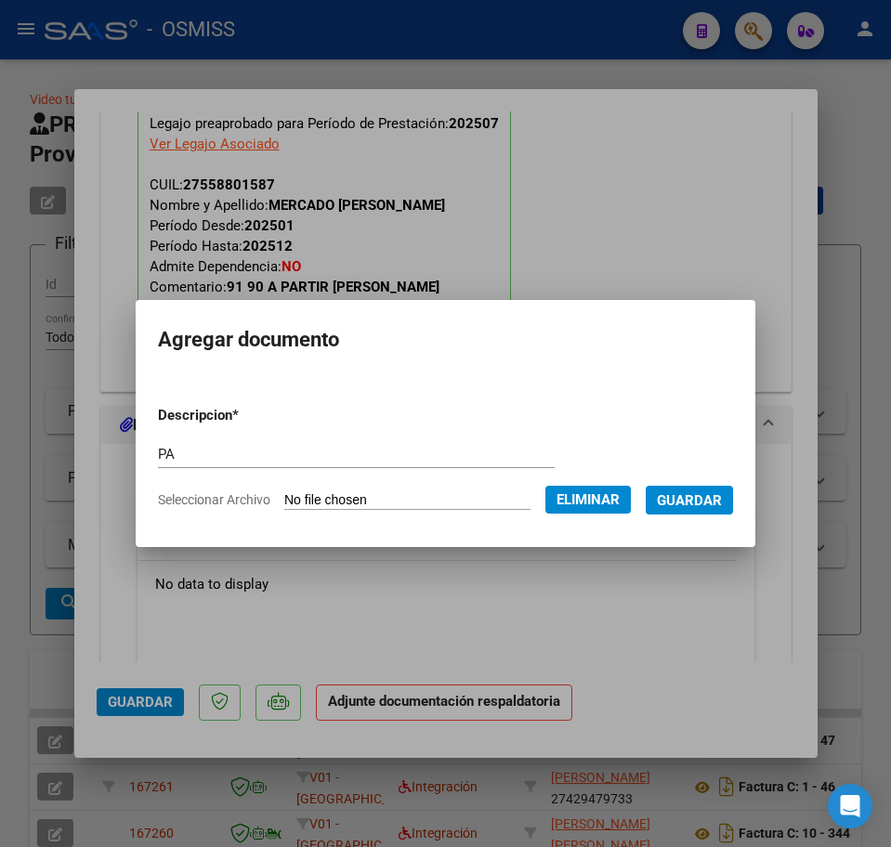
click at [712, 495] on span "Guardar" at bounding box center [689, 500] width 65 height 17
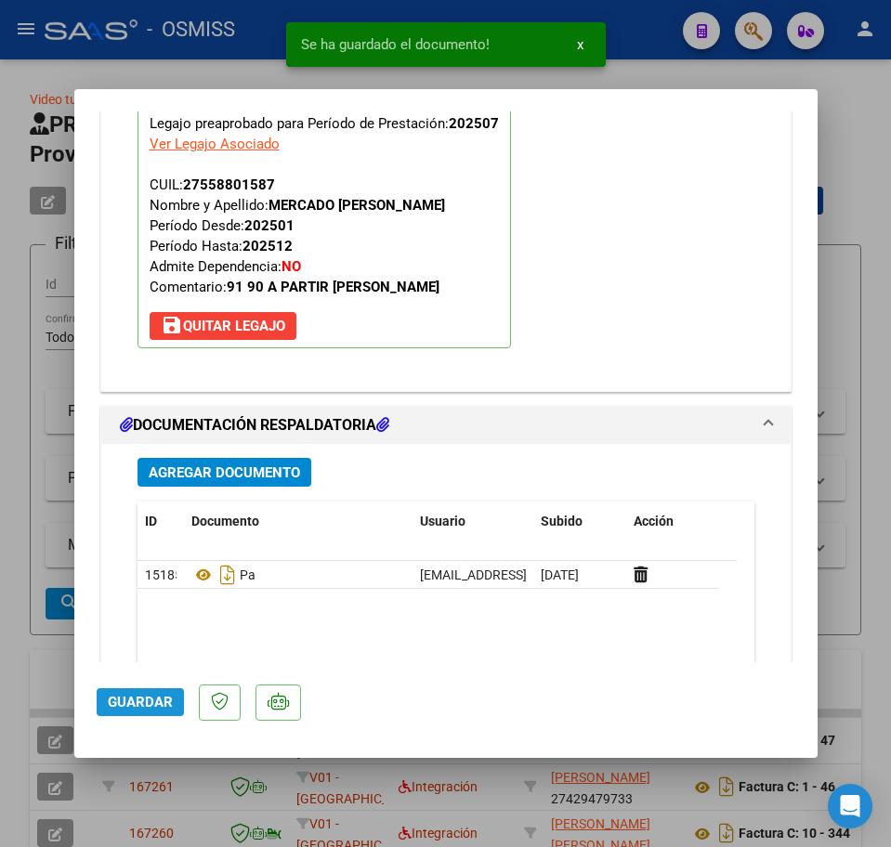
click at [141, 697] on span "Guardar" at bounding box center [140, 702] width 65 height 17
type input "$ 0,00"
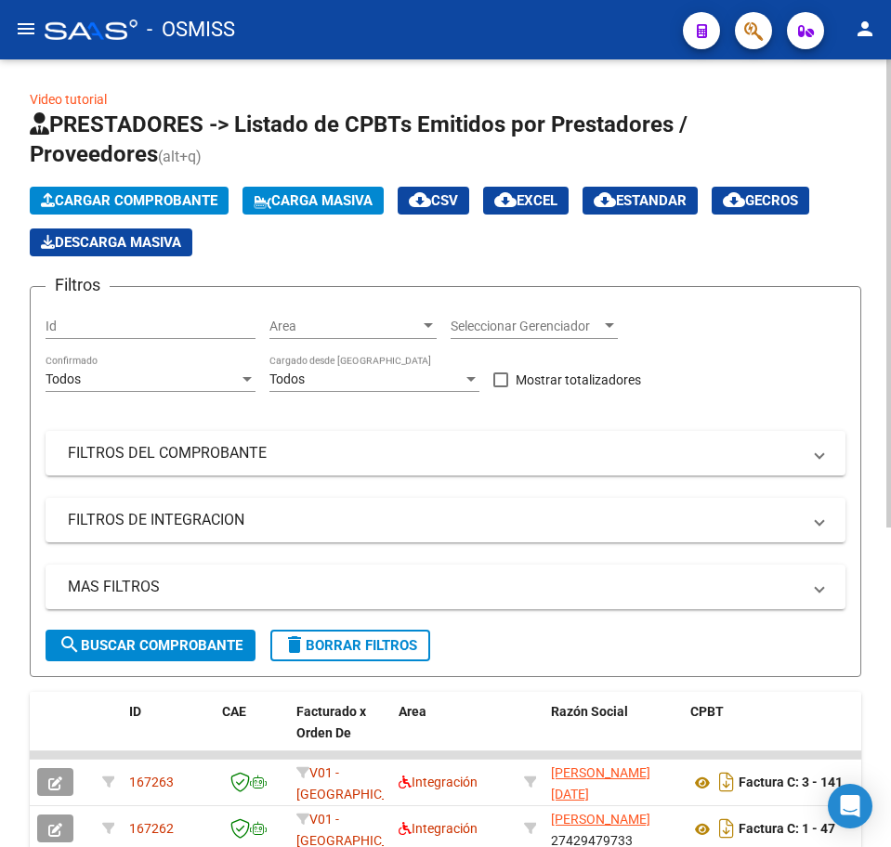
click at [93, 199] on span "Cargar Comprobante" at bounding box center [129, 200] width 176 height 17
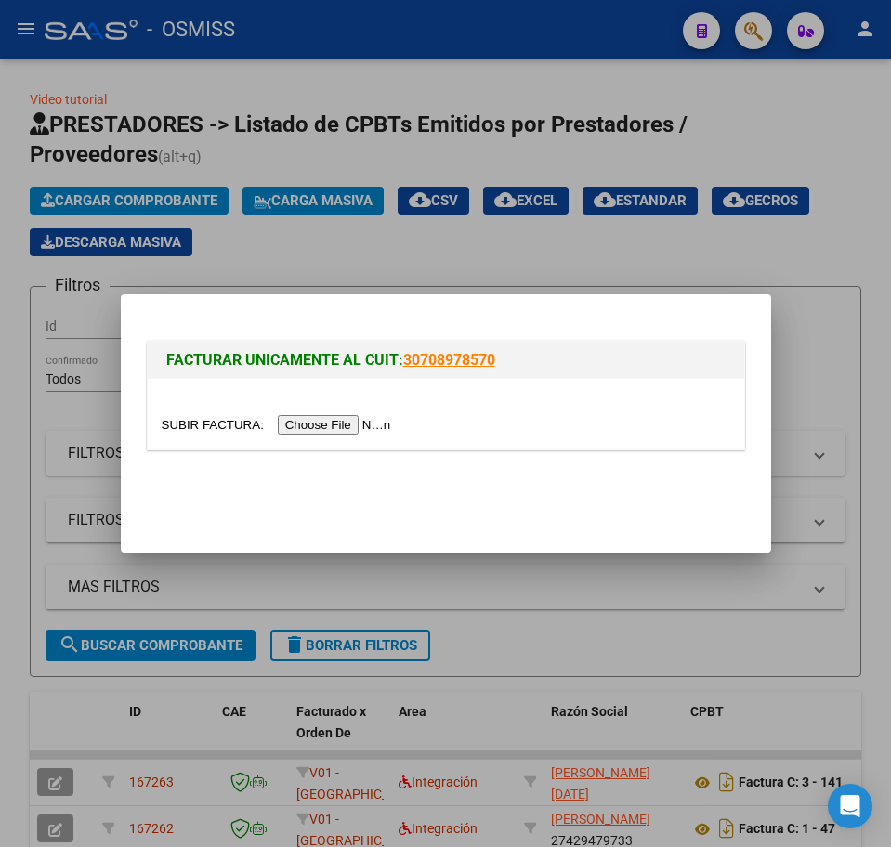
click at [392, 420] on input "file" at bounding box center [279, 425] width 235 height 20
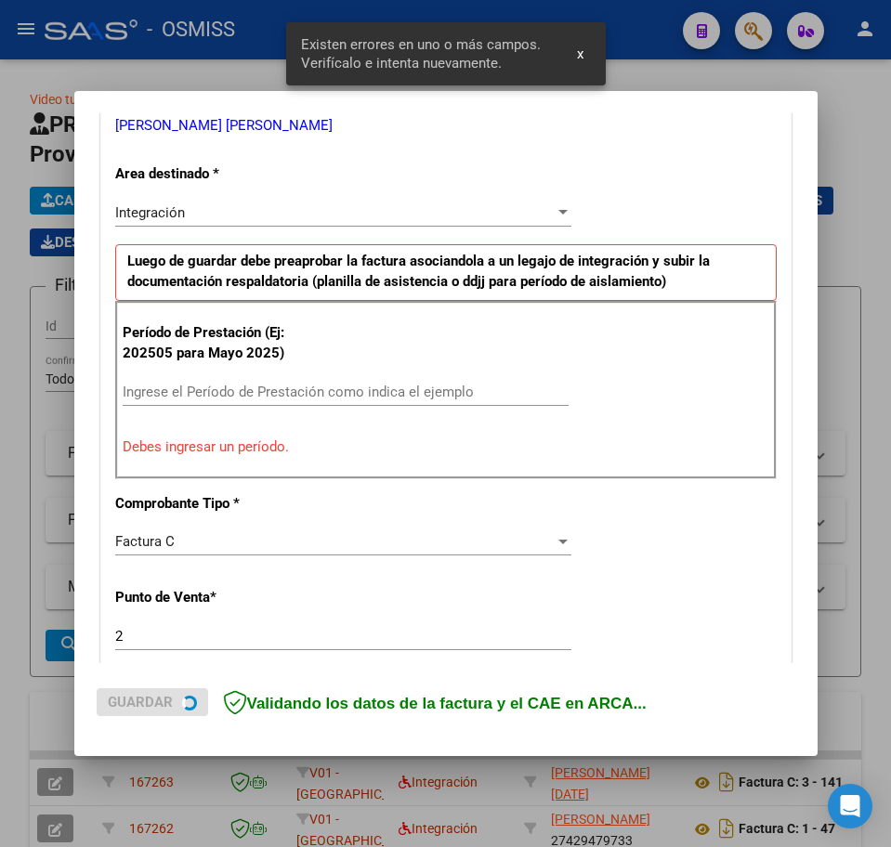
scroll to position [488, 0]
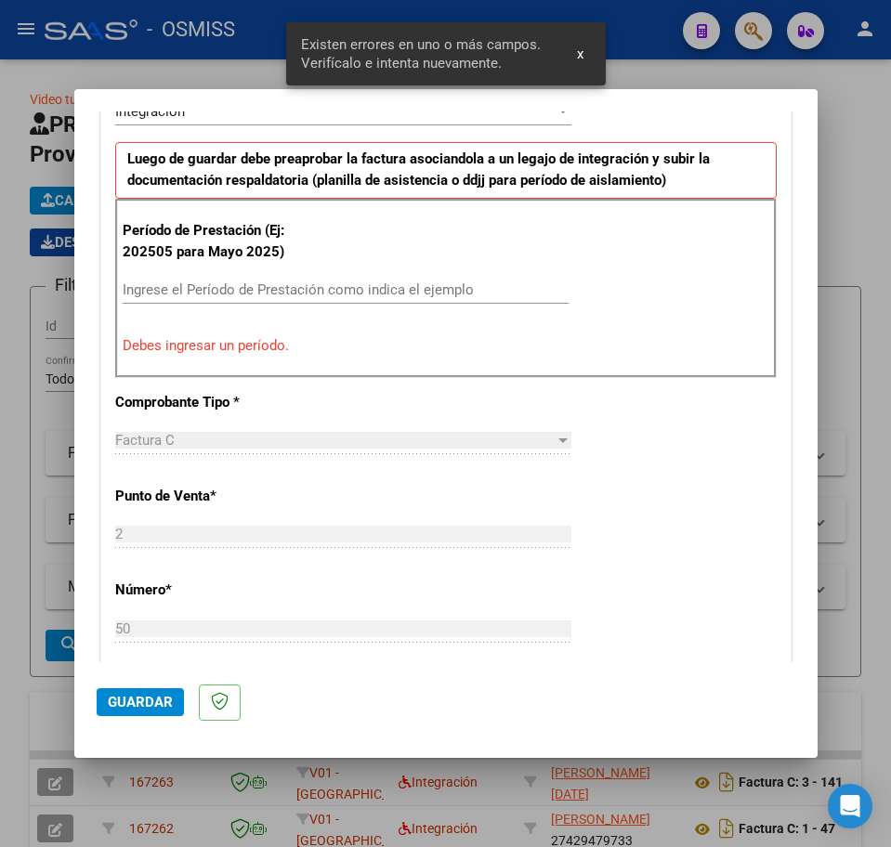
click at [179, 267] on div "Período de Prestación (Ej: 202505 para [DATE]) Ingrese el Período de Prestación…" at bounding box center [445, 288] width 661 height 178
click at [183, 285] on input "Ingrese el Período de Prestación como indica el ejemplo" at bounding box center [346, 289] width 446 height 17
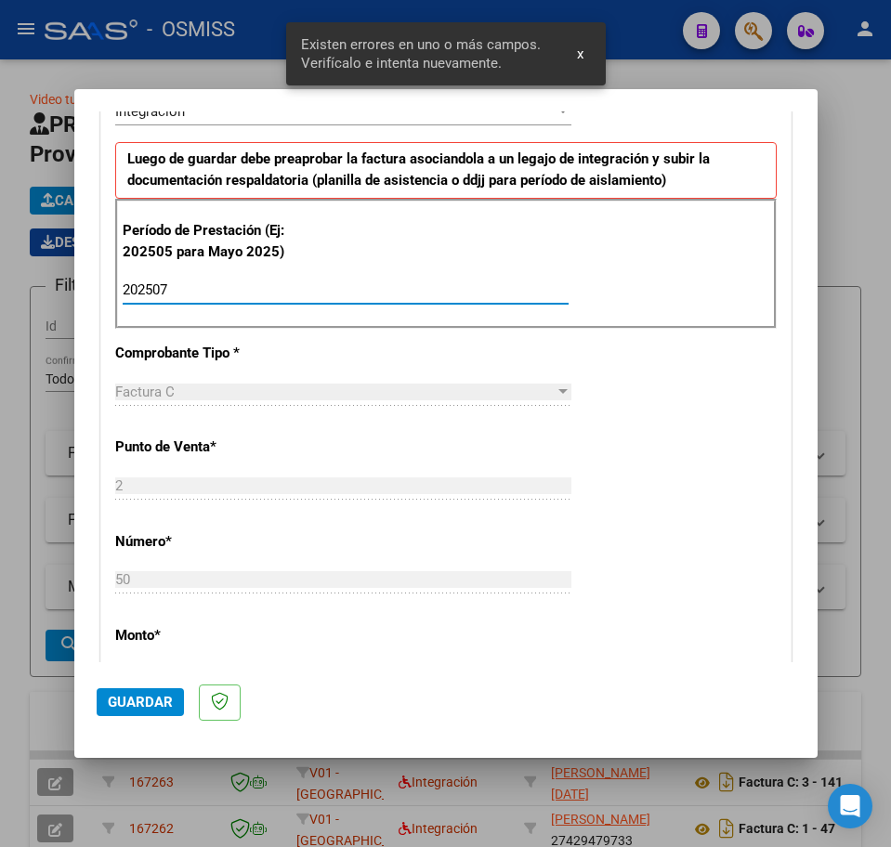
type input "202507"
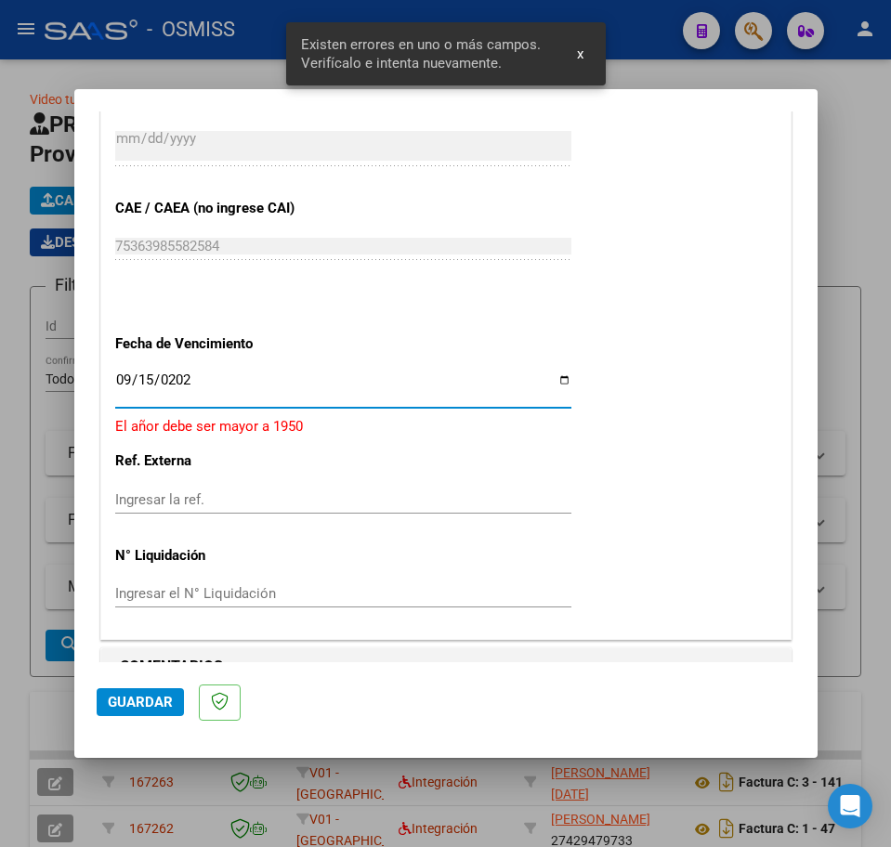
type input "[DATE]"
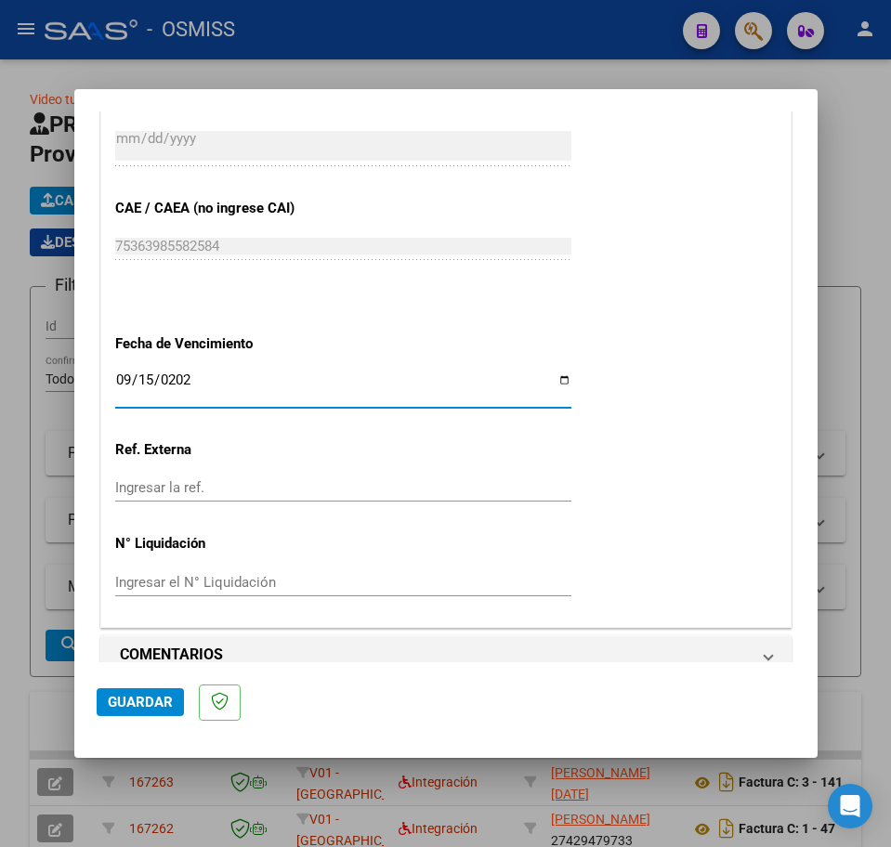
click at [152, 695] on span "Guardar" at bounding box center [140, 702] width 65 height 17
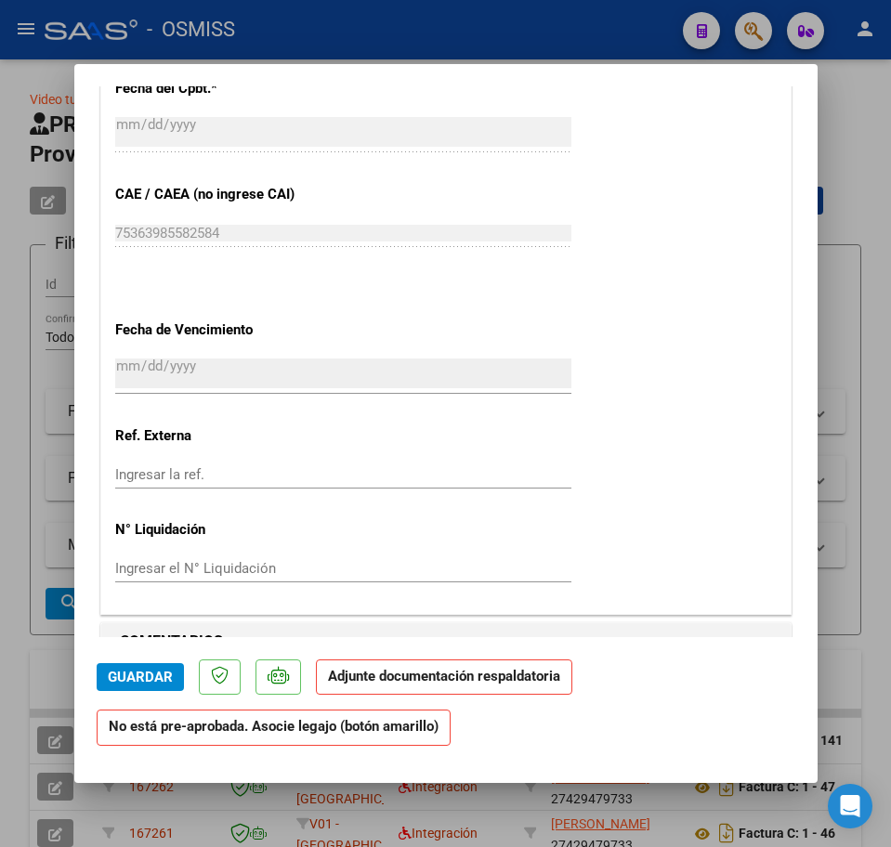
scroll to position [1277, 0]
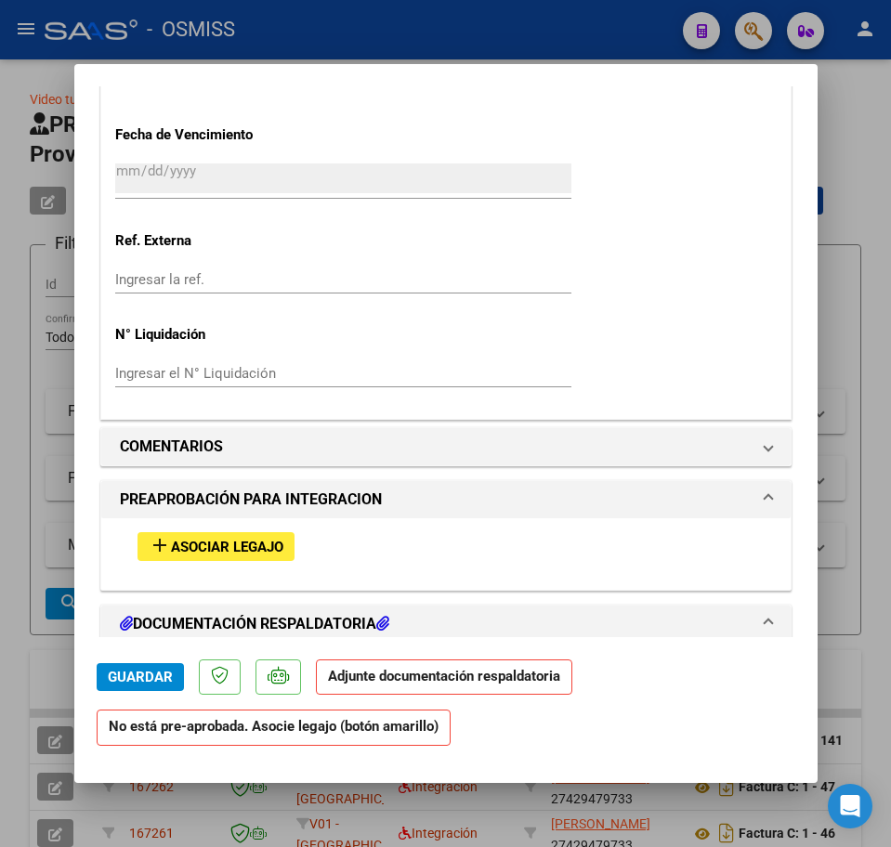
click at [242, 552] on span "Asociar Legajo" at bounding box center [227, 547] width 112 height 17
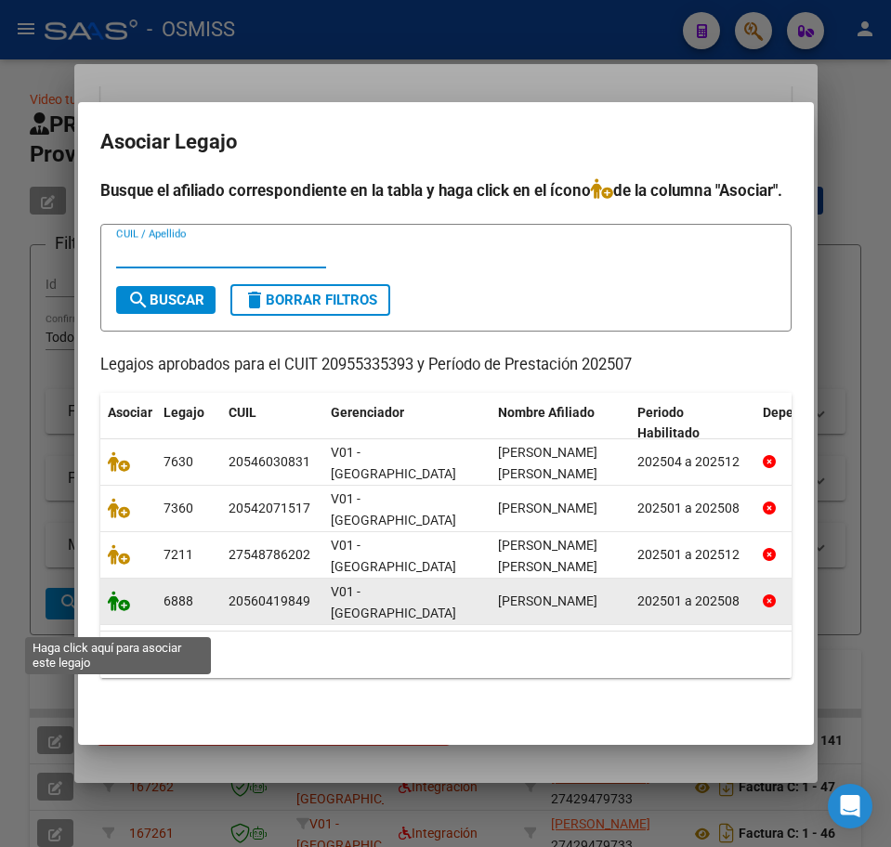
click at [112, 611] on icon at bounding box center [119, 601] width 22 height 20
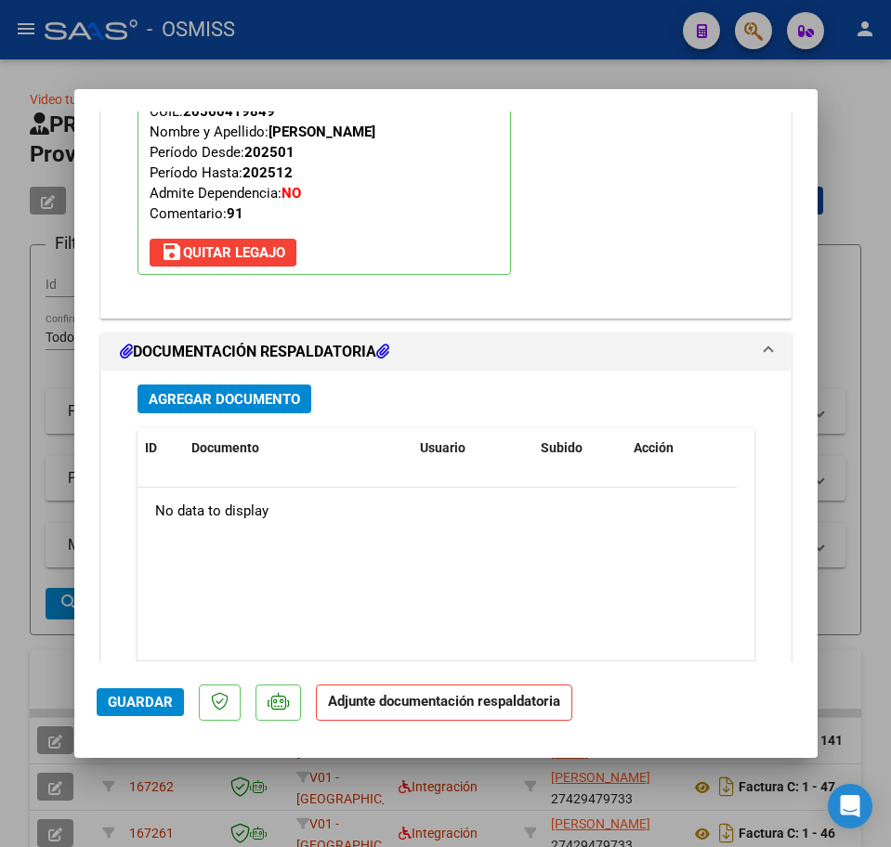
scroll to position [1996, 0]
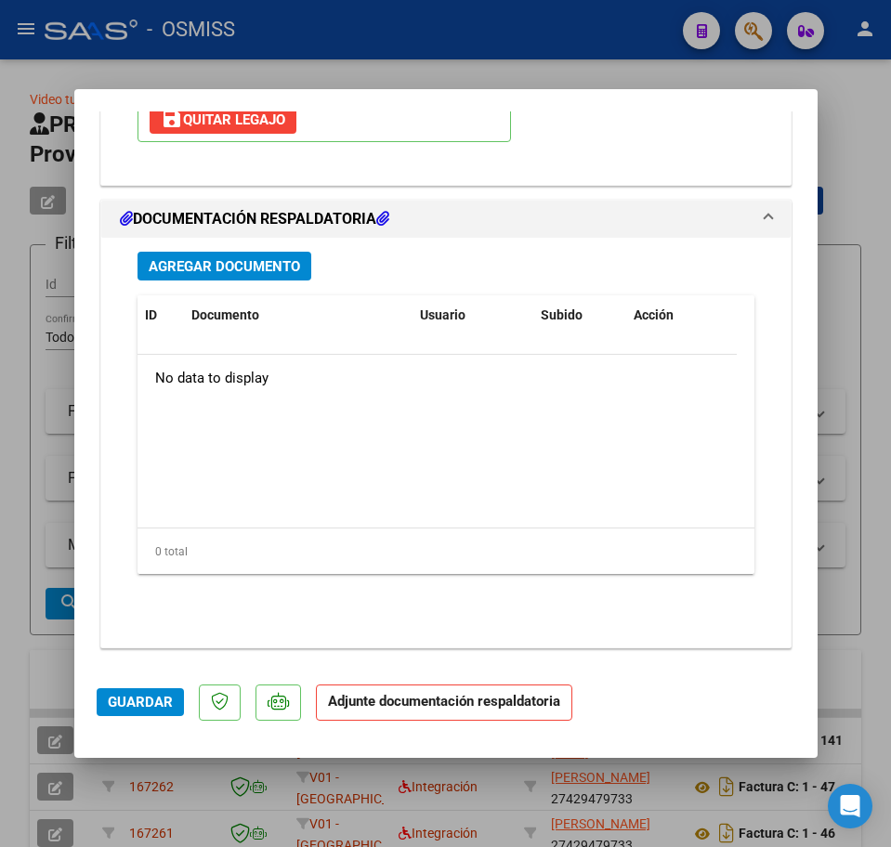
click at [204, 257] on span "Agregar Documento" at bounding box center [224, 265] width 151 height 17
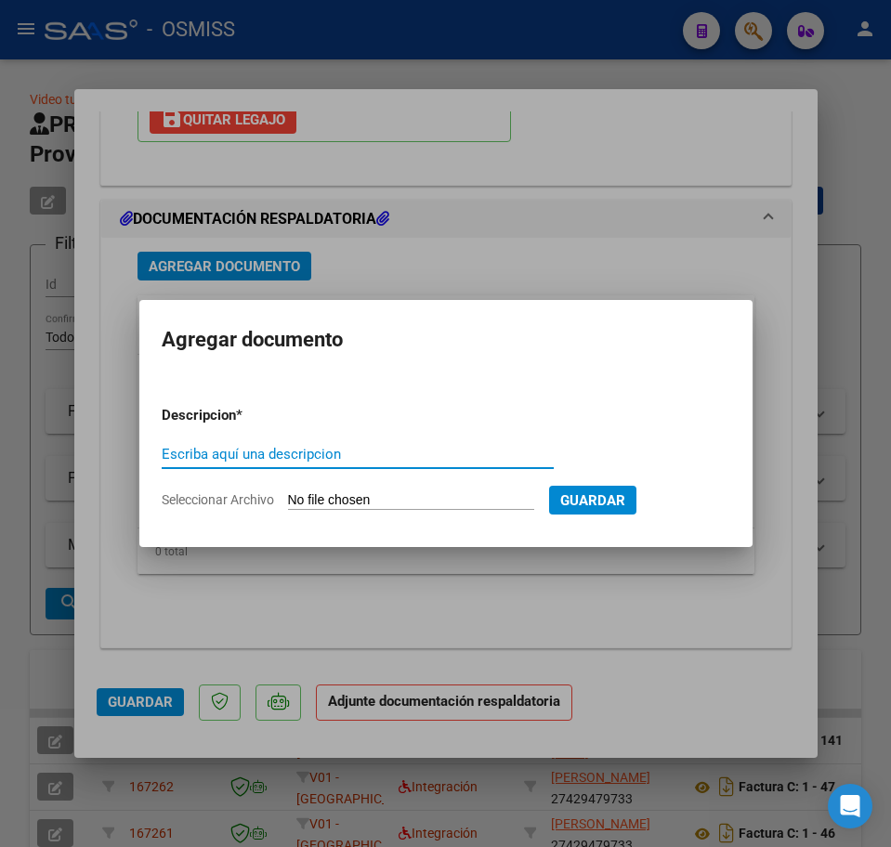
click at [239, 448] on input "Escriba aquí una descripcion" at bounding box center [358, 454] width 392 height 17
type input "PA"
click at [404, 496] on input "Seleccionar Archivo" at bounding box center [411, 501] width 246 height 18
type input "C:\fakepath\PL.jpeg"
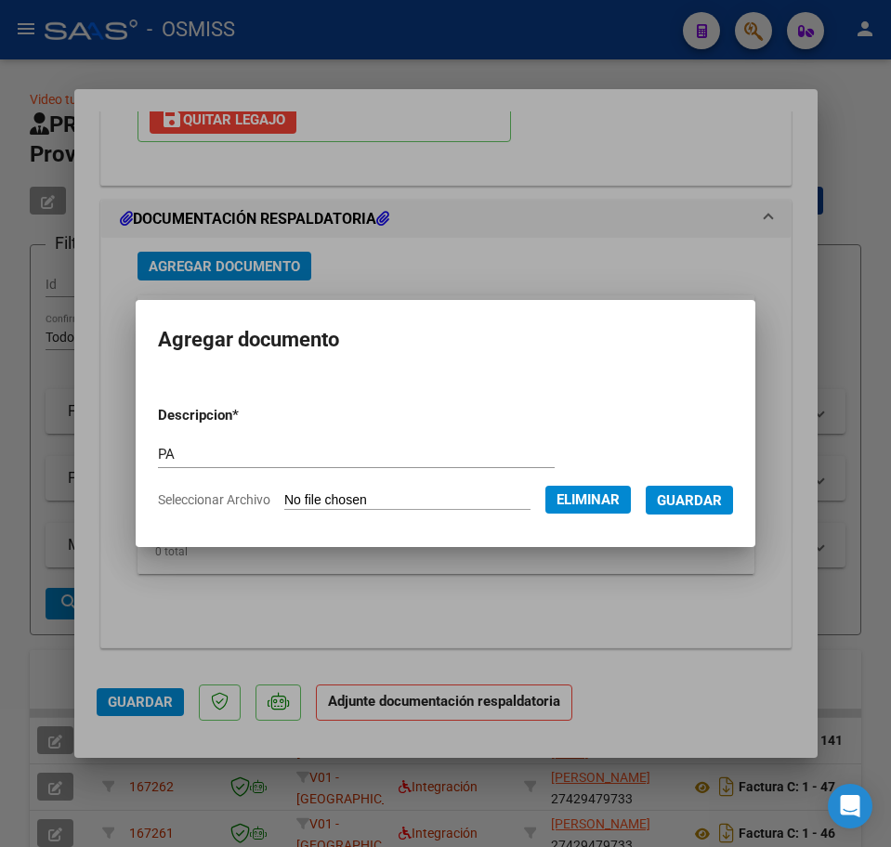
click at [711, 508] on span "Guardar" at bounding box center [689, 500] width 65 height 17
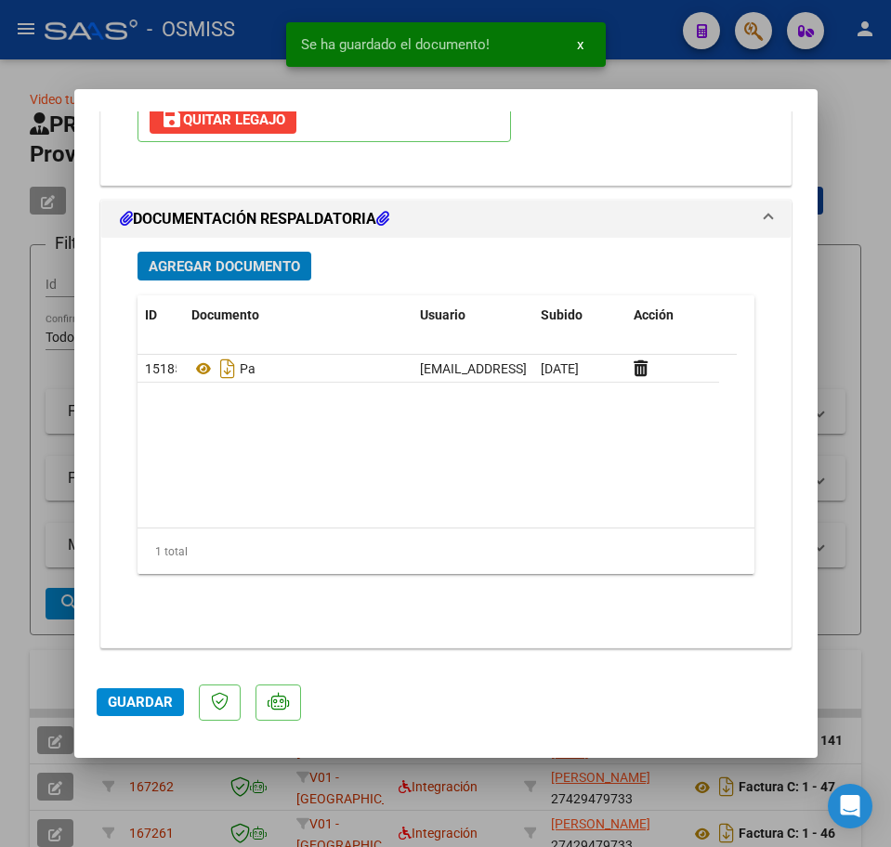
click at [145, 709] on span "Guardar" at bounding box center [140, 702] width 65 height 17
type input "$ 0,00"
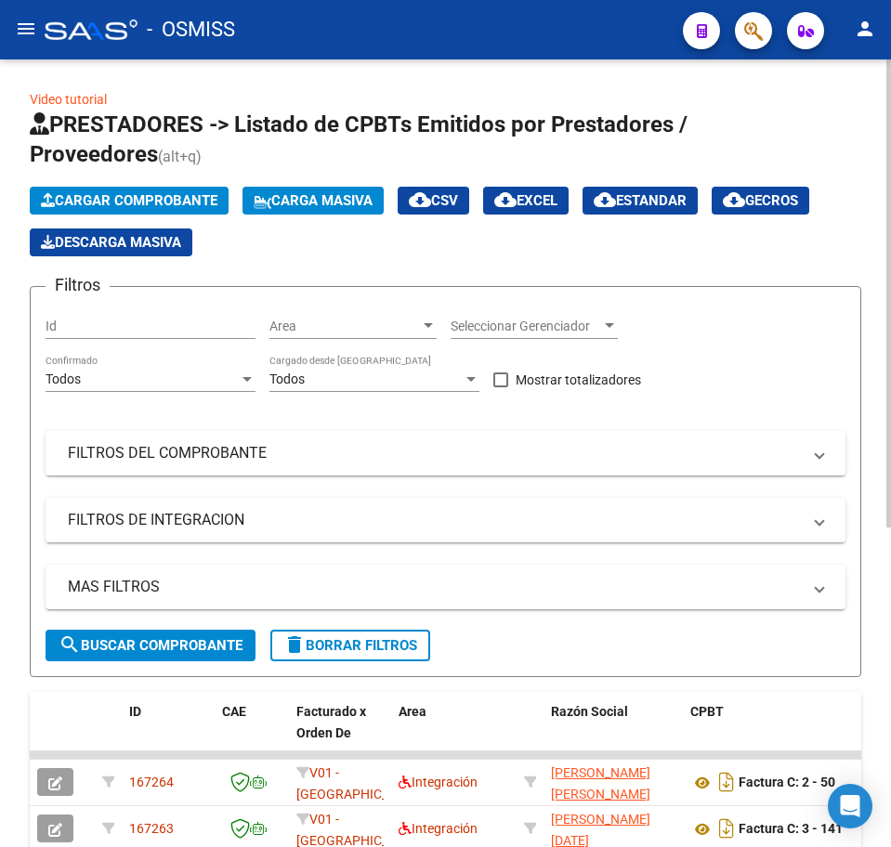
click at [188, 188] on button "Cargar Comprobante" at bounding box center [129, 201] width 199 height 28
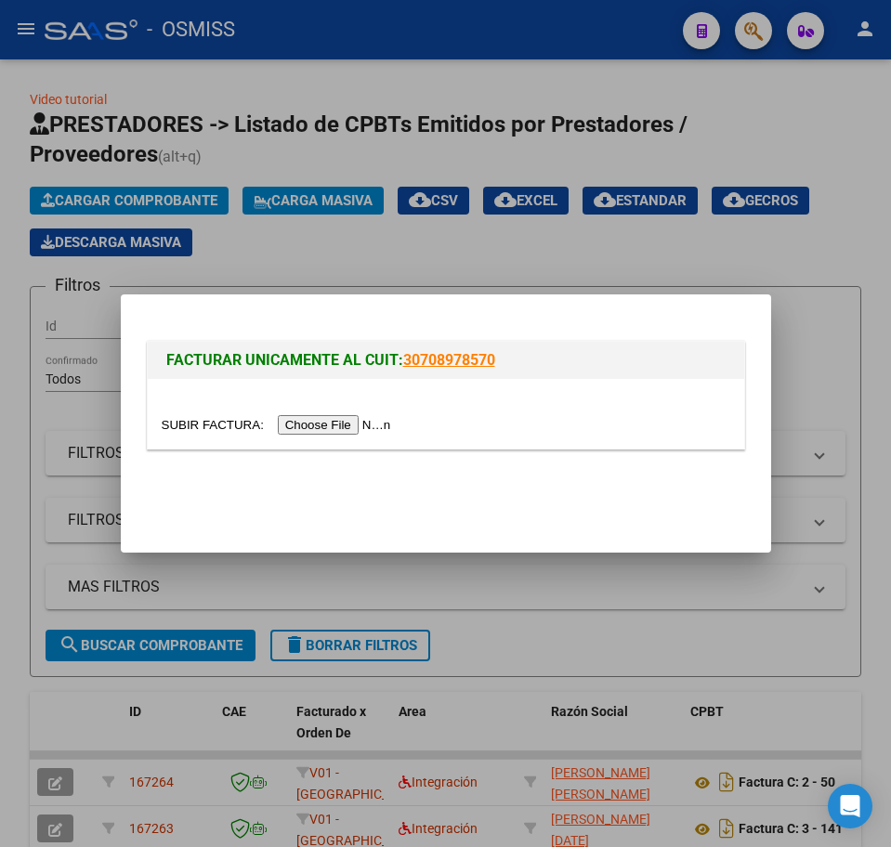
click at [351, 425] on input "file" at bounding box center [279, 425] width 235 height 20
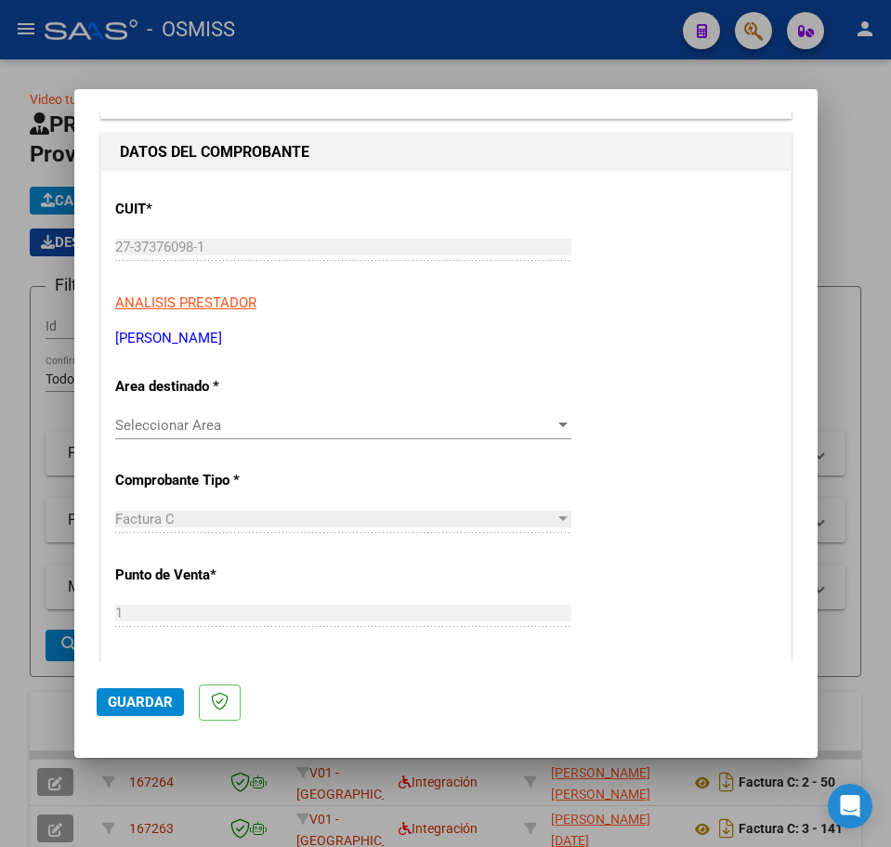
scroll to position [232, 0]
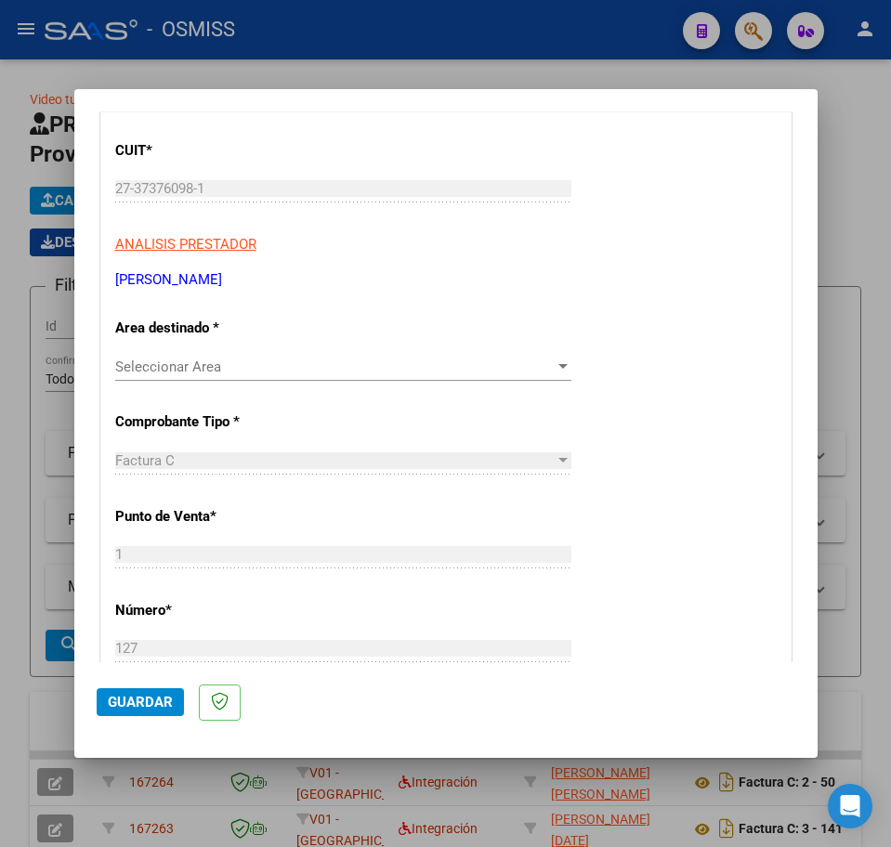
click at [214, 360] on span "Seleccionar Area" at bounding box center [334, 366] width 439 height 17
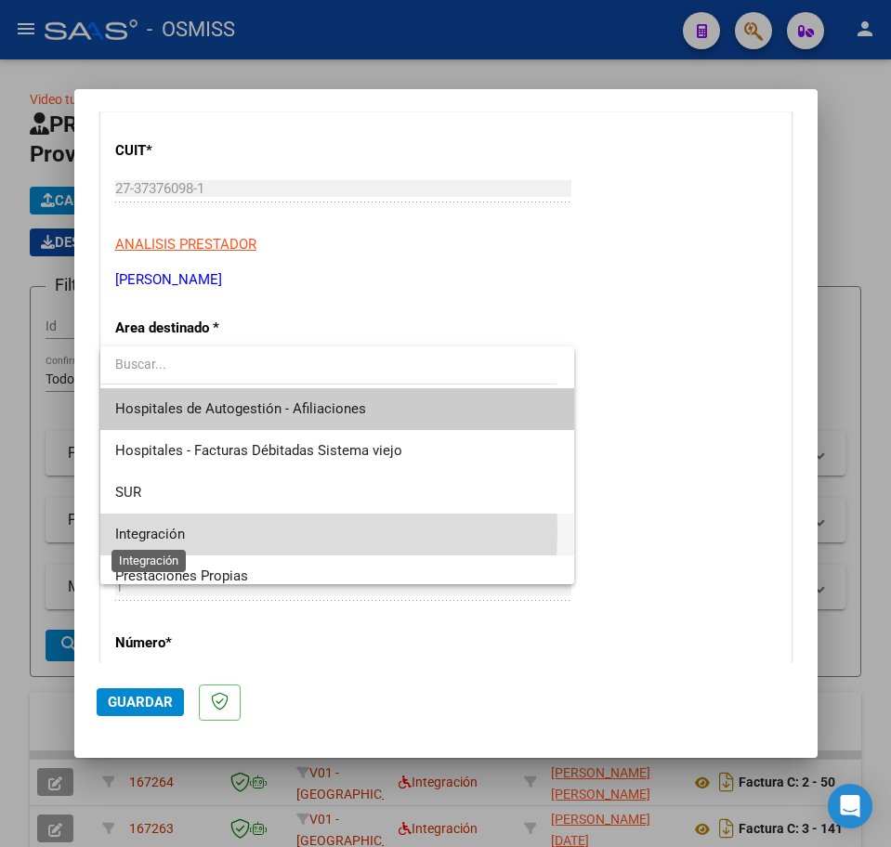
click at [140, 529] on span "Integración" at bounding box center [150, 534] width 70 height 17
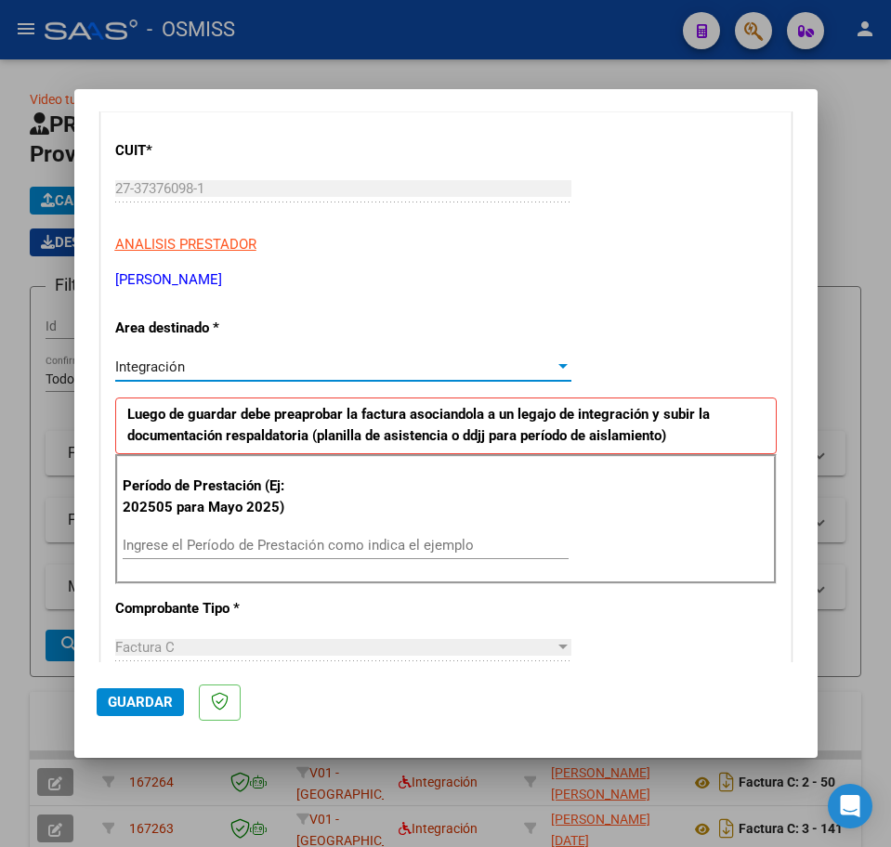
click at [152, 535] on div "Ingrese el Período de Prestación como indica el ejemplo" at bounding box center [346, 545] width 446 height 28
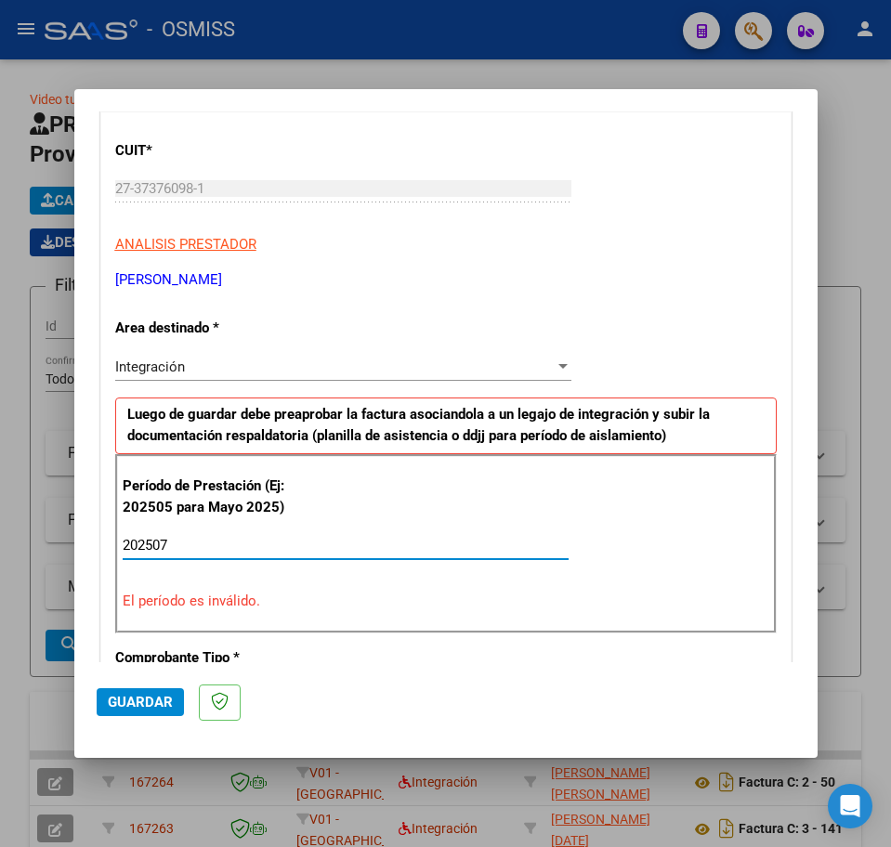
type input "202507"
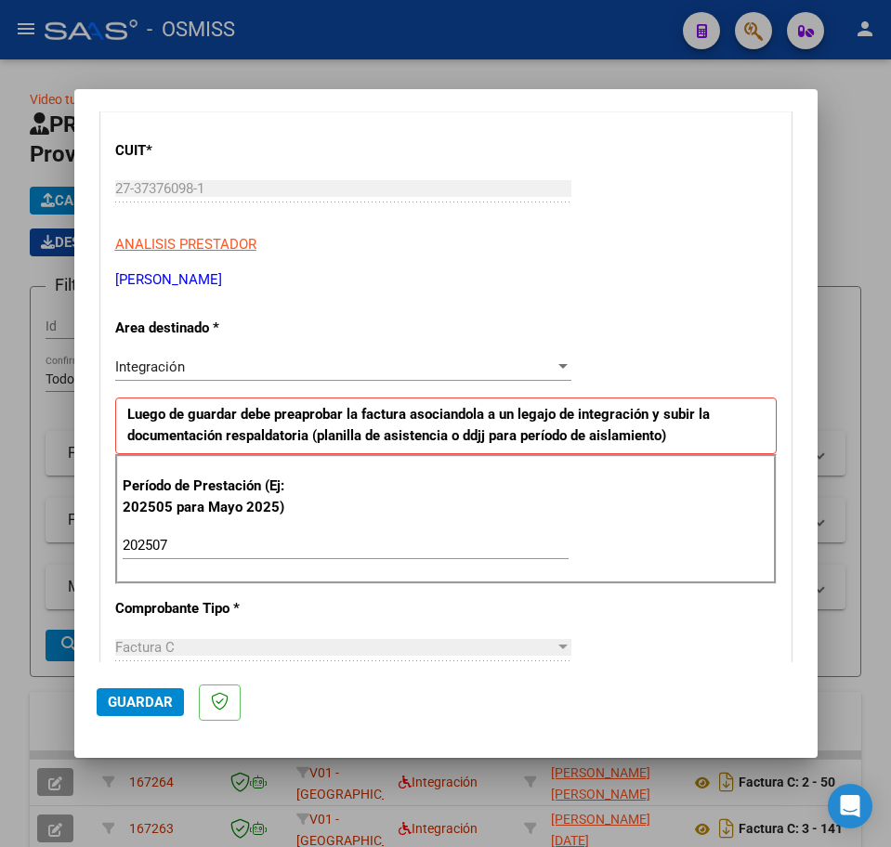
scroll to position [1114, 0]
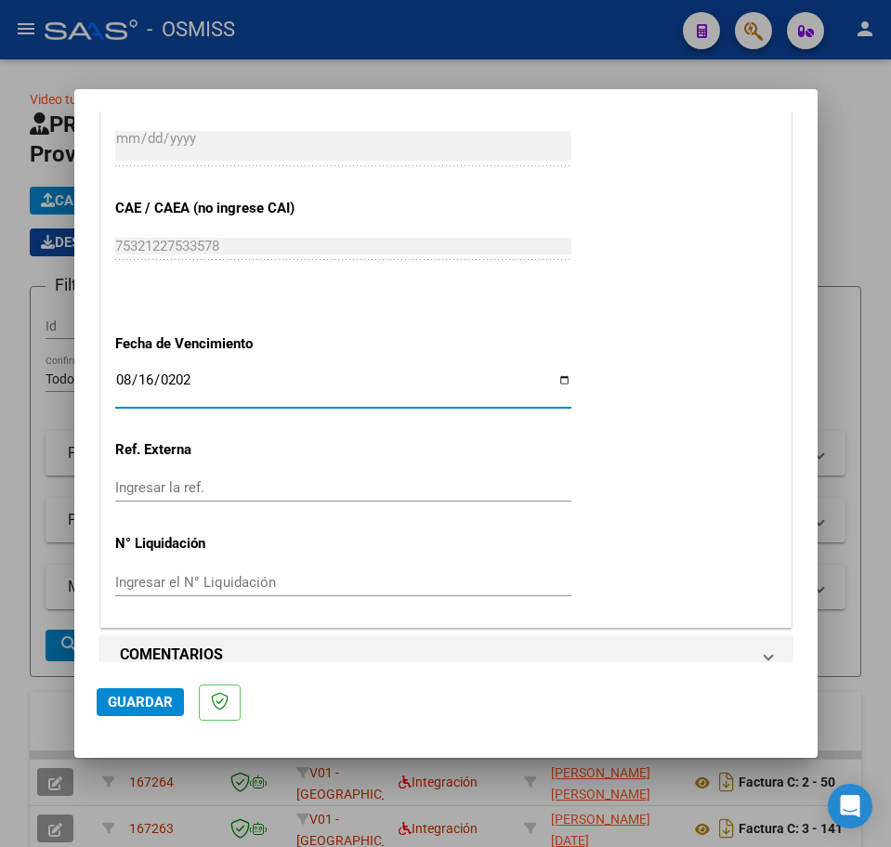
type input "[DATE]"
click at [167, 705] on span "Guardar" at bounding box center [140, 702] width 65 height 17
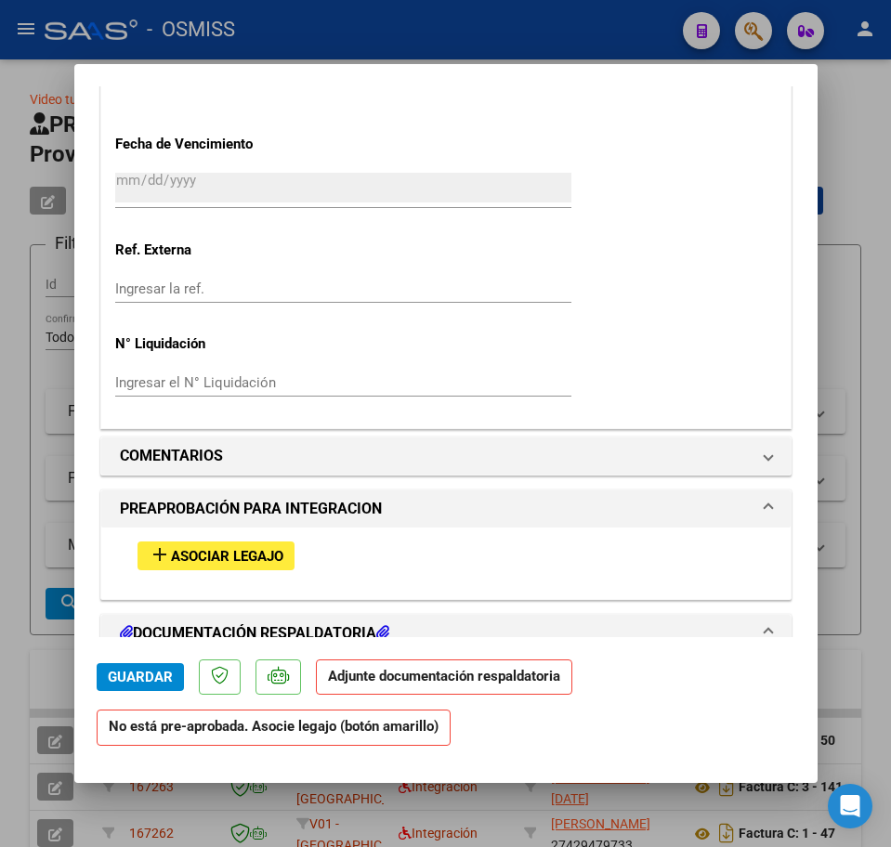
scroll to position [1277, 0]
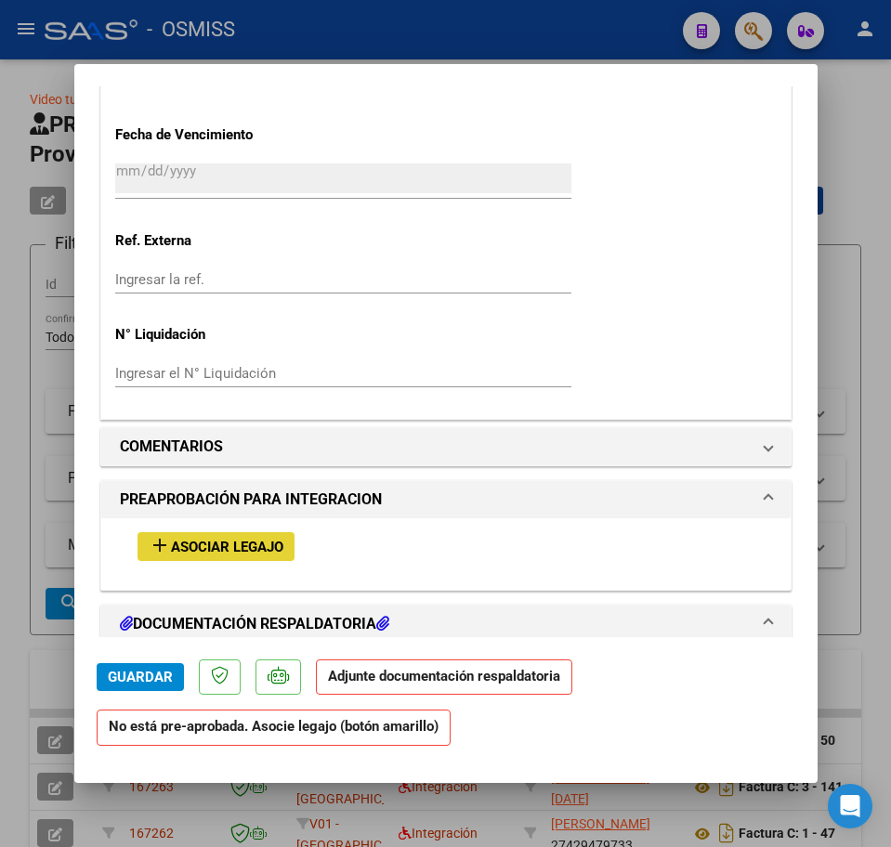
click at [267, 546] on span "Asociar Legajo" at bounding box center [227, 547] width 112 height 17
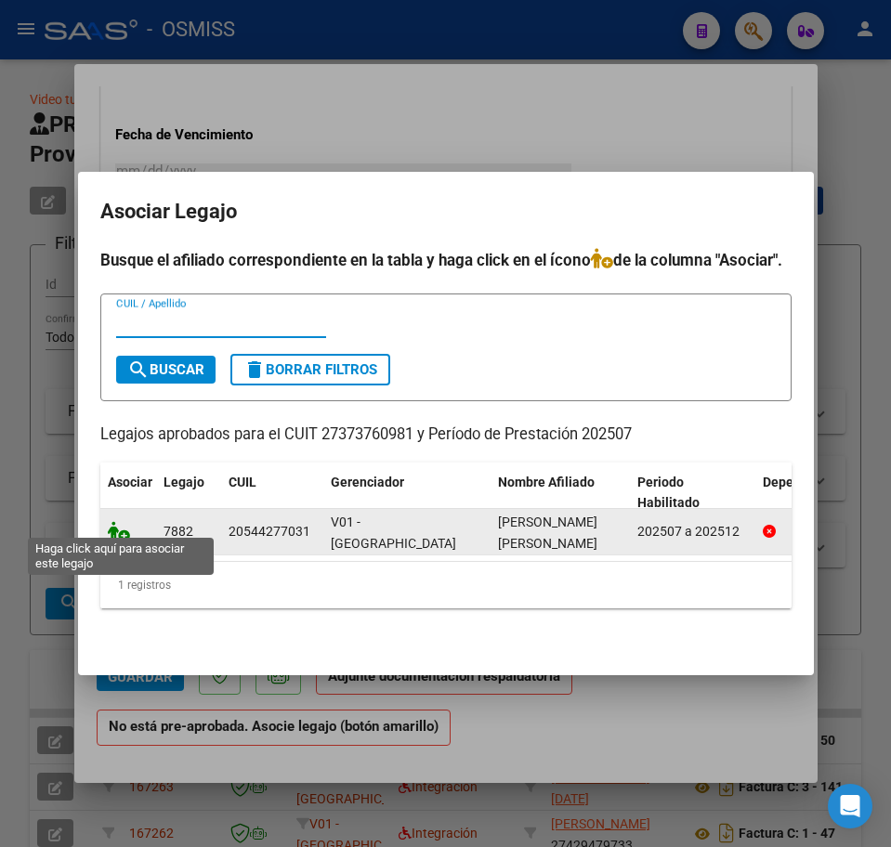
click at [118, 525] on icon at bounding box center [119, 531] width 22 height 20
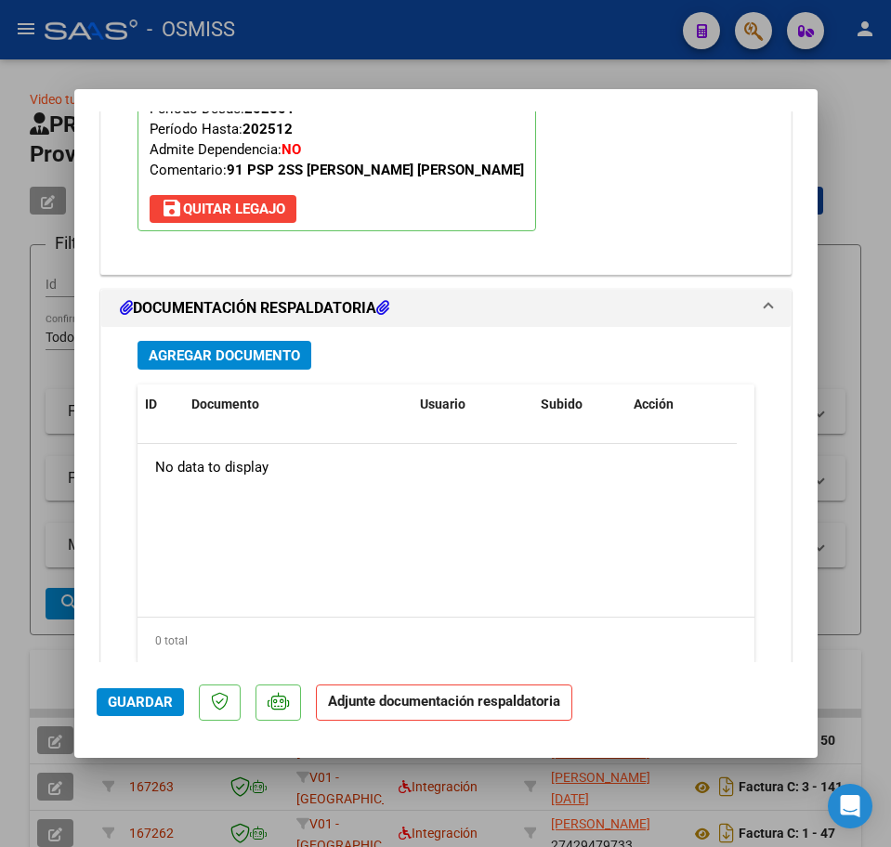
scroll to position [1996, 0]
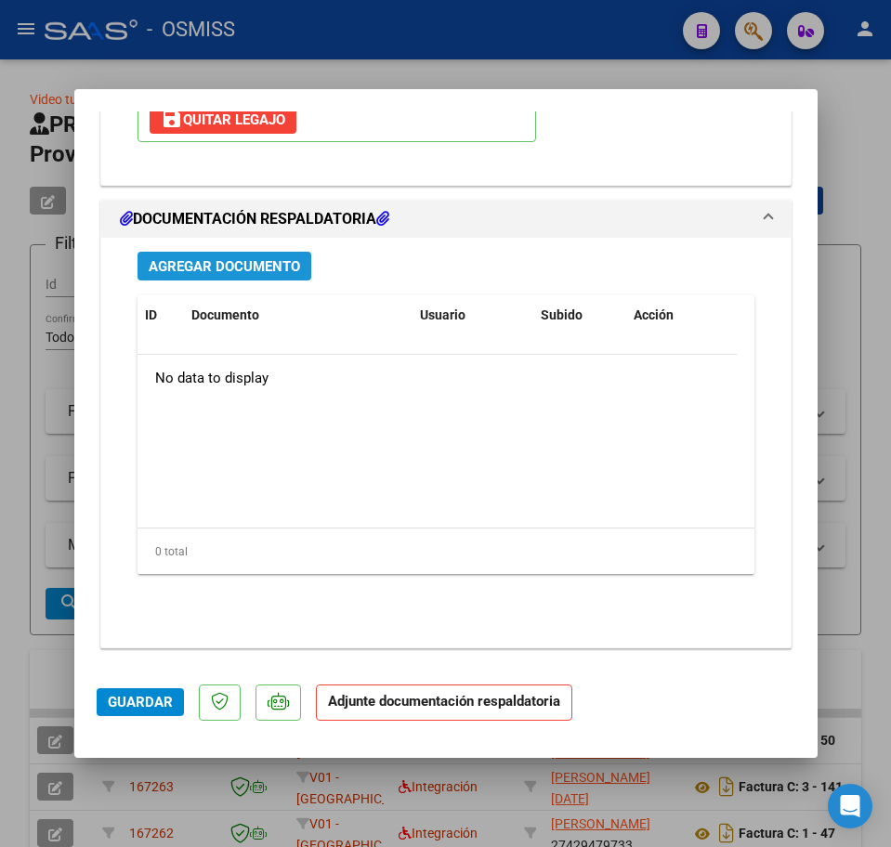
click at [240, 263] on span "Agregar Documento" at bounding box center [224, 266] width 151 height 17
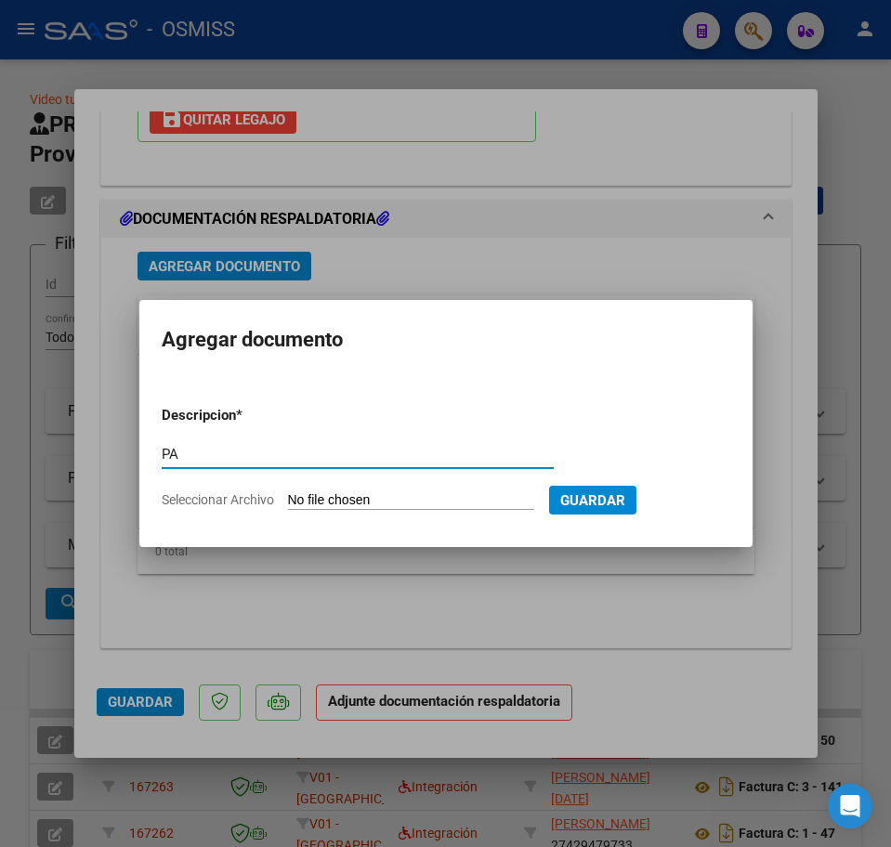
type input "PA"
click at [346, 500] on input "Seleccionar Archivo" at bounding box center [411, 501] width 246 height 18
type input "C:\fakepath\PL.jpeg"
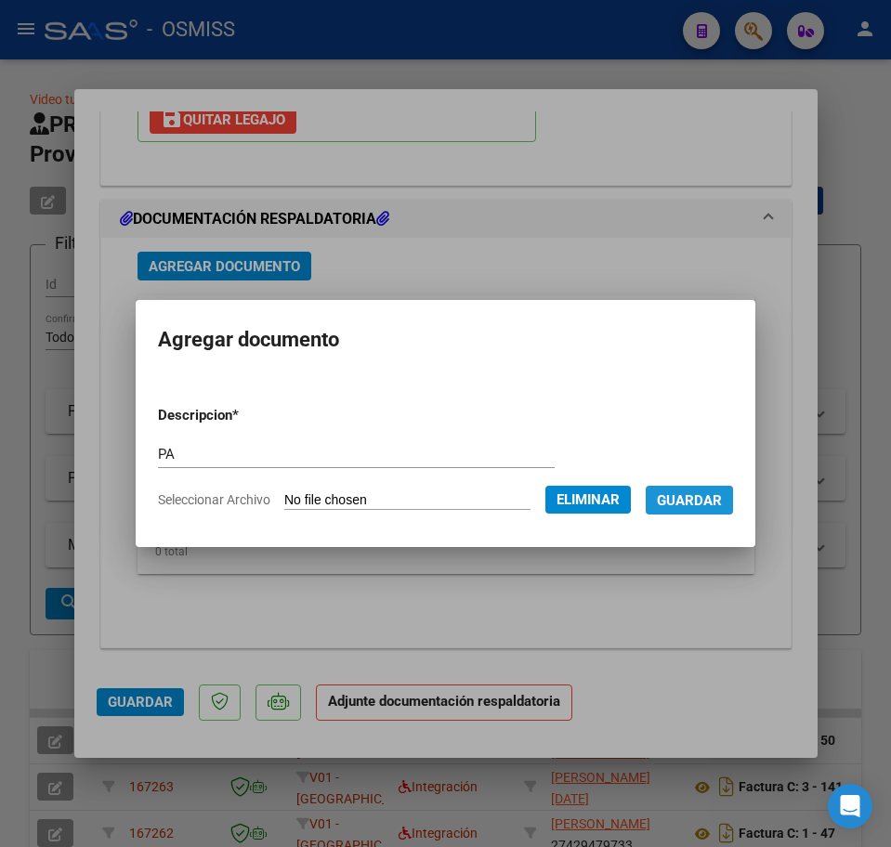
click at [675, 501] on span "Guardar" at bounding box center [689, 500] width 65 height 17
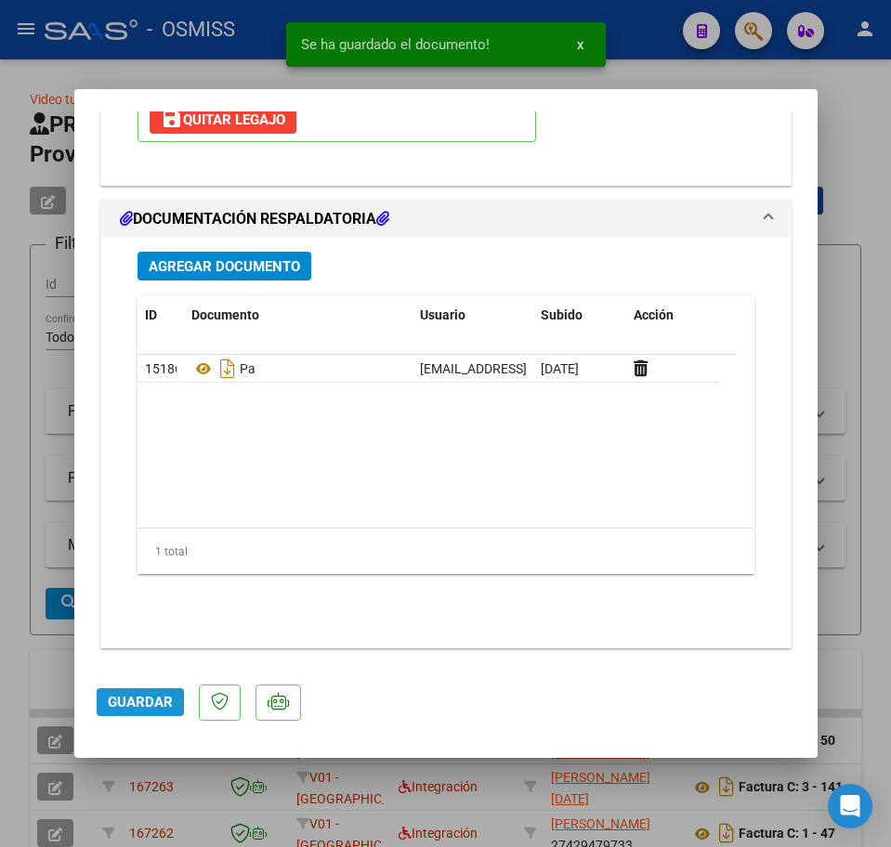
click at [154, 709] on span "Guardar" at bounding box center [140, 702] width 65 height 17
type input "$ 0,00"
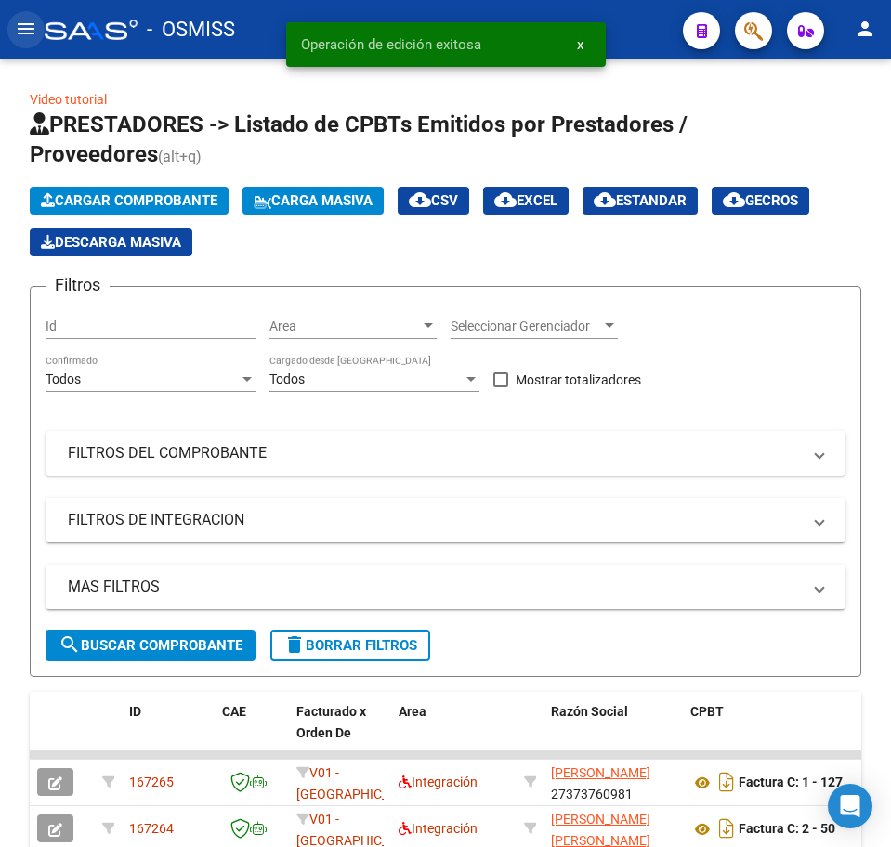
click at [21, 33] on mat-icon "menu" at bounding box center [26, 29] width 22 height 22
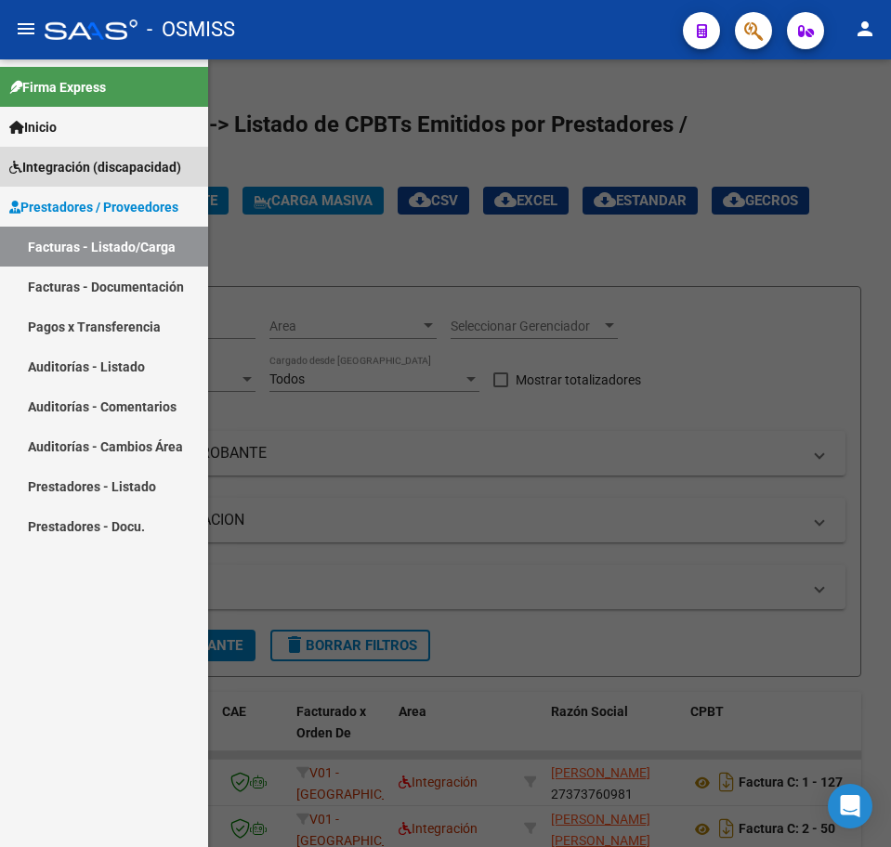
click at [82, 168] on span "Integración (discapacidad)" at bounding box center [95, 167] width 172 height 20
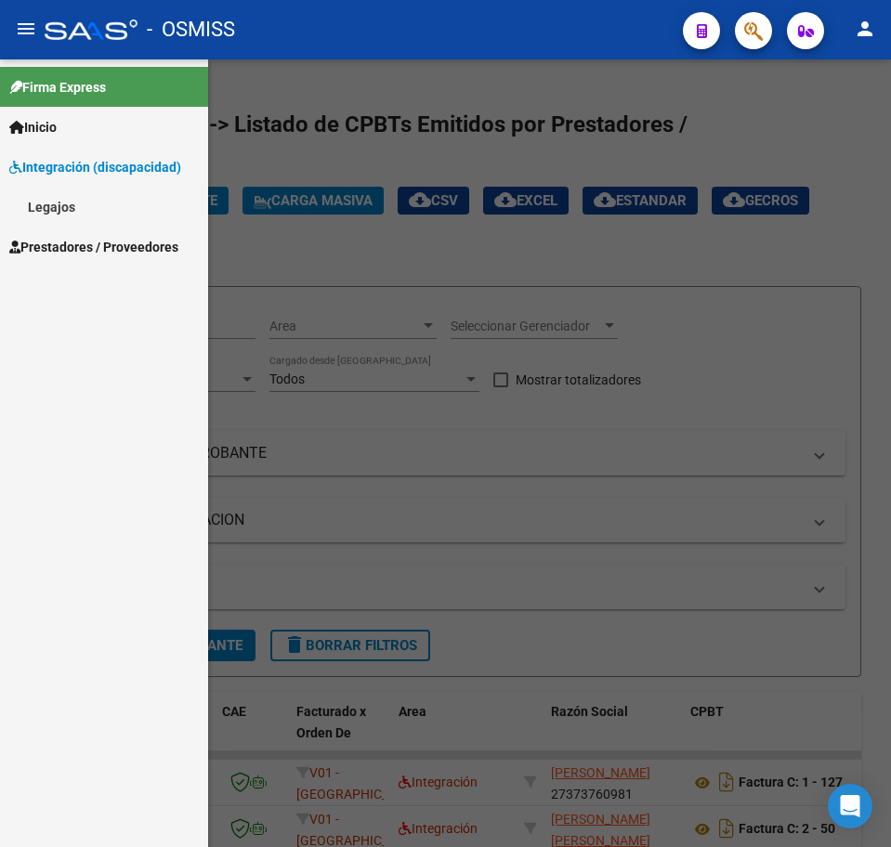
click at [63, 210] on link "Legajos" at bounding box center [104, 207] width 208 height 40
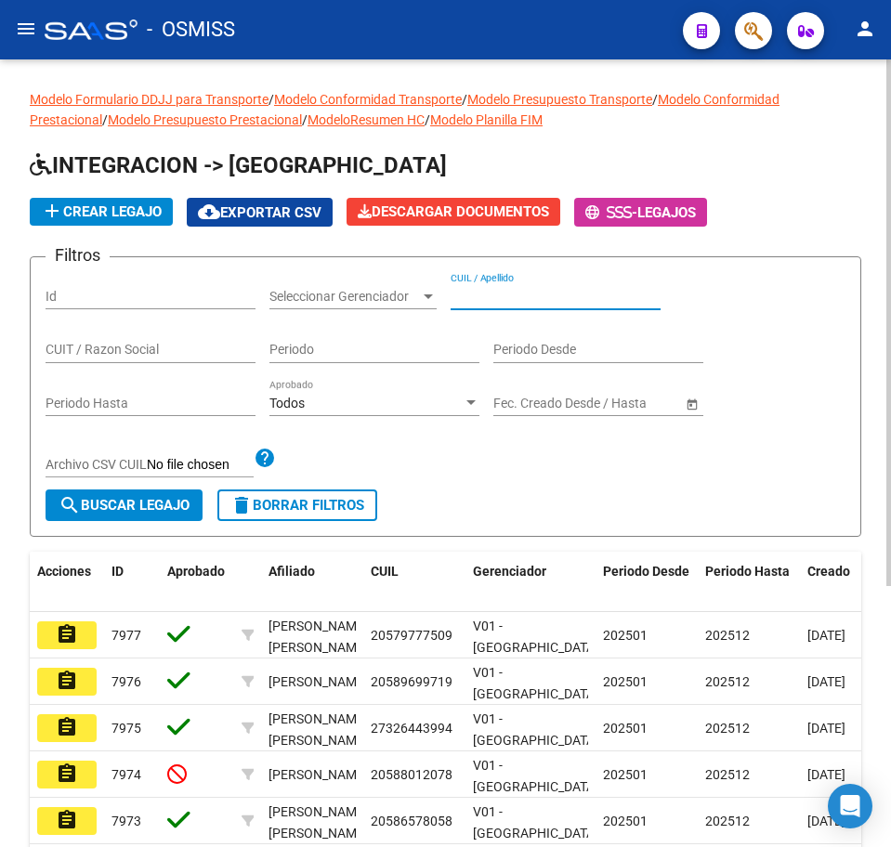
click at [515, 293] on input "CUIL / Apellido" at bounding box center [555, 297] width 210 height 16
type input "[PERSON_NAME]"
click at [136, 501] on span "search Buscar Legajo" at bounding box center [124, 505] width 131 height 17
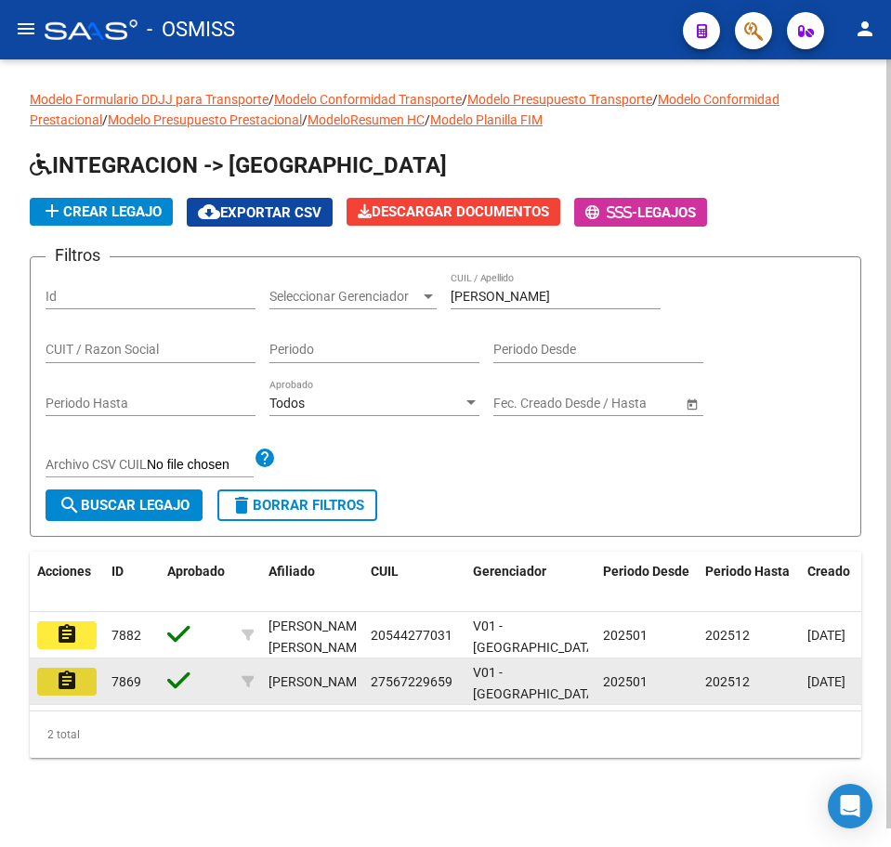
click at [67, 690] on mat-icon "assignment" at bounding box center [67, 681] width 22 height 22
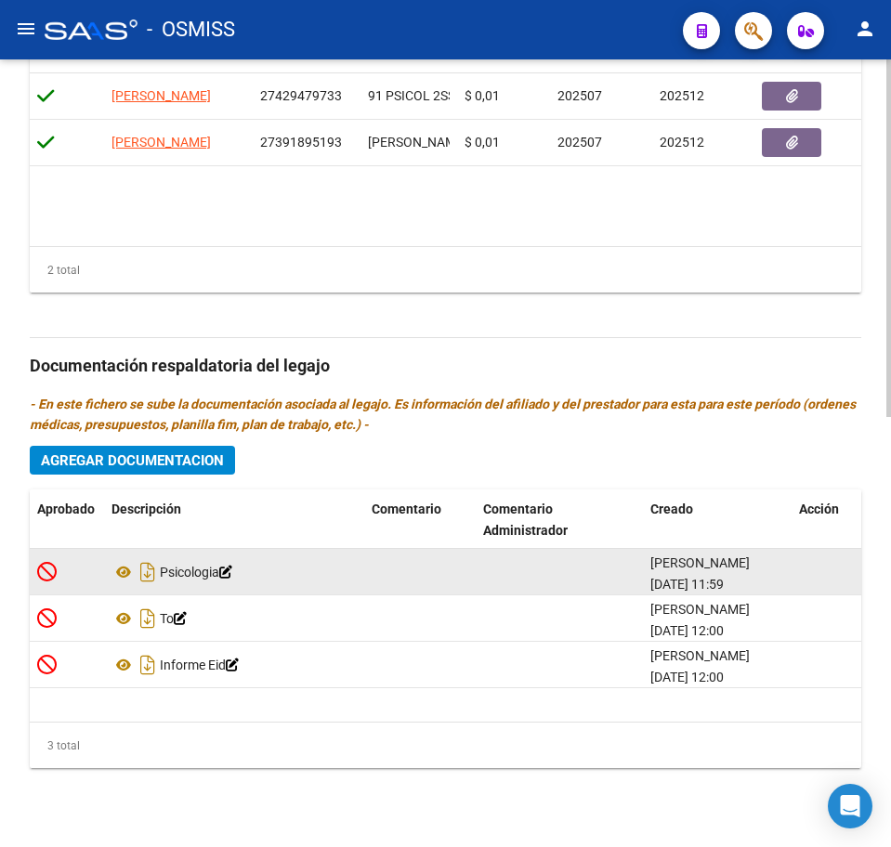
scroll to position [945, 0]
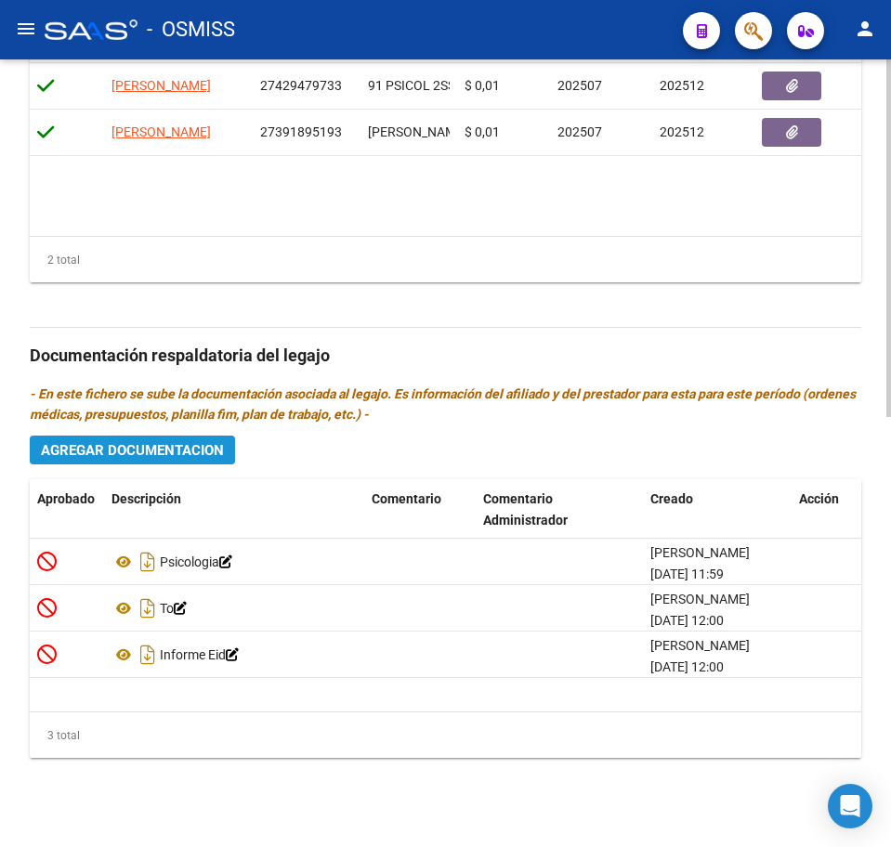
click at [158, 460] on button "Agregar Documentacion" at bounding box center [132, 450] width 205 height 29
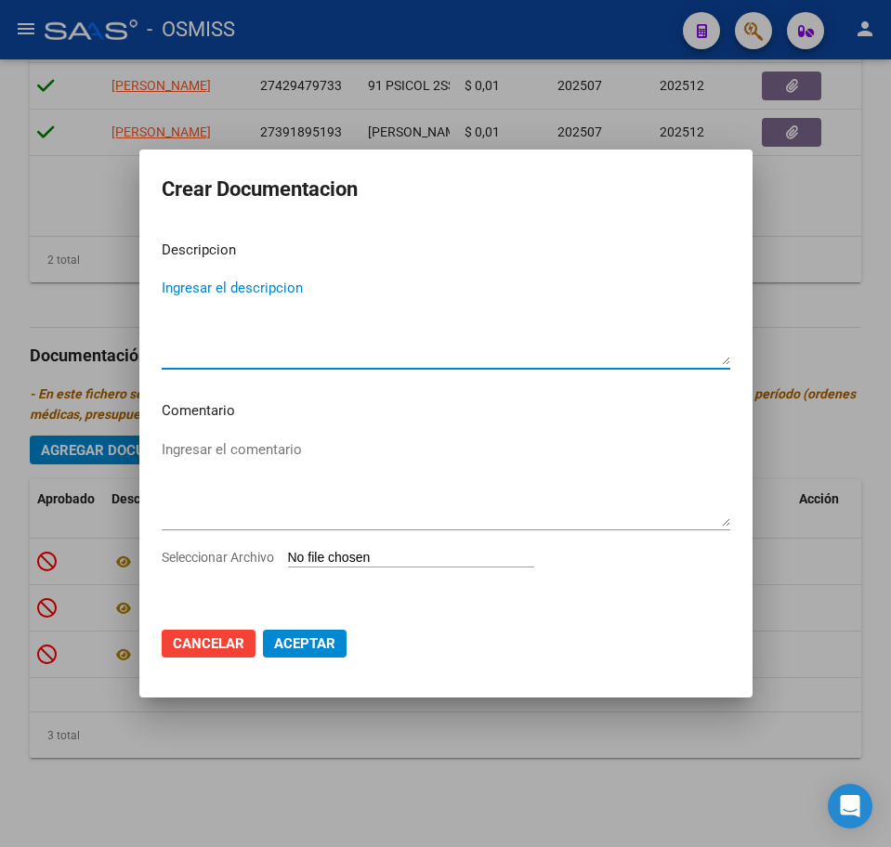
click at [330, 555] on input "Seleccionar Archivo" at bounding box center [411, 559] width 246 height 18
type input "C:\fakepath\.[PERSON_NAME]- PSICOPEDAGOGIA.pdf"
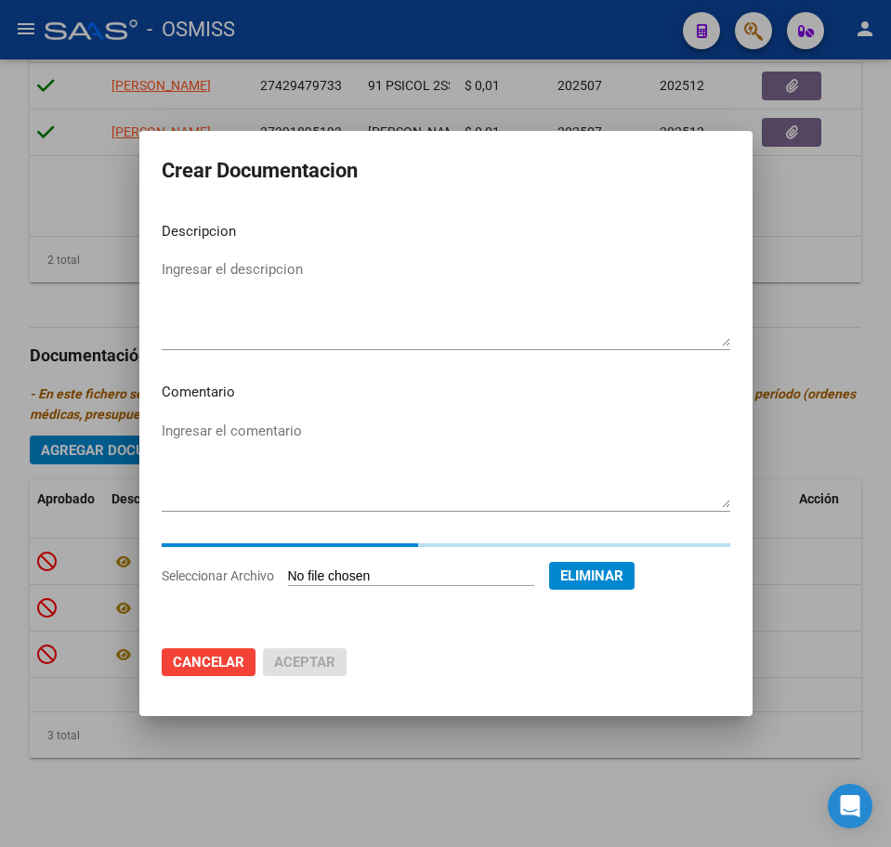
click at [218, 263] on textarea "Ingresar el descripcion" at bounding box center [446, 302] width 568 height 87
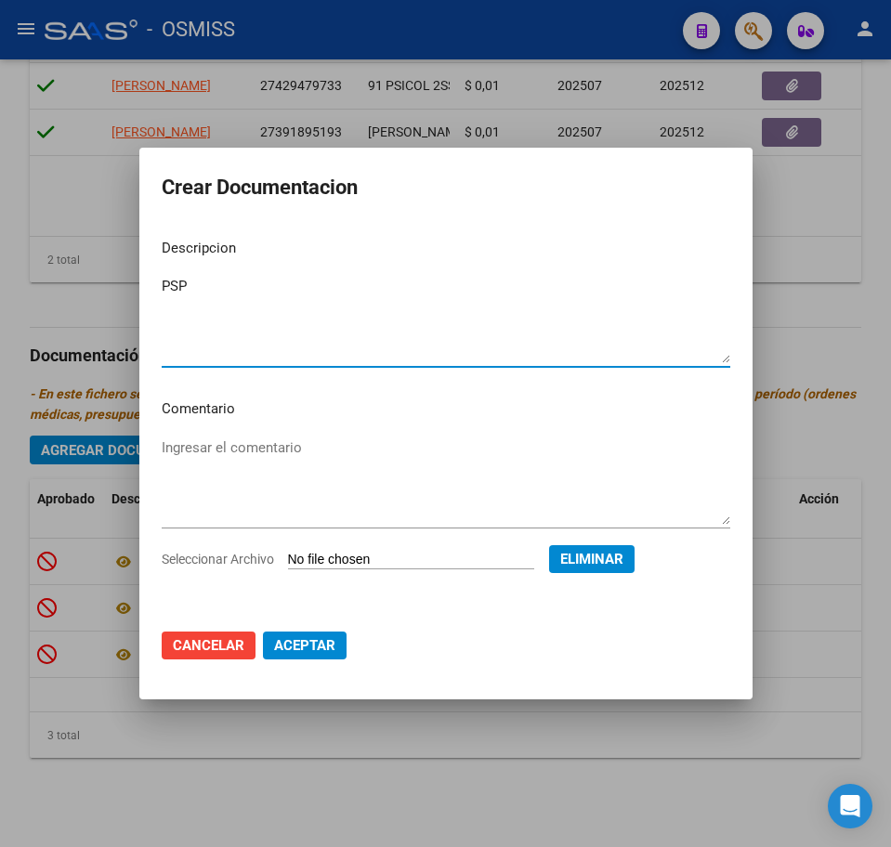
type textarea "PSP"
click at [294, 647] on span "Aceptar" at bounding box center [304, 645] width 61 height 17
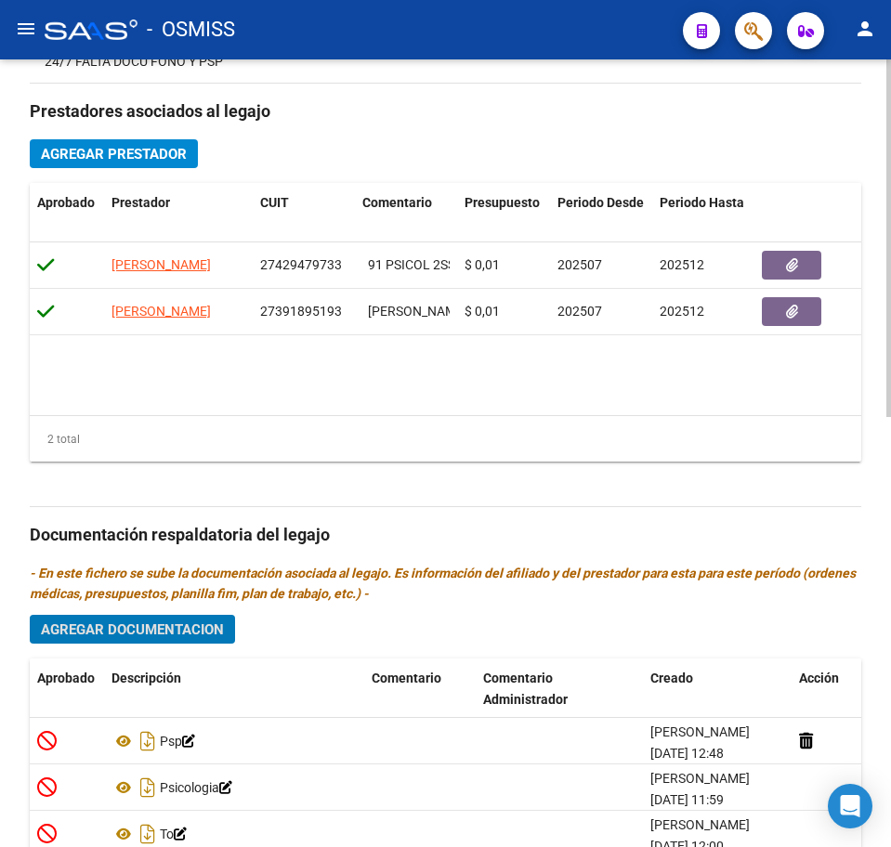
scroll to position [713, 0]
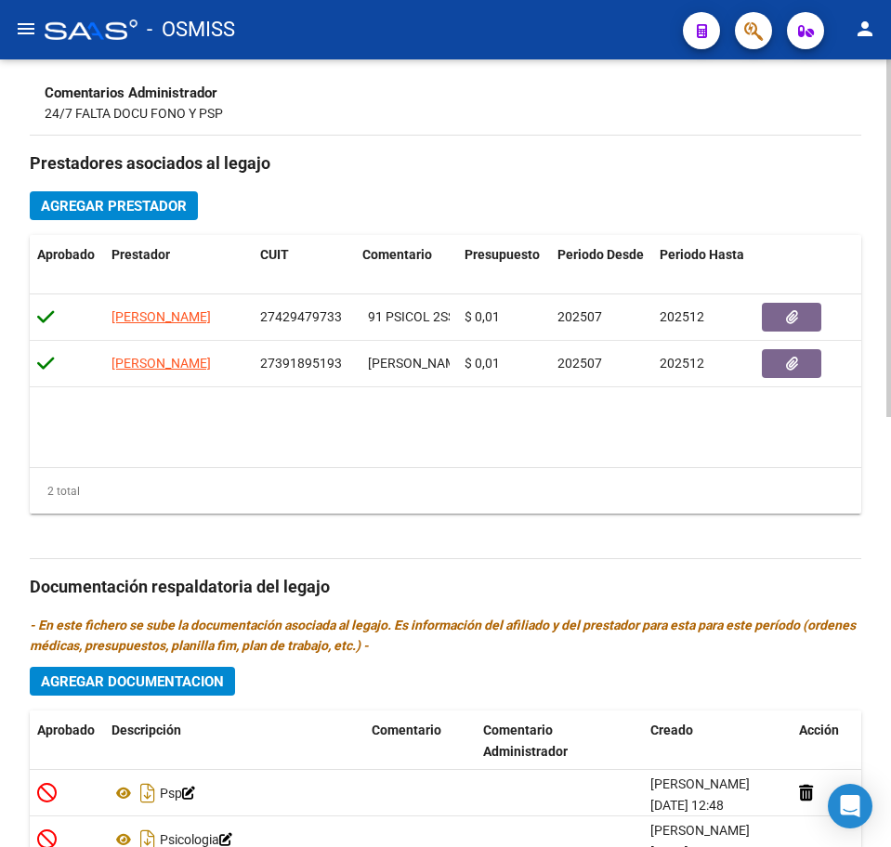
click at [101, 230] on div "Prestadores asociados al legajo Agregar Prestador Aprobado Prestador CUIT Comen…" at bounding box center [445, 585] width 831 height 898
click at [105, 217] on button "Agregar Prestador" at bounding box center [114, 205] width 168 height 29
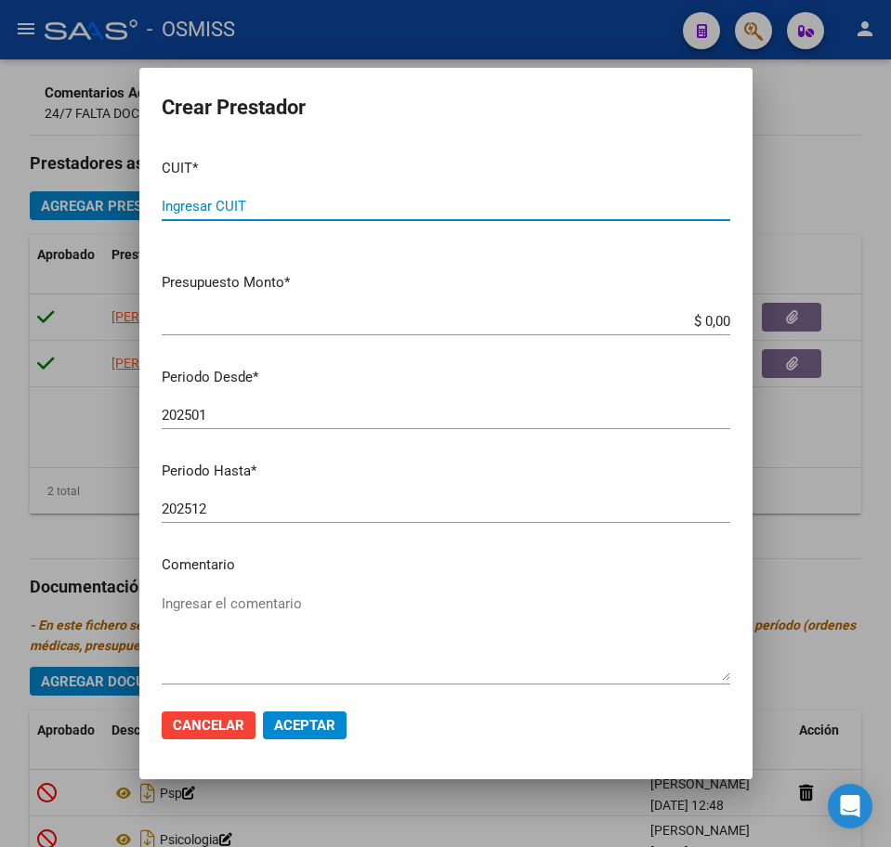
paste input "27-37376098-1"
type input "27-37376098-1"
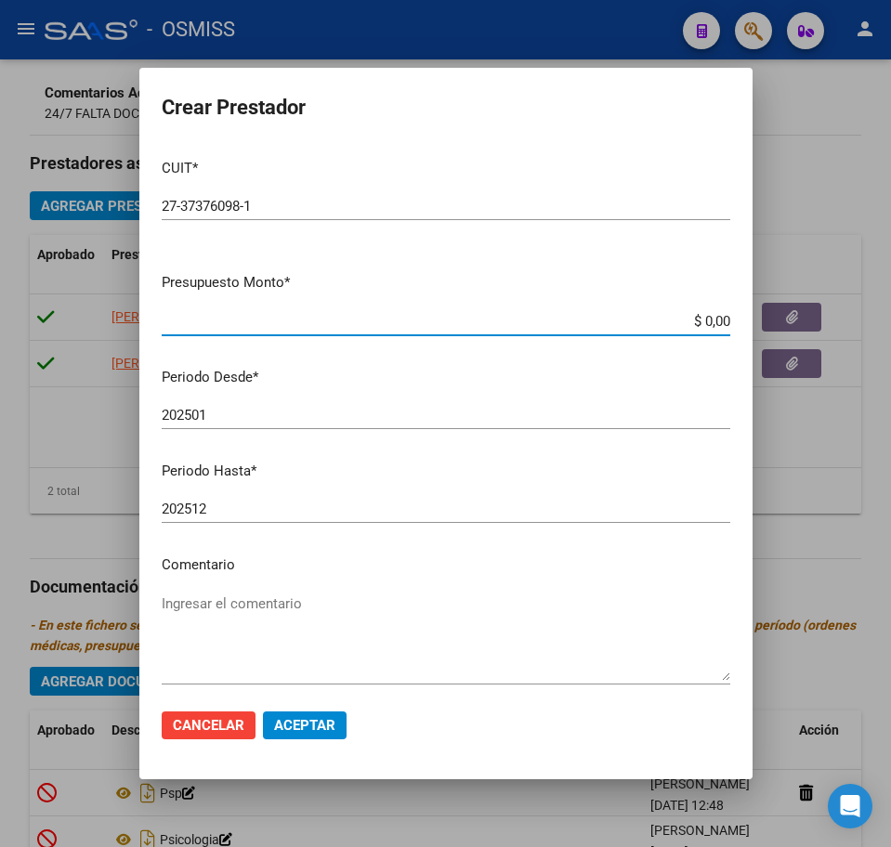
type input "$ 0,01"
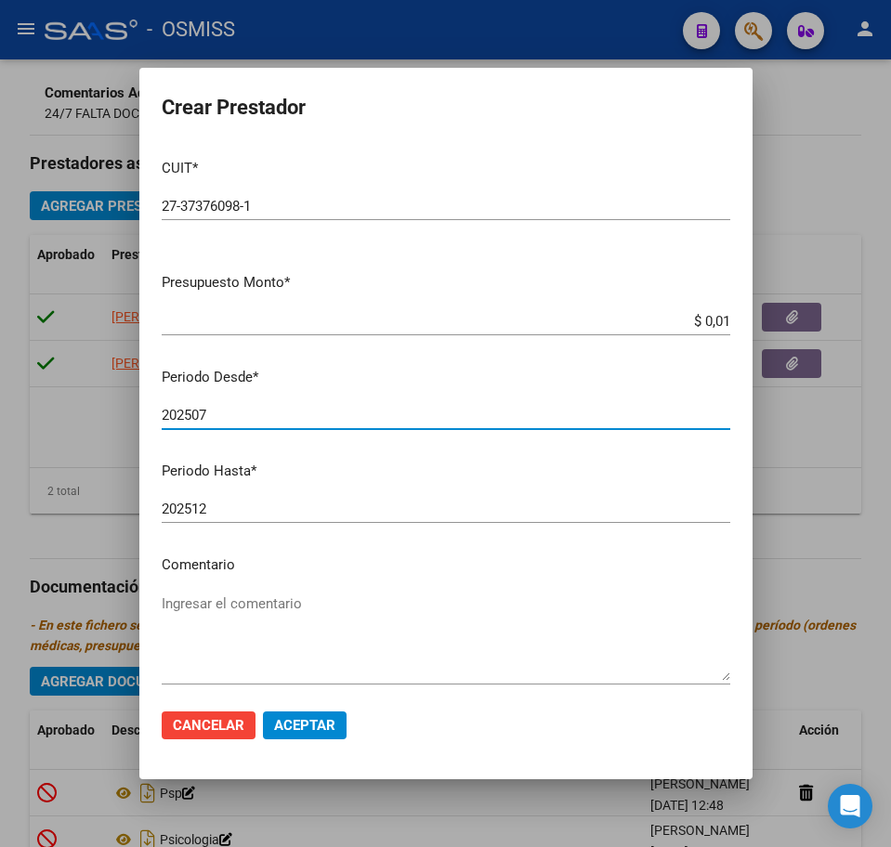
type input "202507"
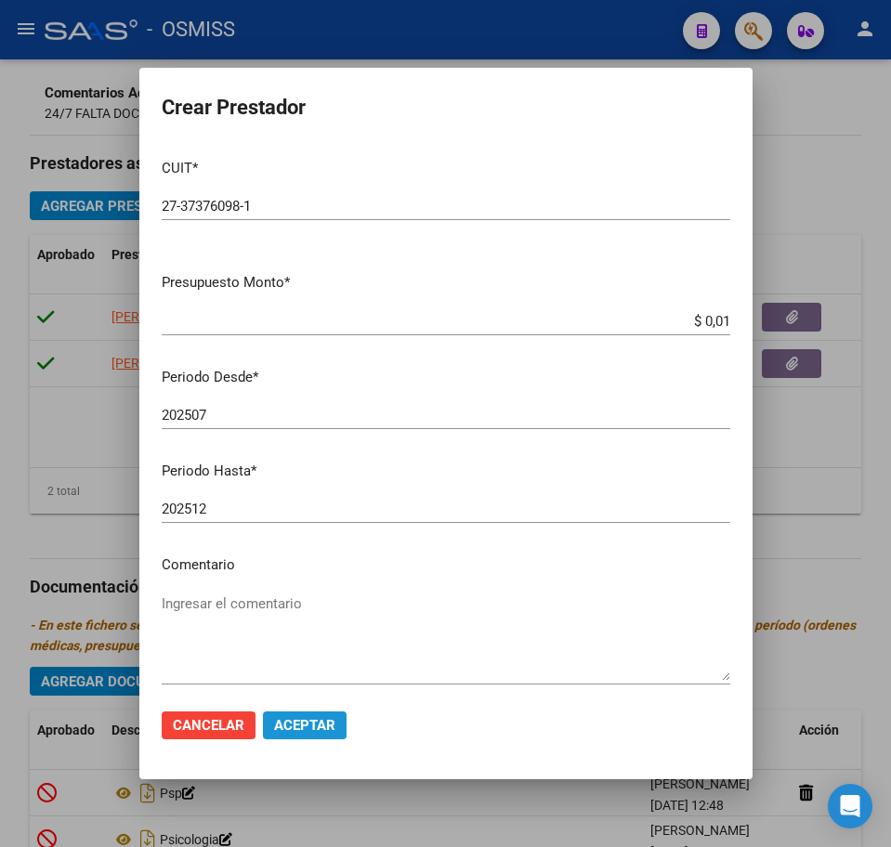
click at [306, 722] on span "Aceptar" at bounding box center [304, 725] width 61 height 17
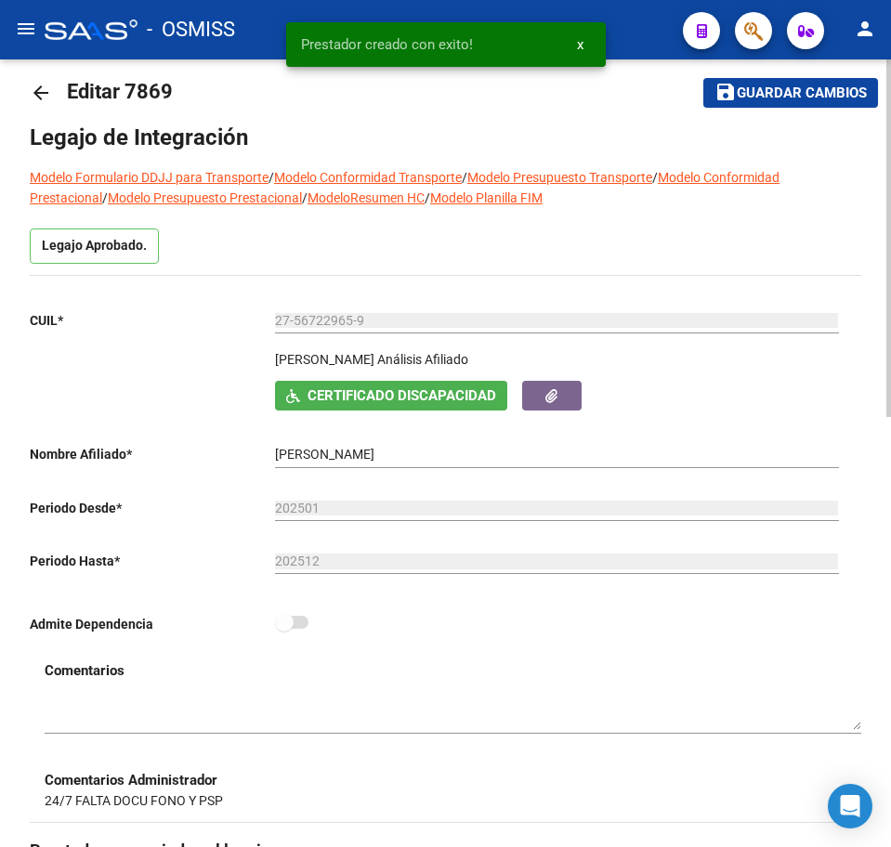
scroll to position [0, 0]
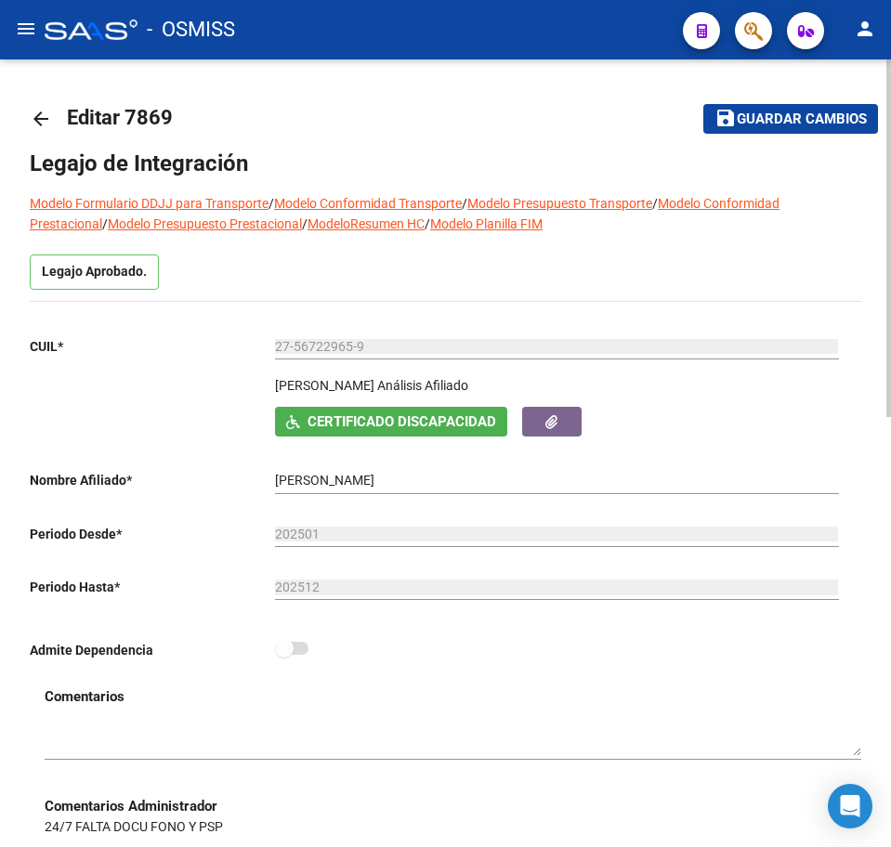
click at [774, 116] on span "Guardar cambios" at bounding box center [801, 119] width 130 height 17
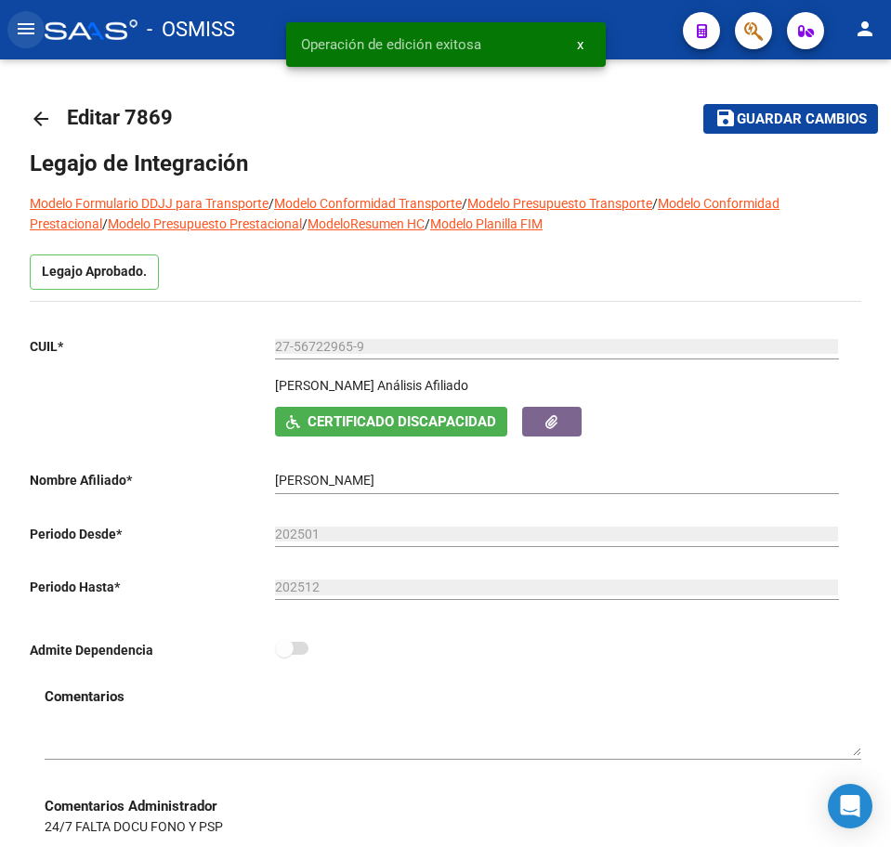
click at [22, 22] on mat-icon "menu" at bounding box center [26, 29] width 22 height 22
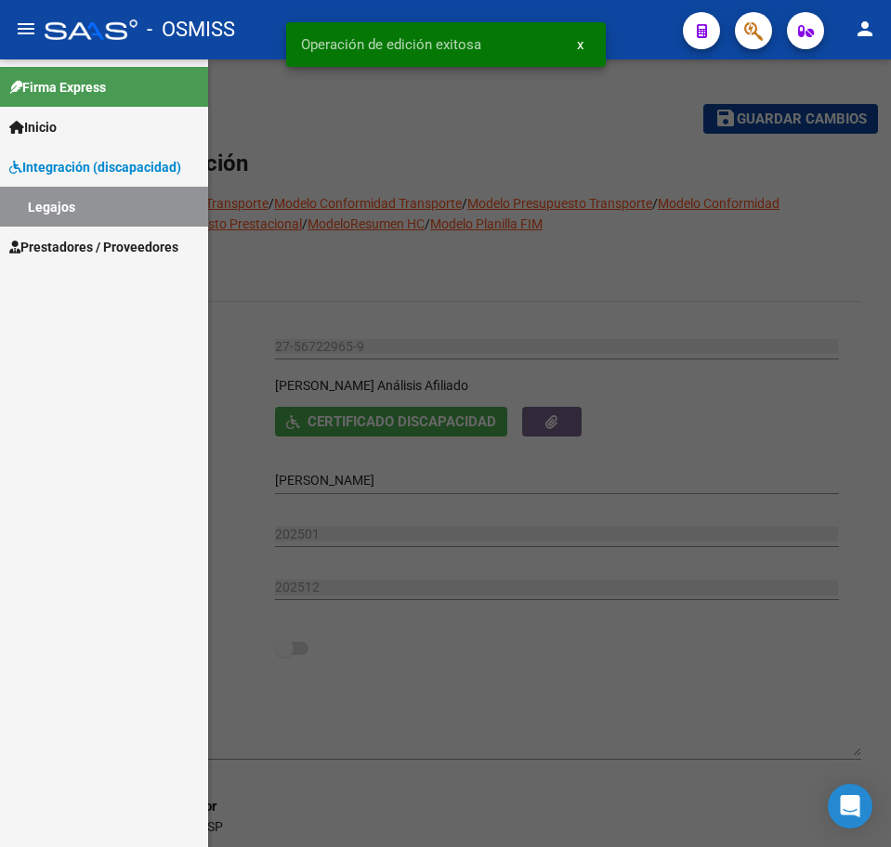
click at [70, 245] on span "Prestadores / Proveedores" at bounding box center [93, 247] width 169 height 20
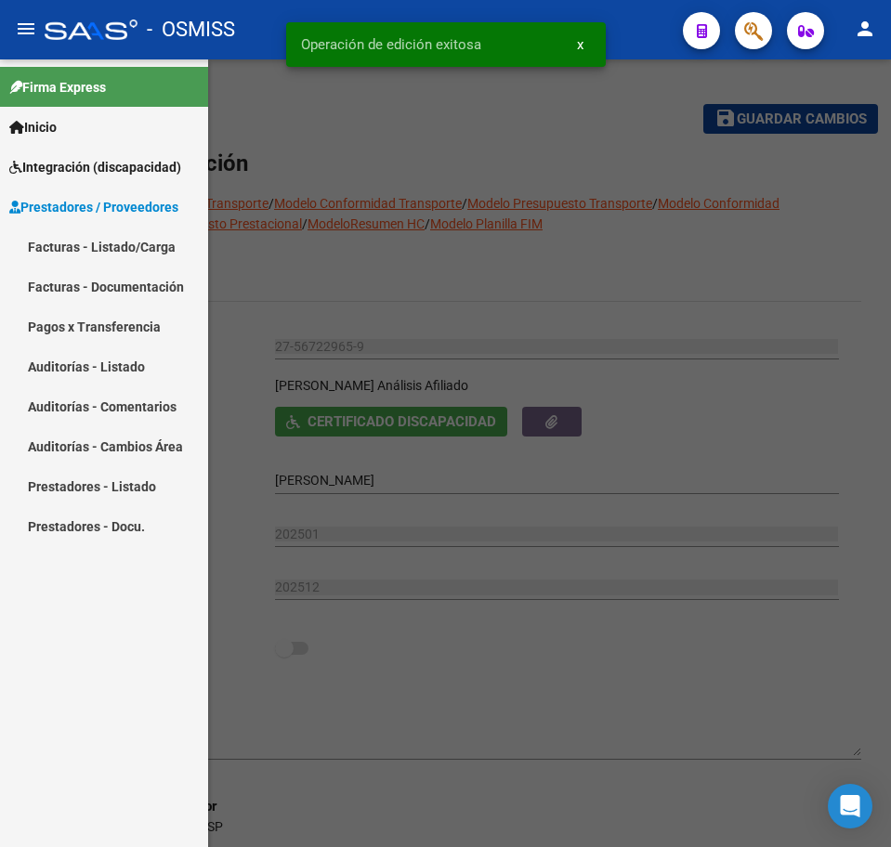
click at [64, 247] on link "Facturas - Listado/Carga" at bounding box center [104, 247] width 208 height 40
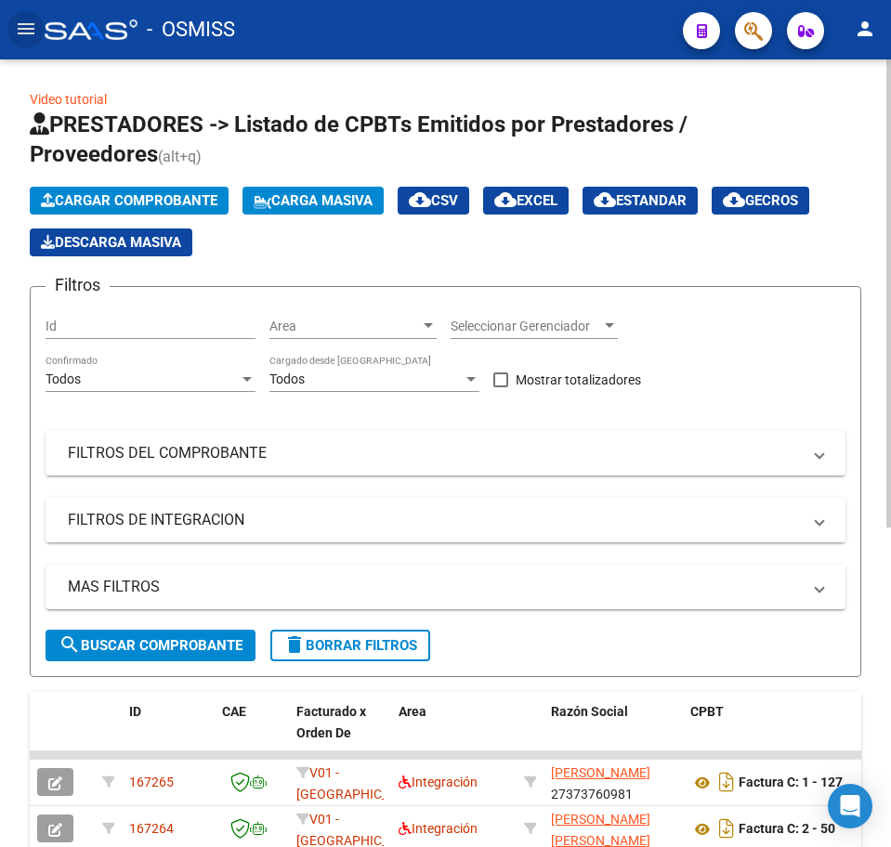
click at [172, 196] on span "Cargar Comprobante" at bounding box center [129, 200] width 176 height 17
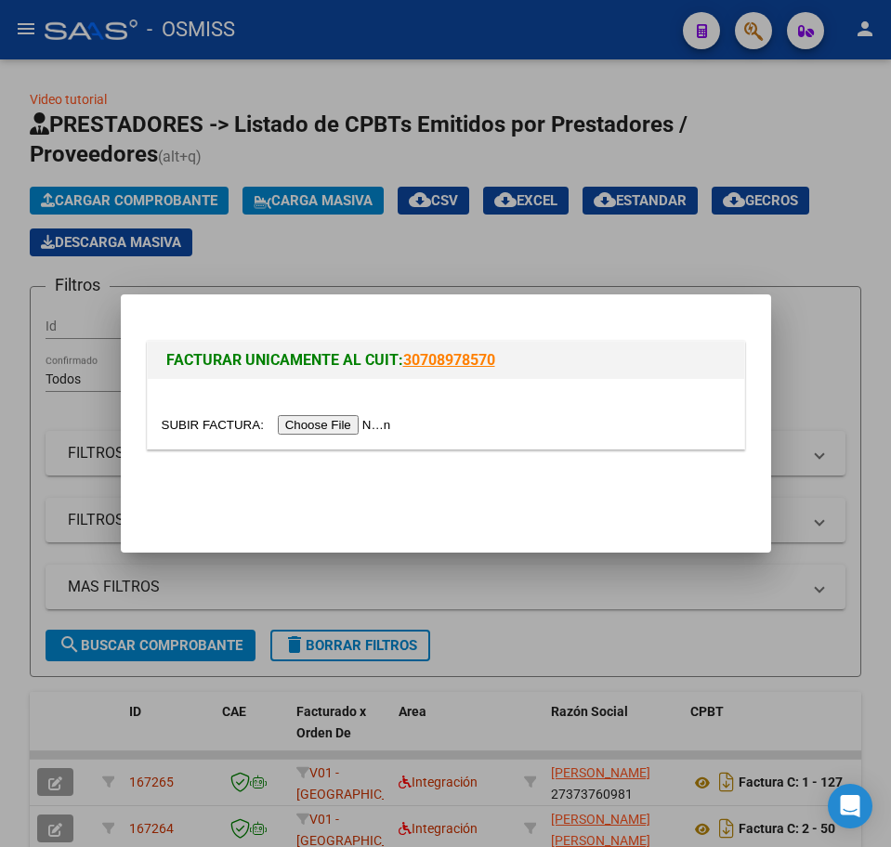
click at [292, 428] on input "file" at bounding box center [279, 425] width 235 height 20
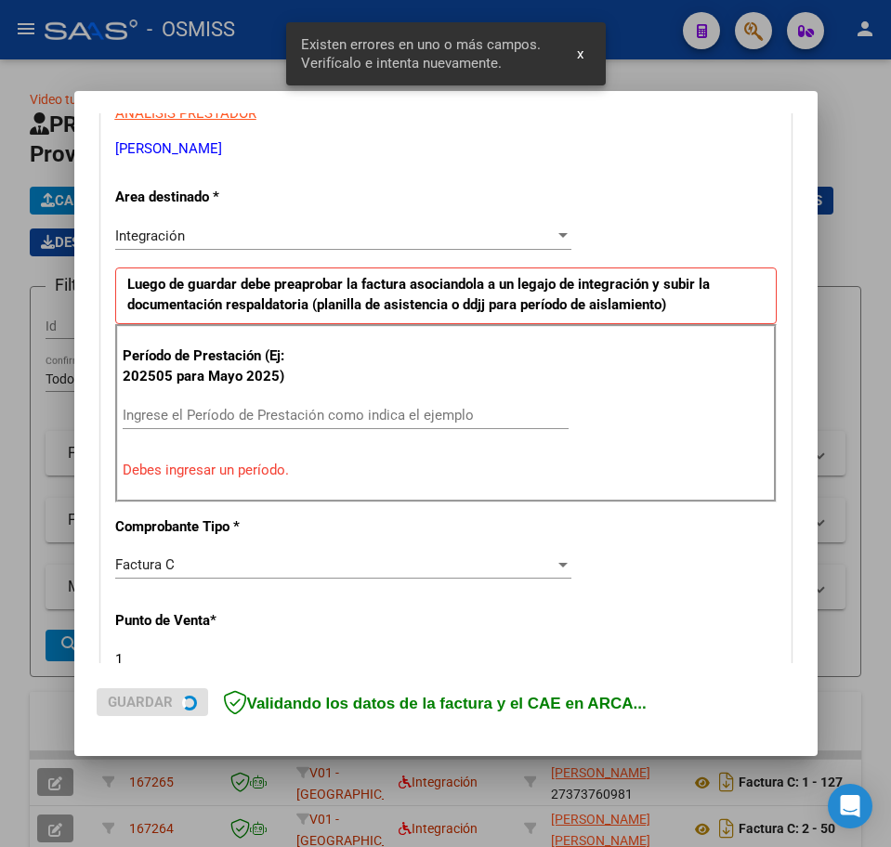
scroll to position [579, 0]
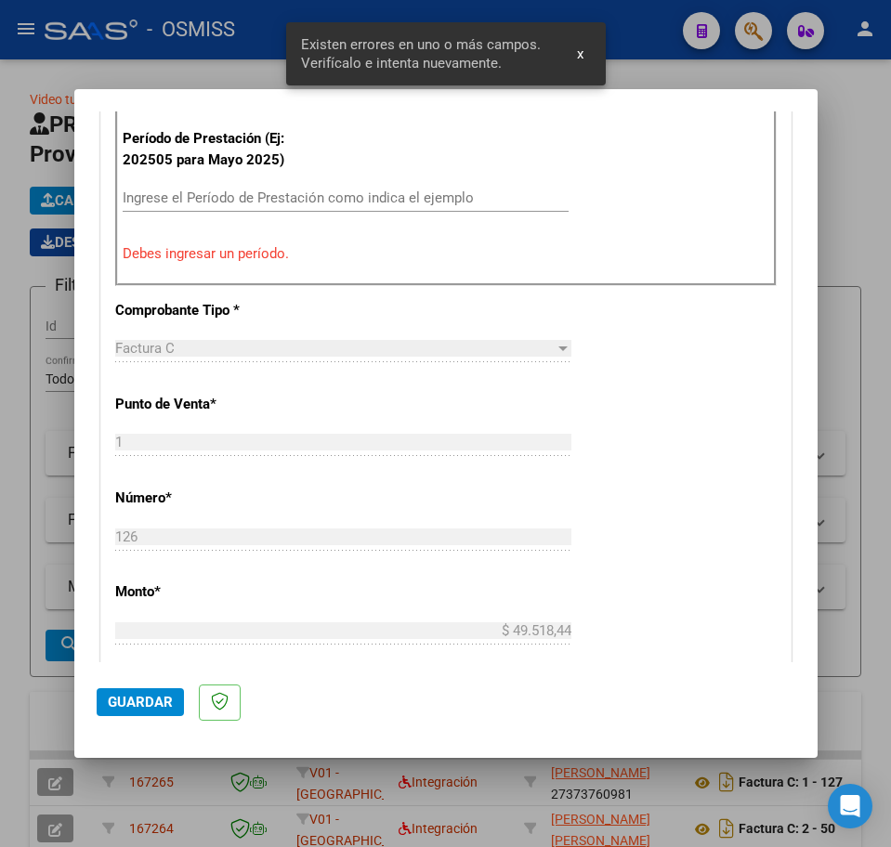
click at [163, 204] on input "Ingrese el Período de Prestación como indica el ejemplo" at bounding box center [346, 197] width 446 height 17
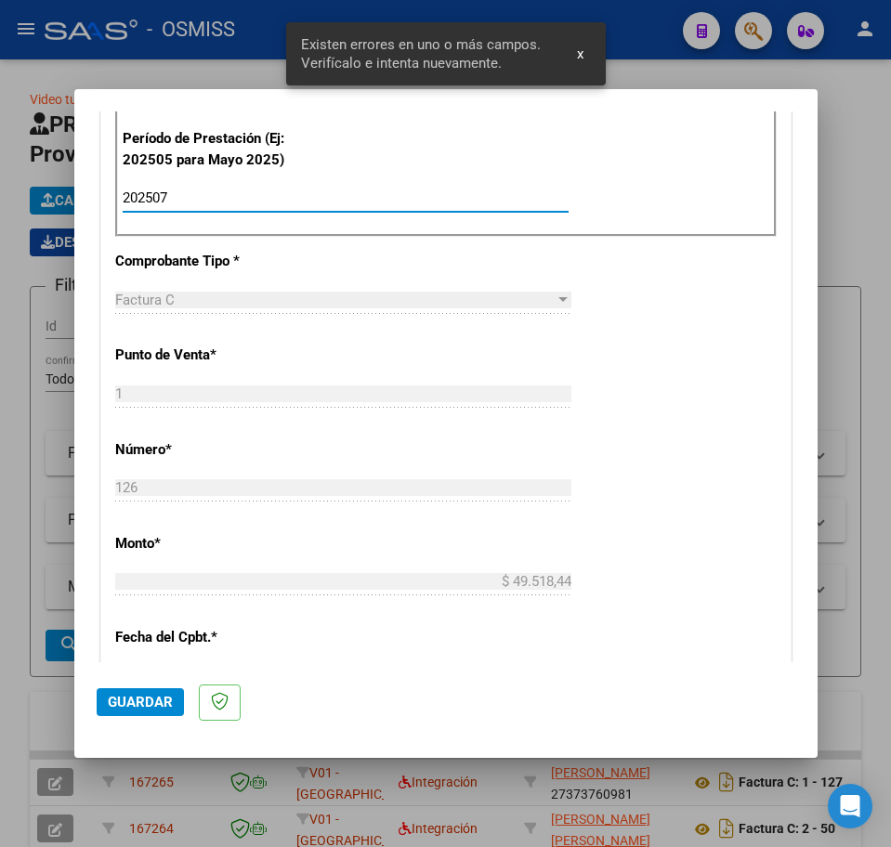
type input "202507"
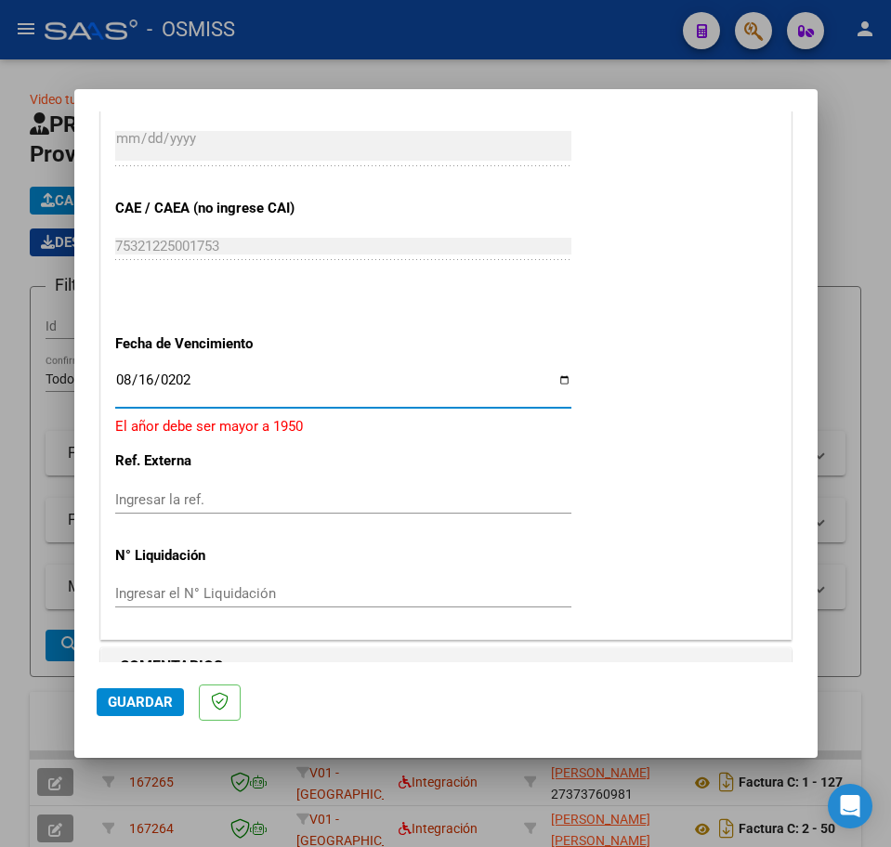
type input "[DATE]"
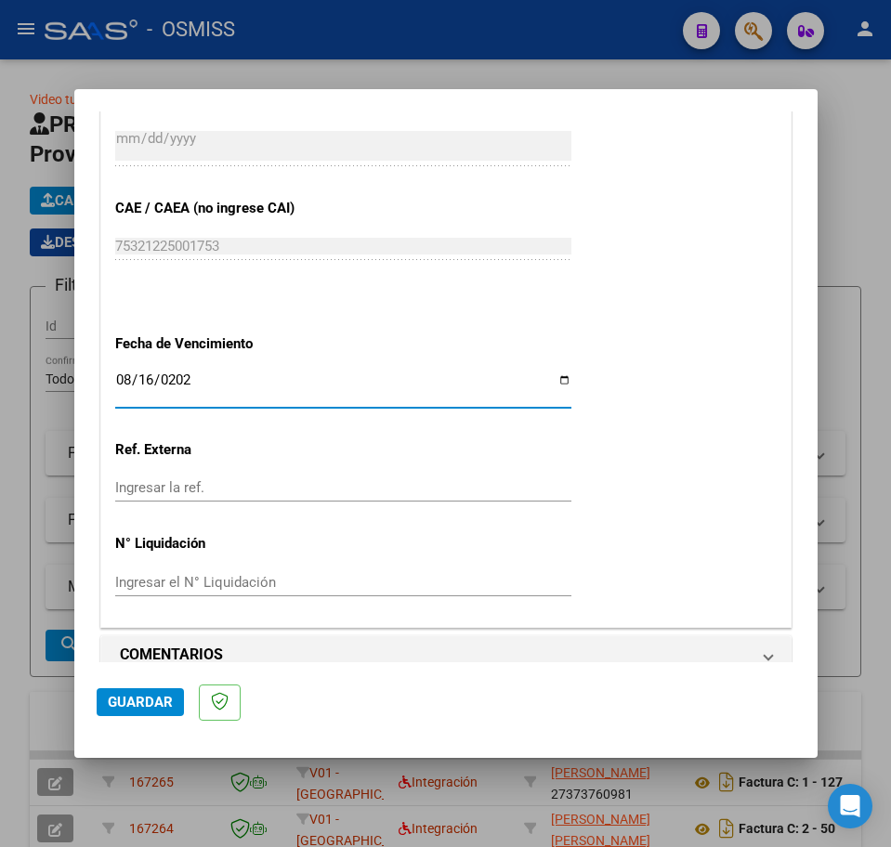
scroll to position [1140, 0]
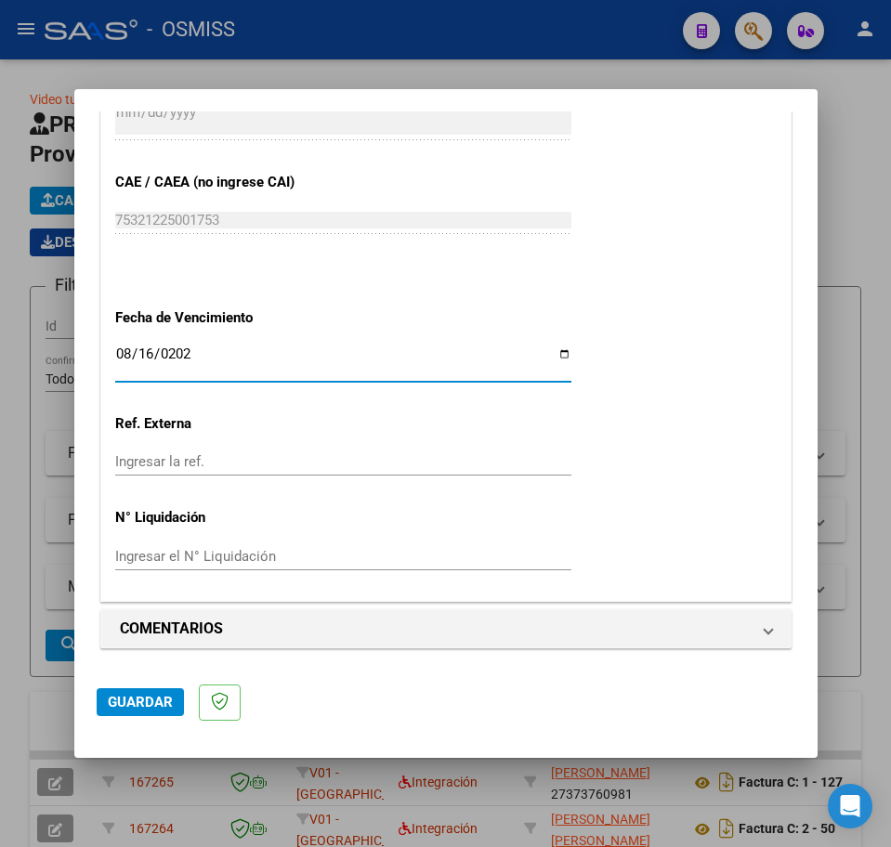
click at [149, 708] on span "Guardar" at bounding box center [140, 702] width 65 height 17
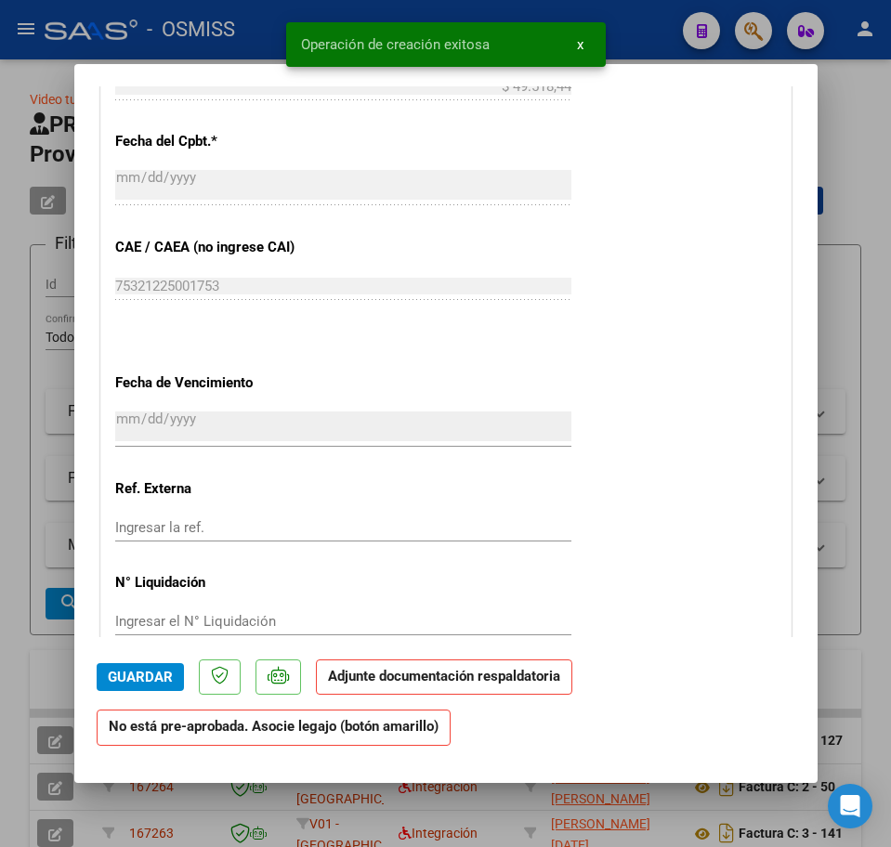
scroll to position [1393, 0]
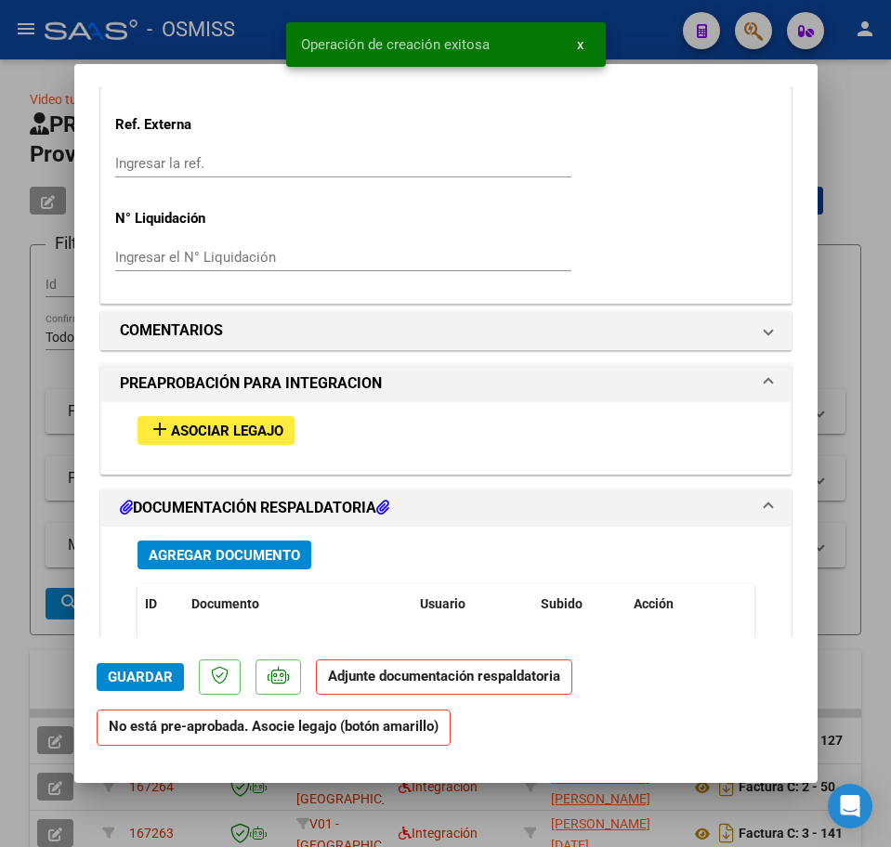
click at [189, 441] on button "add Asociar Legajo" at bounding box center [215, 430] width 157 height 29
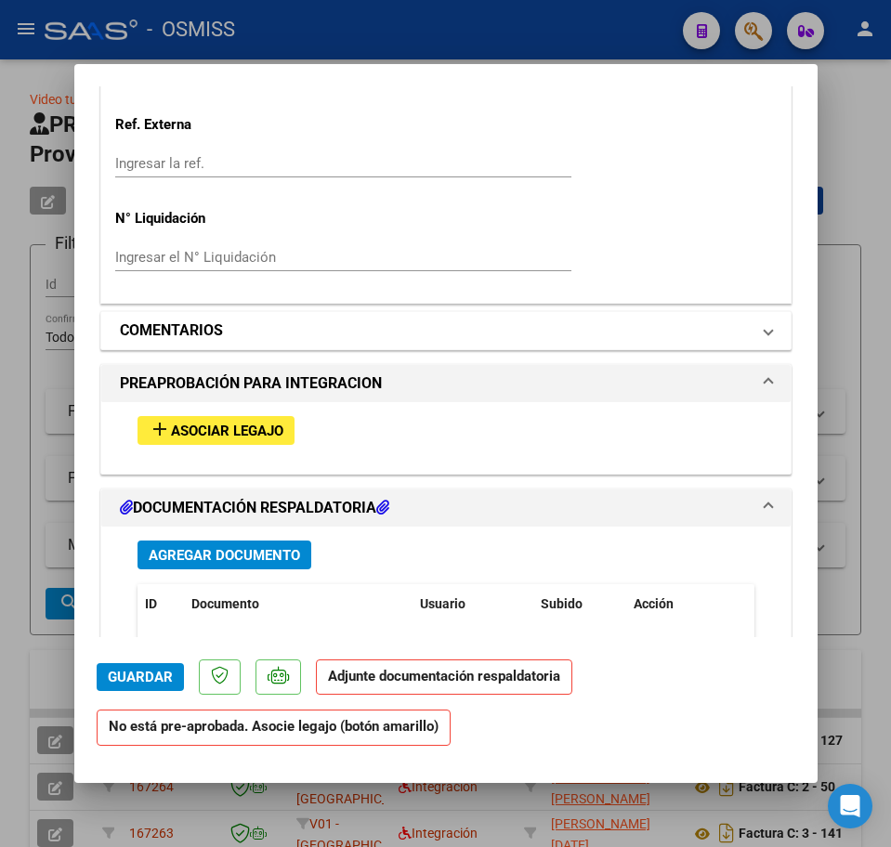
click at [207, 320] on h1 "COMENTARIOS" at bounding box center [171, 330] width 103 height 22
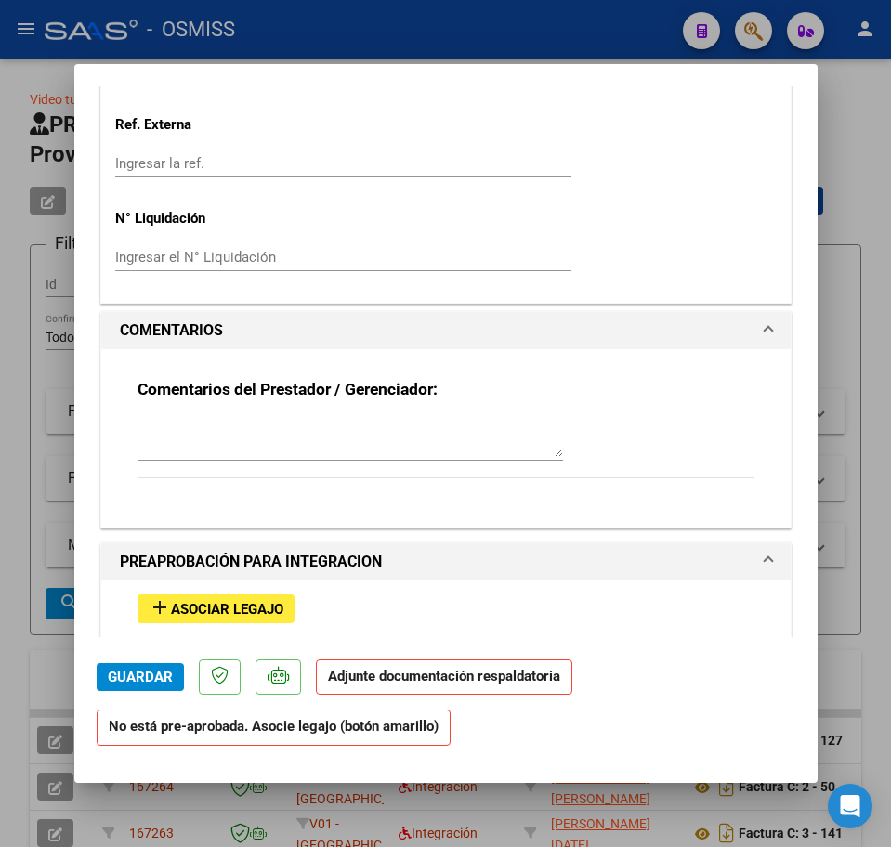
click at [152, 443] on textarea at bounding box center [349, 438] width 425 height 37
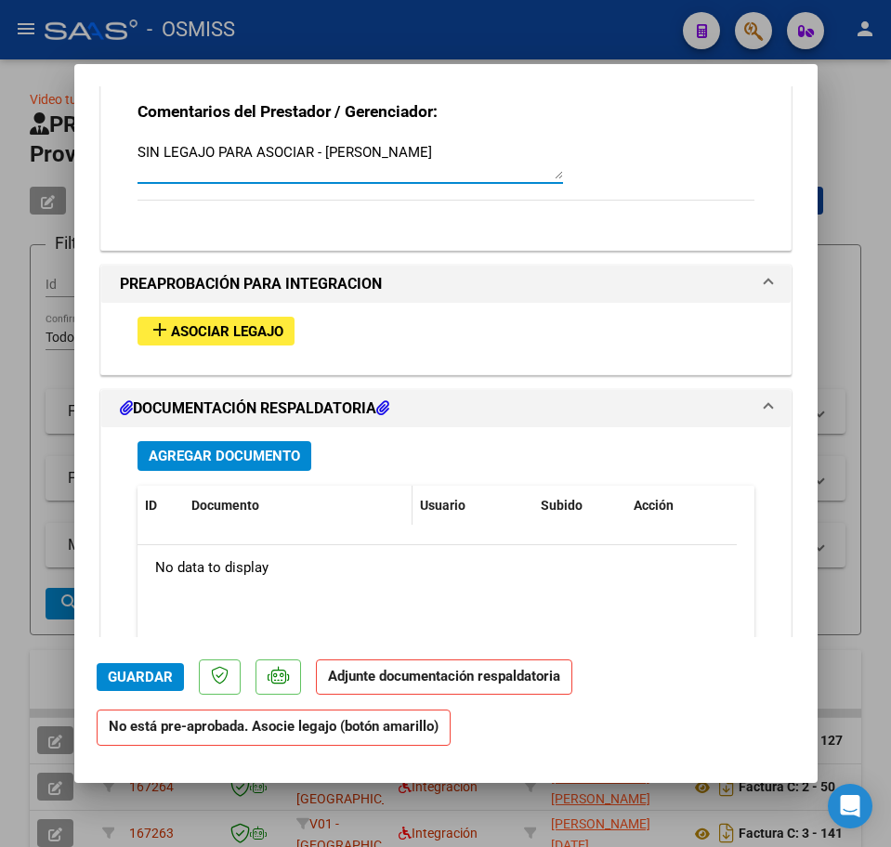
scroll to position [1741, 0]
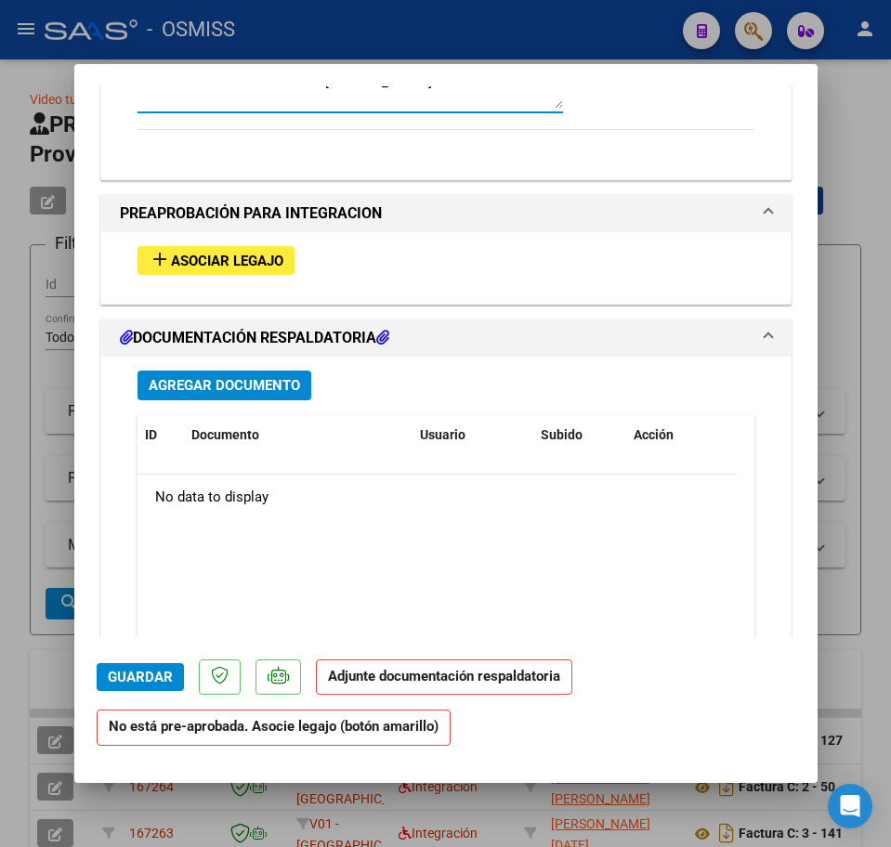
type textarea "SIN LEGAJO PARA ASOCIAR - [PERSON_NAME]"
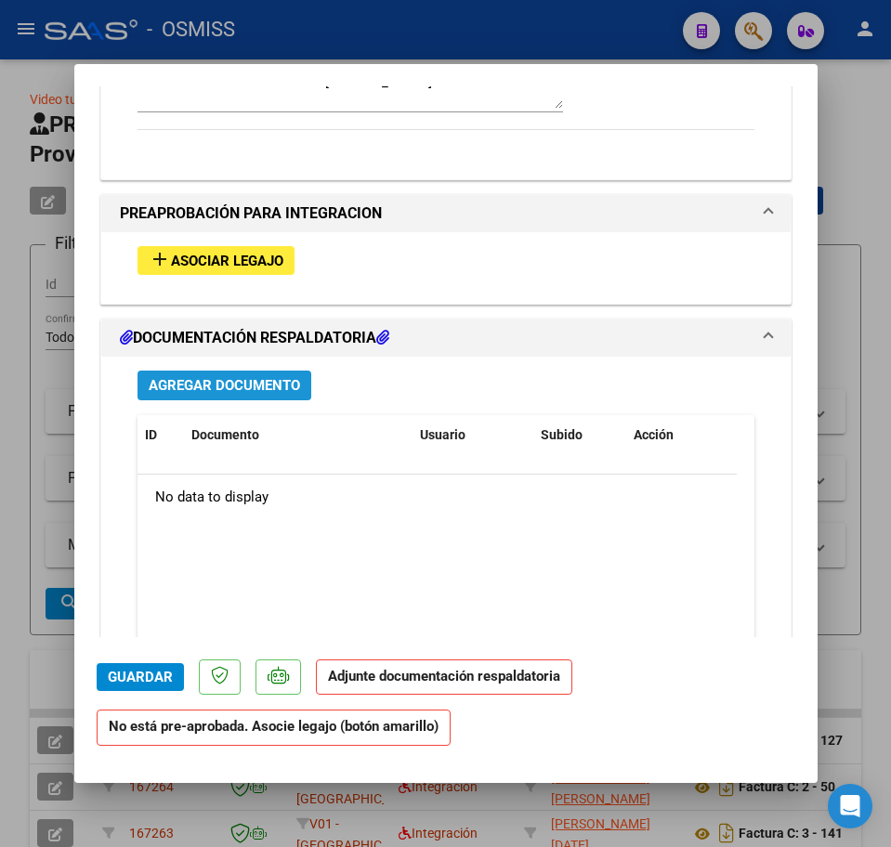
click at [253, 393] on span "Agregar Documento" at bounding box center [224, 386] width 151 height 17
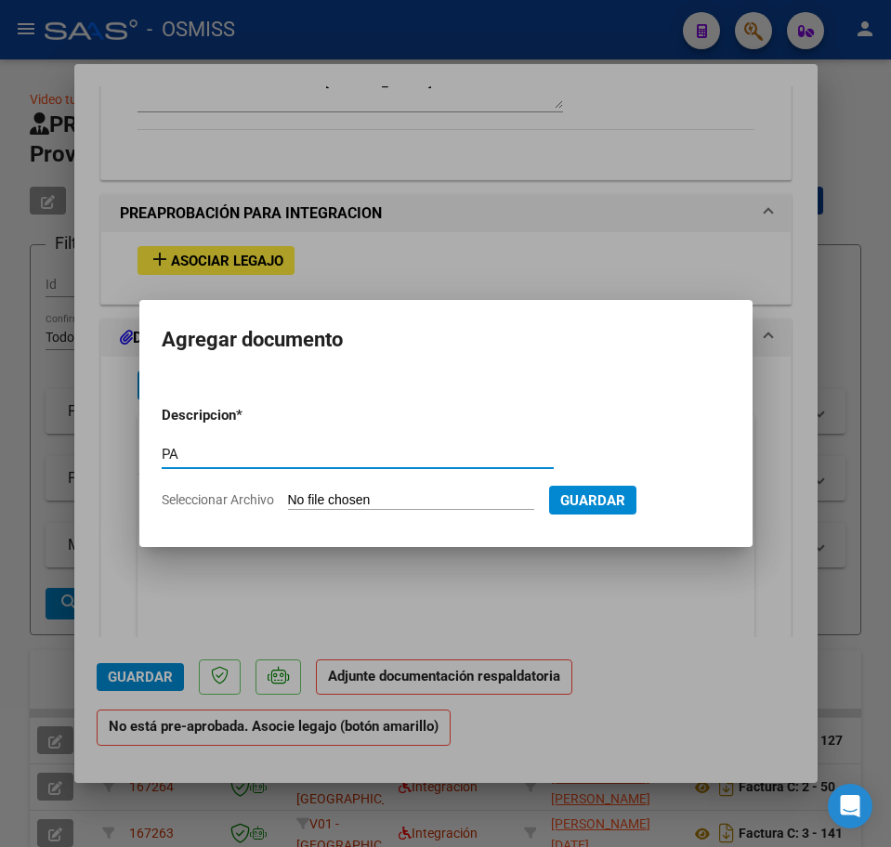
type input "PA"
click at [345, 497] on input "Seleccionar Archivo" at bounding box center [411, 501] width 246 height 18
type input "C:\fakepath\PL.jpeg"
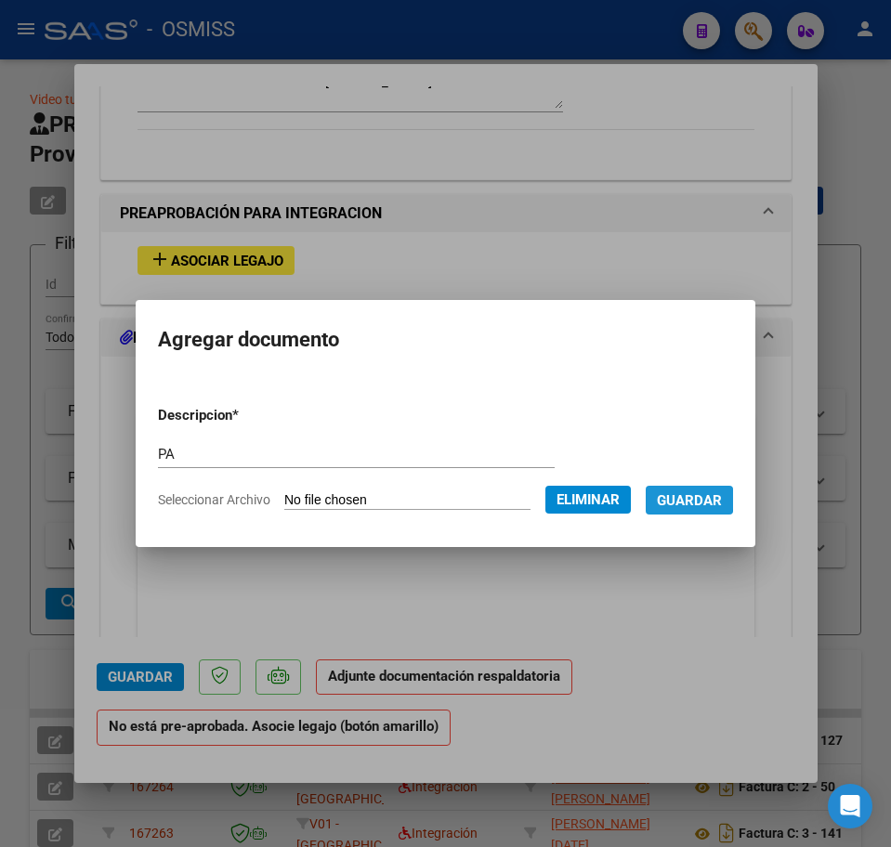
click at [703, 500] on span "Guardar" at bounding box center [689, 500] width 65 height 17
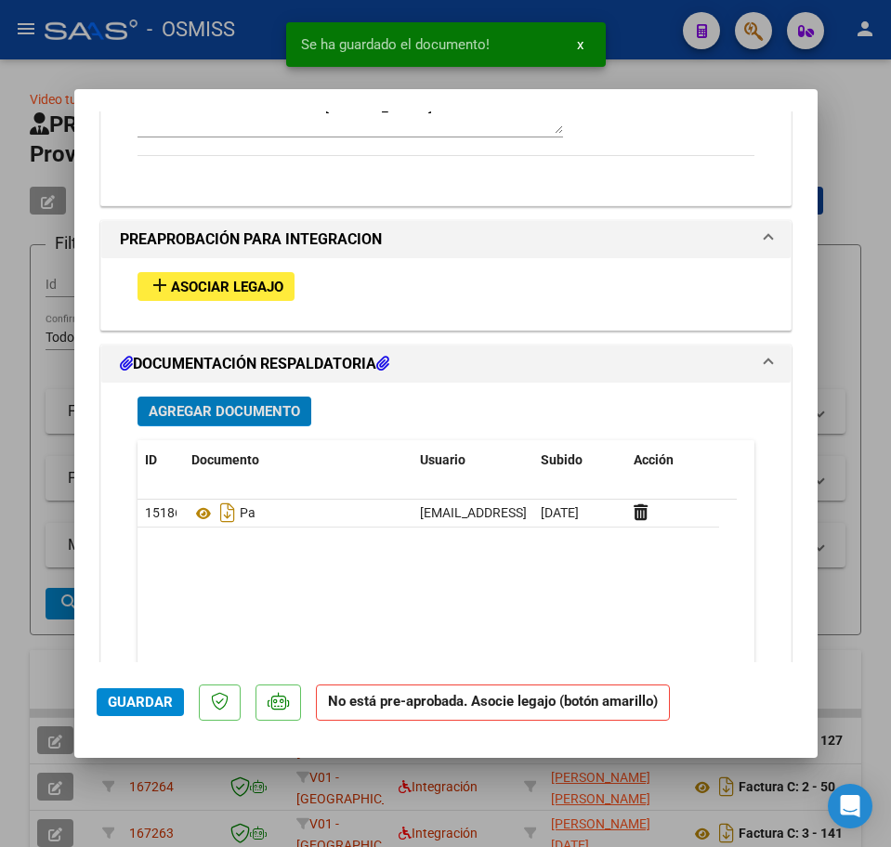
click at [141, 700] on span "Guardar" at bounding box center [140, 702] width 65 height 17
type input "$ 0,00"
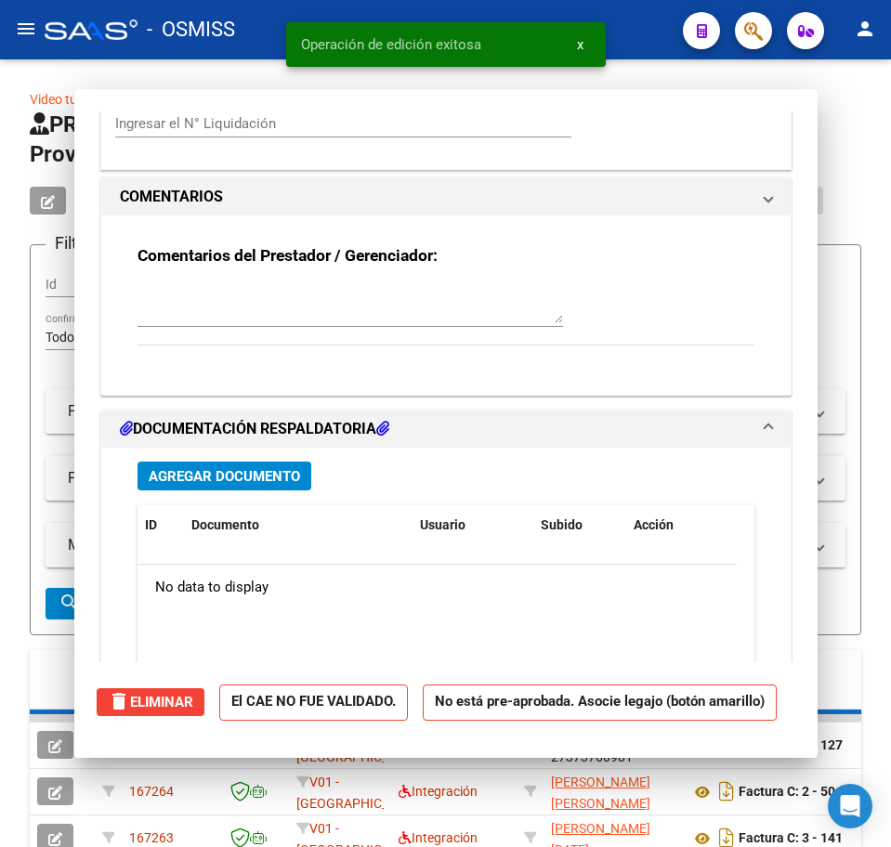
scroll to position [0, 0]
